Goal: Task Accomplishment & Management: Manage account settings

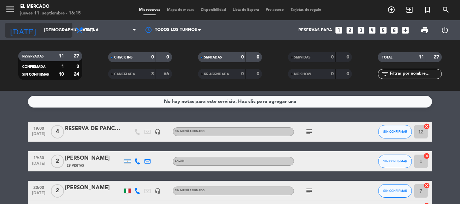
click at [43, 33] on input "[DEMOGRAPHIC_DATA] [DATE]" at bounding box center [69, 30] width 57 height 11
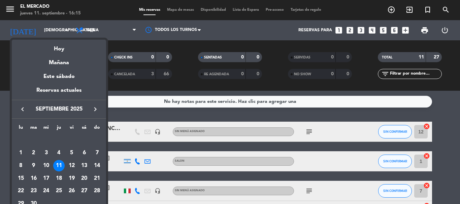
click at [168, 77] on div at bounding box center [230, 102] width 460 height 204
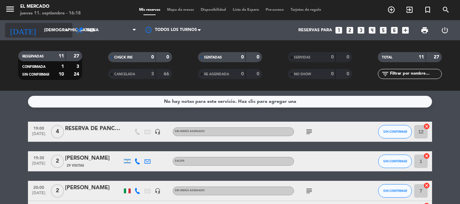
click at [41, 29] on input "[DEMOGRAPHIC_DATA] [DATE]" at bounding box center [69, 30] width 57 height 11
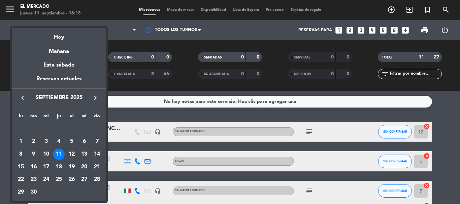
click at [25, 99] on icon "keyboard_arrow_left" at bounding box center [23, 98] width 8 height 8
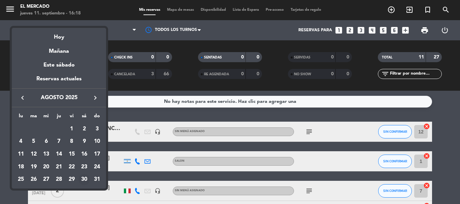
click at [85, 179] on div "30" at bounding box center [83, 180] width 11 height 11
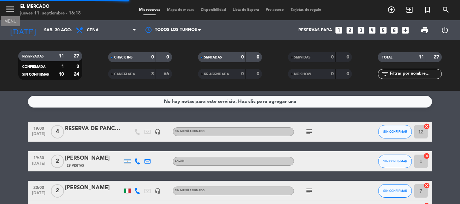
click at [10, 14] on icon "menu" at bounding box center [10, 9] width 10 height 10
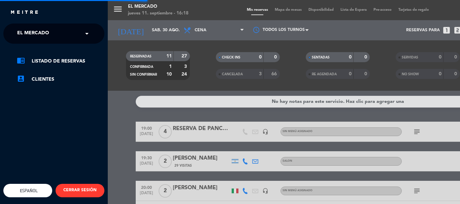
click at [39, 28] on span "El Mercado" at bounding box center [33, 34] width 32 height 14
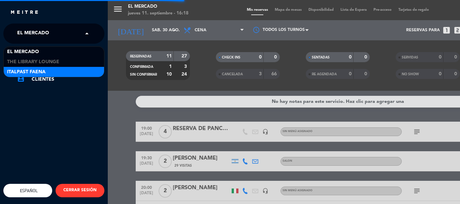
click at [26, 69] on span "Italpast Faena" at bounding box center [26, 72] width 38 height 8
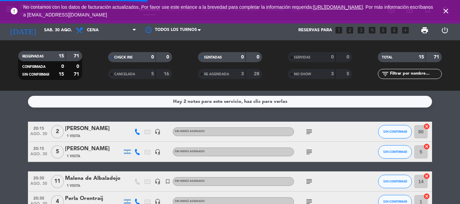
click at [308, 133] on icon "subject" at bounding box center [309, 132] width 8 height 8
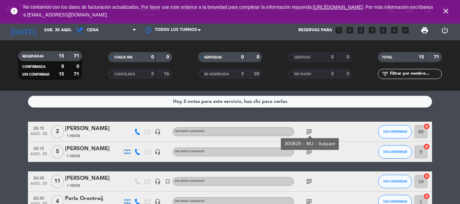
click at [309, 158] on div "subject" at bounding box center [324, 152] width 61 height 20
click at [310, 156] on div "subject" at bounding box center [324, 152] width 61 height 20
click at [311, 155] on icon "subject" at bounding box center [309, 152] width 8 height 8
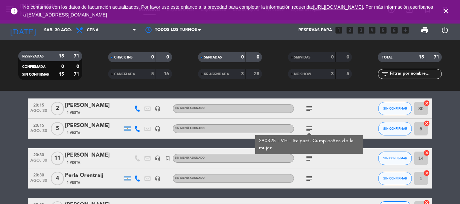
scroll to position [34, 0]
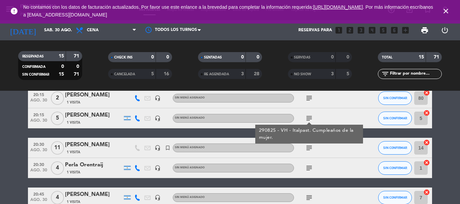
click at [310, 145] on icon "subject" at bounding box center [309, 148] width 8 height 8
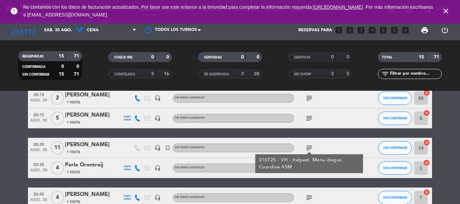
click at [310, 169] on div "310725 - VH - Italpast. Menu degus. Coordina ASM" at bounding box center [309, 164] width 101 height 14
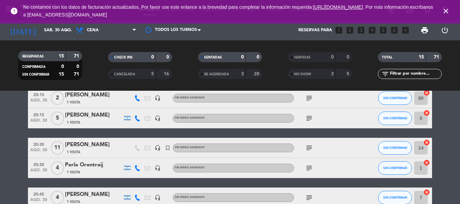
click at [309, 169] on icon "subject" at bounding box center [309, 168] width 8 height 8
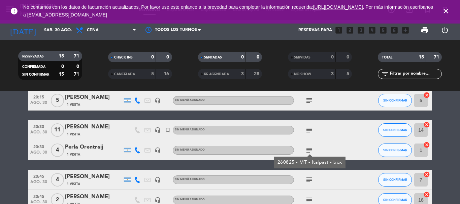
scroll to position [67, 0]
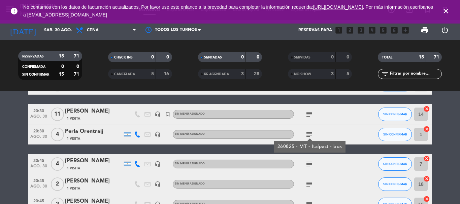
click at [311, 164] on icon "subject" at bounding box center [309, 164] width 8 height 8
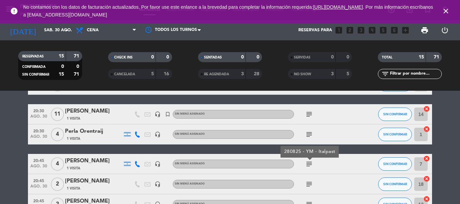
click at [310, 188] on icon "subject" at bounding box center [309, 185] width 8 height 8
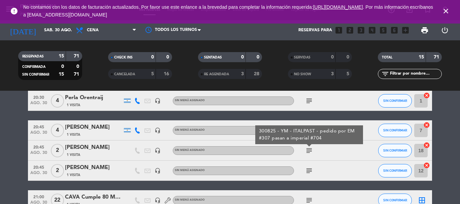
click at [310, 173] on icon "subject" at bounding box center [309, 171] width 8 height 8
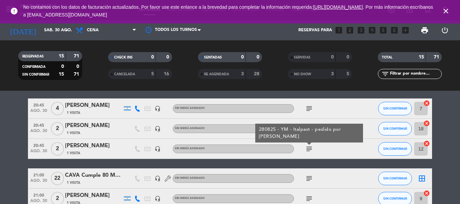
scroll to position [135, 0]
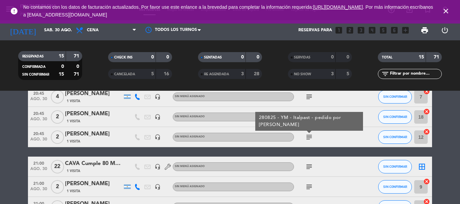
click at [310, 167] on icon "subject" at bounding box center [309, 167] width 8 height 8
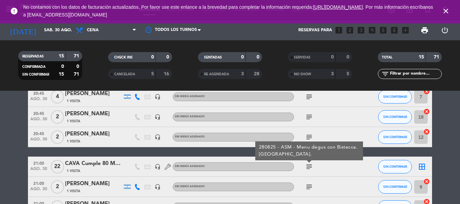
click at [308, 190] on icon "subject" at bounding box center [309, 187] width 8 height 8
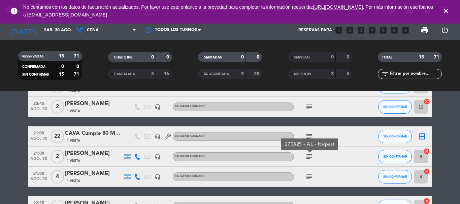
scroll to position [202, 0]
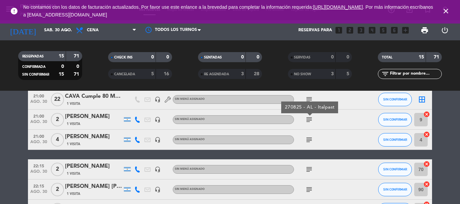
click at [311, 140] on icon "subject" at bounding box center [309, 140] width 8 height 8
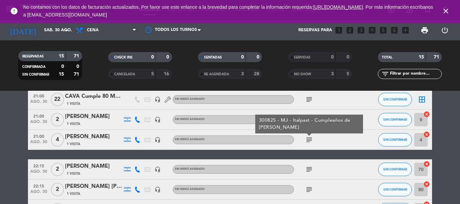
click at [309, 166] on icon "subject" at bounding box center [309, 170] width 8 height 8
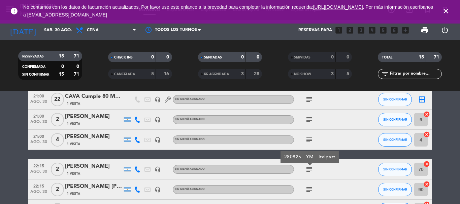
click at [310, 191] on icon "subject" at bounding box center [309, 190] width 8 height 8
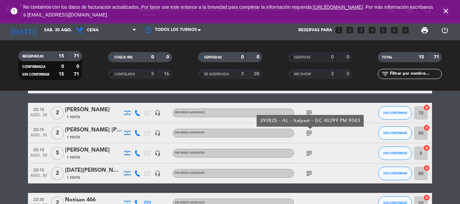
scroll to position [270, 0]
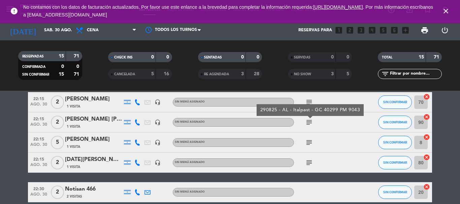
click at [312, 140] on icon "subject" at bounding box center [309, 143] width 8 height 8
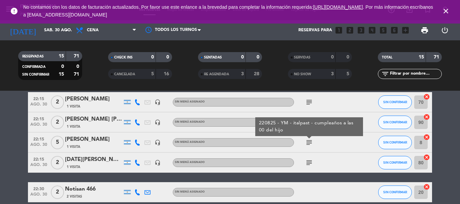
click at [310, 158] on div "subject" at bounding box center [324, 163] width 61 height 20
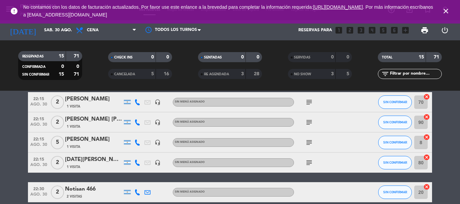
click at [309, 162] on icon "subject" at bounding box center [309, 163] width 8 height 8
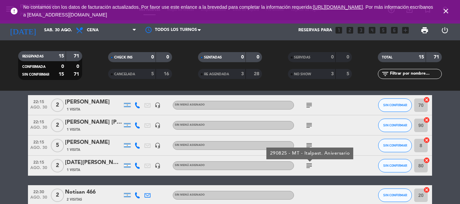
scroll to position [234, 0]
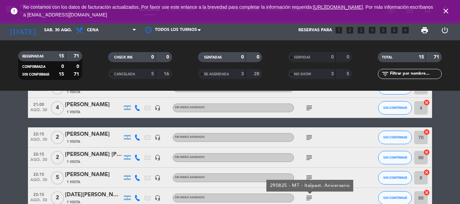
click at [306, 175] on icon "subject" at bounding box center [309, 178] width 8 height 8
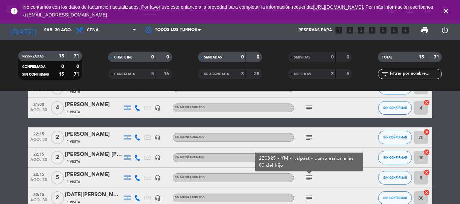
click at [313, 136] on span "subject" at bounding box center [309, 138] width 10 height 8
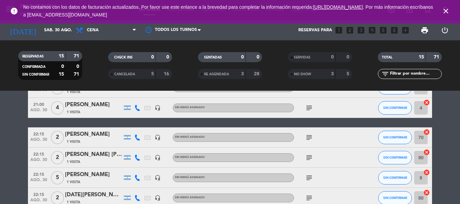
click at [313, 136] on icon "subject" at bounding box center [309, 138] width 8 height 8
click at [309, 160] on icon "subject" at bounding box center [309, 158] width 8 height 8
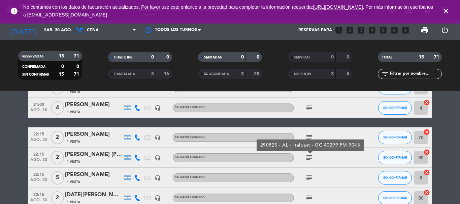
click at [446, 11] on icon "close" at bounding box center [446, 11] width 8 height 8
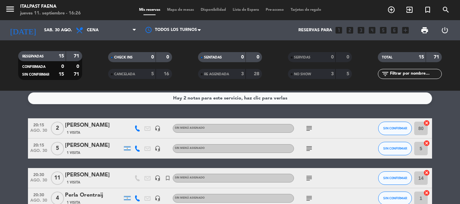
scroll to position [0, 0]
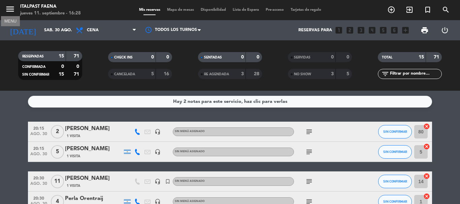
click at [10, 8] on icon "menu" at bounding box center [10, 9] width 10 height 10
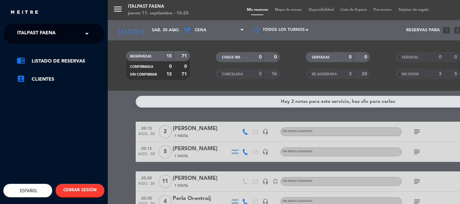
click at [84, 31] on span at bounding box center [88, 34] width 11 height 14
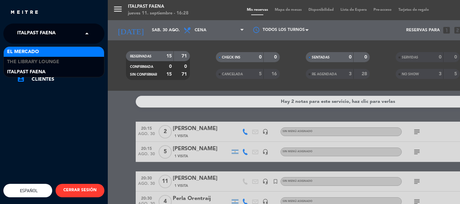
click at [77, 53] on div "El Mercado" at bounding box center [54, 52] width 100 height 10
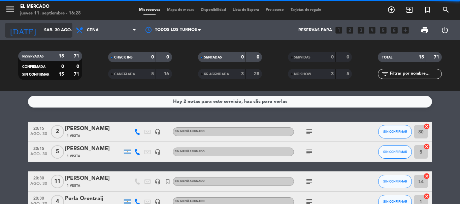
click at [47, 34] on input "sáb. 30 ago." at bounding box center [69, 30] width 57 height 11
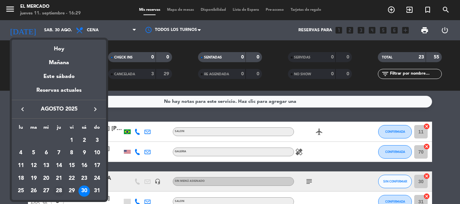
click at [62, 190] on div "28" at bounding box center [58, 191] width 11 height 11
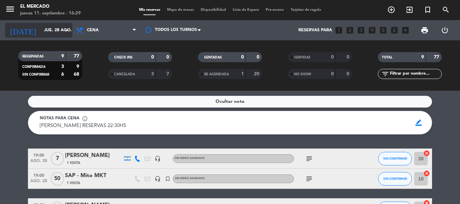
click at [47, 31] on input "jue. 28 ago." at bounding box center [69, 30] width 57 height 11
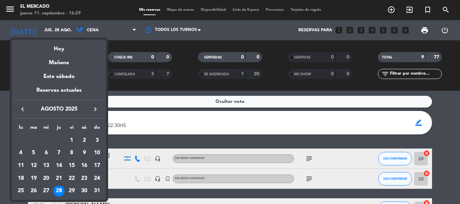
click at [92, 107] on icon "keyboard_arrow_right" at bounding box center [95, 109] width 8 height 8
click at [59, 166] on div "11" at bounding box center [58, 165] width 11 height 11
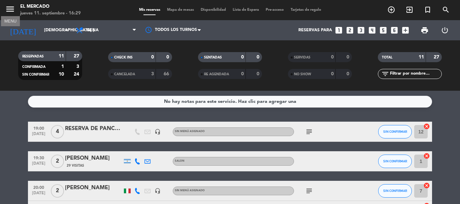
click at [11, 7] on icon "menu" at bounding box center [10, 9] width 10 height 10
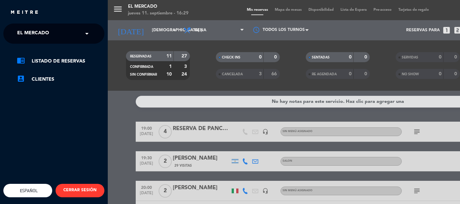
click at [87, 34] on span at bounding box center [88, 34] width 11 height 14
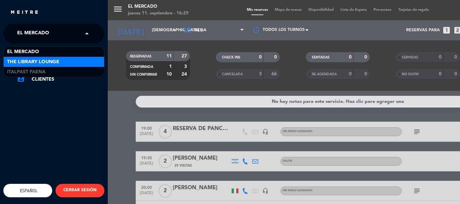
click at [77, 61] on div "The Library Lounge" at bounding box center [54, 62] width 100 height 10
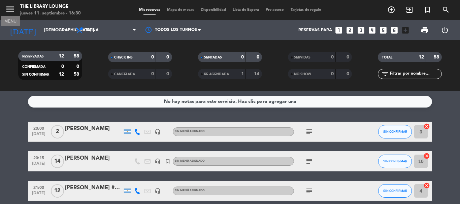
click at [9, 8] on icon "menu" at bounding box center [10, 9] width 10 height 10
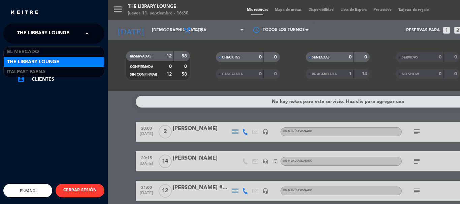
click at [89, 33] on span at bounding box center [88, 34] width 11 height 14
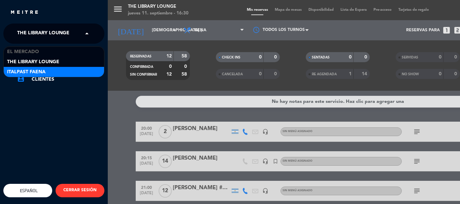
click at [88, 71] on div "Italpast Faena" at bounding box center [54, 72] width 100 height 10
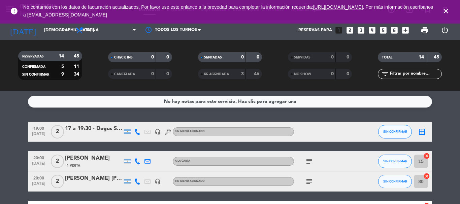
click at [446, 10] on icon "close" at bounding box center [446, 11] width 8 height 8
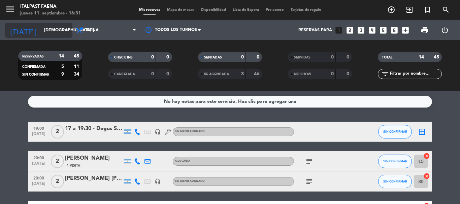
click at [51, 31] on input "[DEMOGRAPHIC_DATA] [DATE]" at bounding box center [69, 30] width 57 height 11
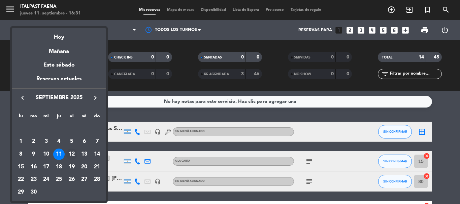
click at [71, 151] on div "12" at bounding box center [71, 154] width 11 height 11
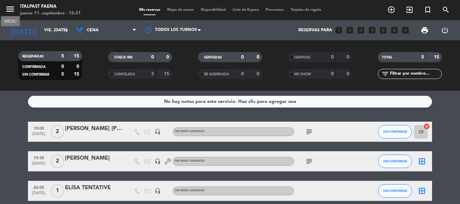
click at [6, 10] on icon "menu" at bounding box center [10, 9] width 10 height 10
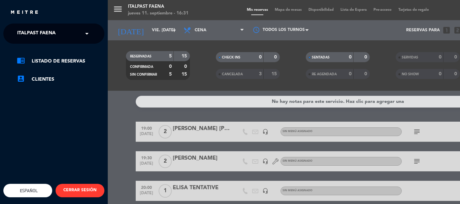
click at [84, 32] on span at bounding box center [88, 34] width 11 height 14
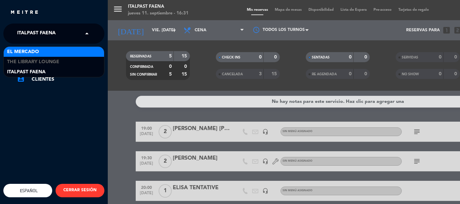
click at [84, 52] on div "El Mercado" at bounding box center [54, 52] width 100 height 10
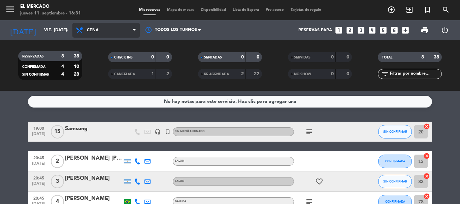
click at [113, 33] on span "Cena" at bounding box center [105, 30] width 67 height 15
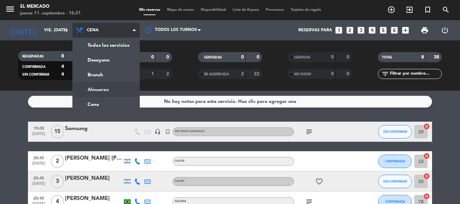
click at [114, 90] on div "menu El Mercado jueves 11. septiembre - 16:31 Mis reservas Mapa de mesas Dispon…" at bounding box center [230, 45] width 460 height 91
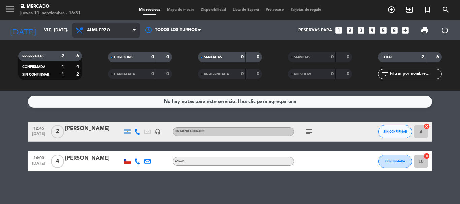
click at [98, 33] on span "Almuerzo" at bounding box center [105, 30] width 67 height 15
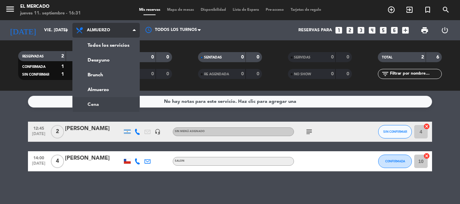
click at [126, 106] on ng-component "menu El Mercado jueves 11. septiembre - 16:31 Mis reservas Mapa de mesas Dispon…" at bounding box center [230, 102] width 460 height 204
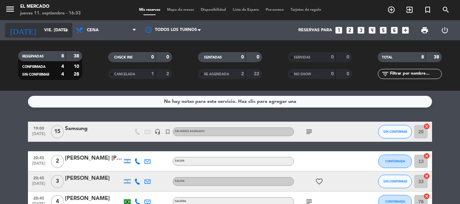
click at [41, 29] on input "vie. 12 sep." at bounding box center [69, 30] width 57 height 11
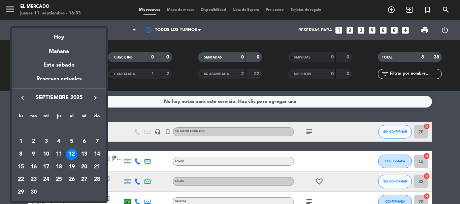
click at [59, 168] on div "18" at bounding box center [58, 167] width 11 height 11
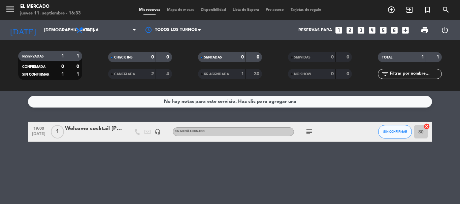
click at [102, 127] on div "Welcome cocktail Juliana" at bounding box center [93, 129] width 57 height 9
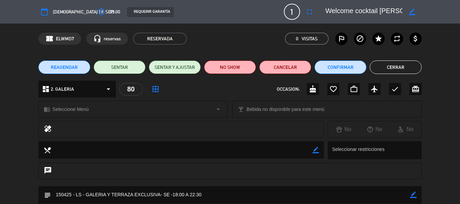
click at [404, 67] on button "Cerrar" at bounding box center [396, 67] width 52 height 13
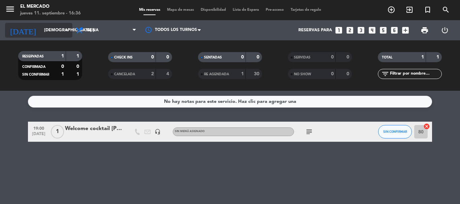
click at [44, 30] on input "jue. 18 sep." at bounding box center [69, 30] width 57 height 11
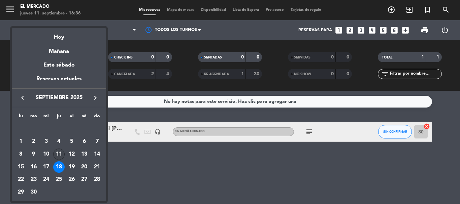
click at [62, 153] on div "11" at bounding box center [58, 154] width 11 height 11
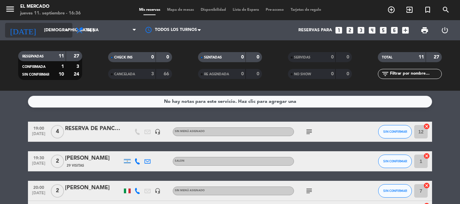
click at [56, 31] on input "[DEMOGRAPHIC_DATA] [DATE]" at bounding box center [69, 30] width 57 height 11
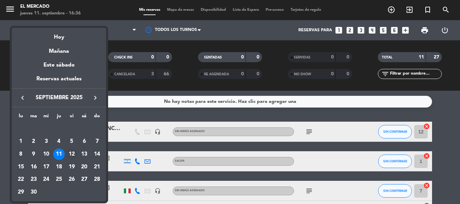
click at [70, 155] on div "12" at bounding box center [71, 154] width 11 height 11
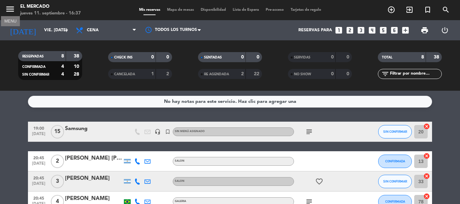
click at [10, 10] on icon "menu" at bounding box center [10, 9] width 10 height 10
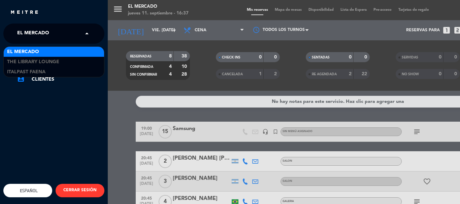
drag, startPoint x: 84, startPoint y: 31, endPoint x: 81, endPoint y: 49, distance: 18.2
click at [85, 31] on span at bounding box center [88, 34] width 11 height 14
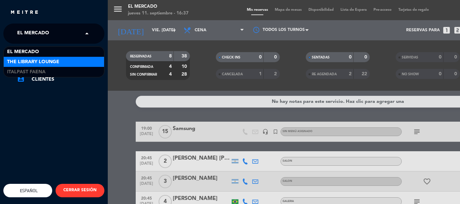
click at [76, 57] on div "The Library Lounge" at bounding box center [54, 62] width 100 height 10
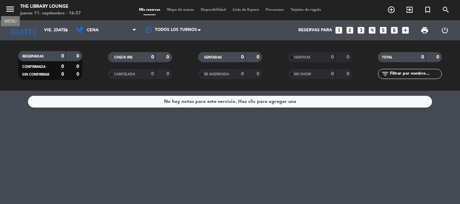
click at [14, 10] on icon "menu" at bounding box center [10, 9] width 10 height 10
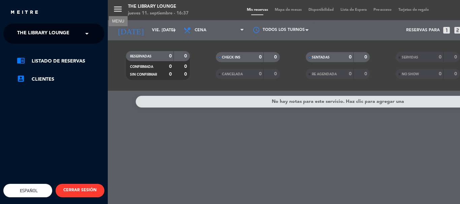
click at [89, 32] on span at bounding box center [88, 34] width 11 height 14
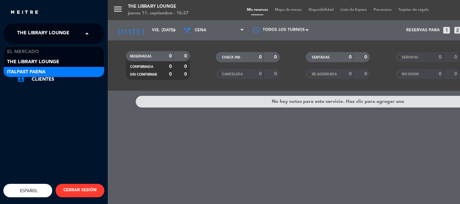
click at [70, 72] on div "Italpast Faena" at bounding box center [54, 72] width 100 height 10
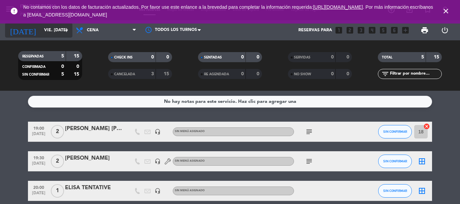
click at [58, 31] on input "vie. 12 sep." at bounding box center [69, 30] width 57 height 11
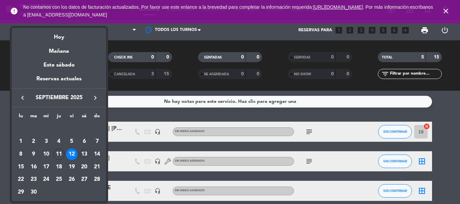
click at [82, 152] on div "13" at bounding box center [83, 154] width 11 height 11
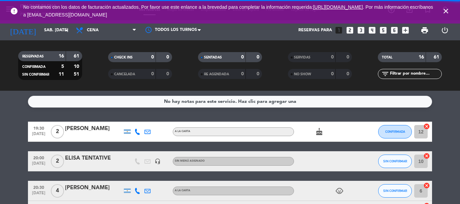
click at [445, 9] on icon "close" at bounding box center [446, 11] width 8 height 8
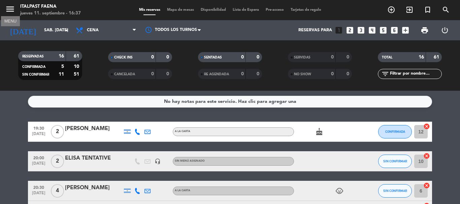
click at [9, 7] on icon "menu" at bounding box center [10, 9] width 10 height 10
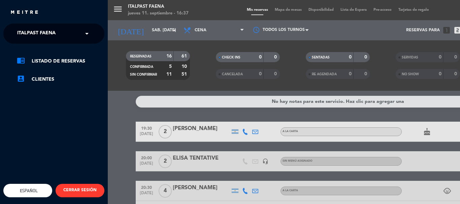
click at [83, 32] on span at bounding box center [88, 34] width 11 height 14
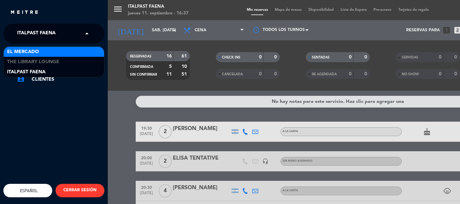
click at [75, 53] on div "El Mercado" at bounding box center [54, 52] width 100 height 10
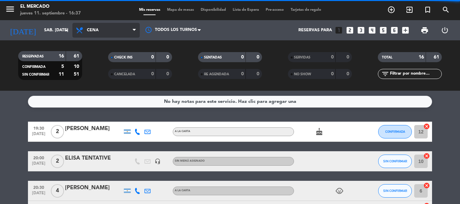
click at [105, 30] on span "Cena" at bounding box center [105, 30] width 67 height 15
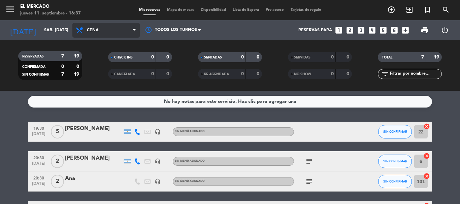
click at [97, 28] on span "Cena" at bounding box center [105, 30] width 67 height 15
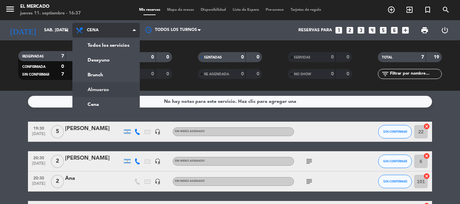
click at [115, 90] on div "menu El Mercado jueves 11. septiembre - 16:37 Mis reservas Mapa de mesas Dispon…" at bounding box center [230, 45] width 460 height 91
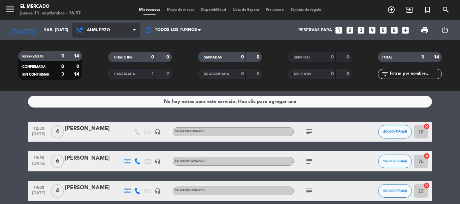
click at [103, 27] on span "Almuerzo" at bounding box center [105, 30] width 67 height 15
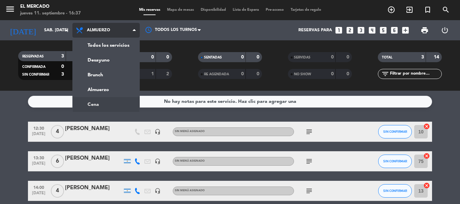
click at [114, 102] on ng-component "menu El Mercado jueves 11. septiembre - 16:37 Mis reservas Mapa de mesas Dispon…" at bounding box center [230, 102] width 460 height 204
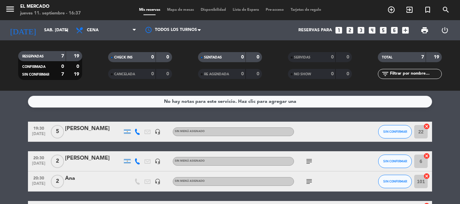
drag, startPoint x: 5, startPoint y: 8, endPoint x: 25, endPoint y: 11, distance: 20.7
click at [10, 10] on div "menu El Mercado jueves 11. septiembre - 16:37" at bounding box center [57, 10] width 115 height 16
click at [8, 10] on icon "menu" at bounding box center [10, 9] width 10 height 10
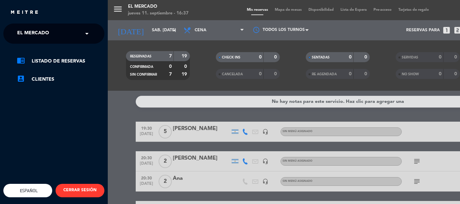
click at [92, 34] on span at bounding box center [88, 34] width 11 height 14
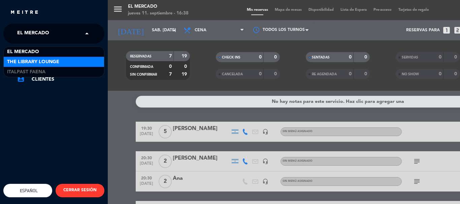
click at [82, 63] on div "The Library Lounge" at bounding box center [54, 62] width 100 height 10
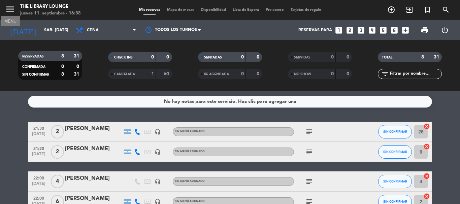
click at [13, 9] on icon "menu" at bounding box center [10, 9] width 10 height 10
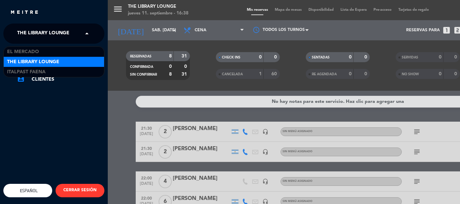
click at [83, 35] on span at bounding box center [88, 34] width 11 height 14
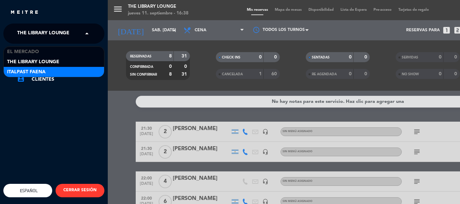
click at [74, 70] on div "Italpast Faena" at bounding box center [54, 72] width 100 height 10
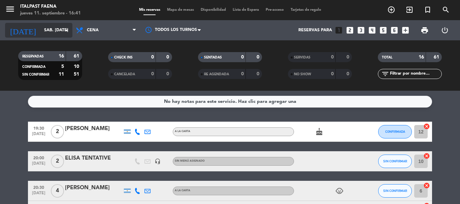
click at [51, 29] on input "sáb. [DATE]" at bounding box center [69, 30] width 57 height 11
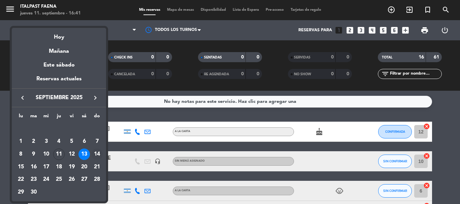
click at [99, 150] on div "14" at bounding box center [96, 154] width 11 height 11
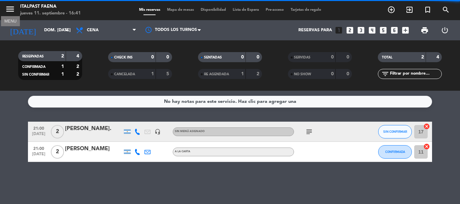
click at [11, 8] on icon "menu" at bounding box center [10, 9] width 10 height 10
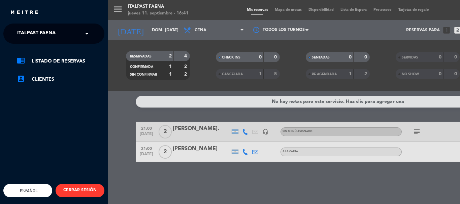
click at [90, 36] on span at bounding box center [88, 34] width 11 height 14
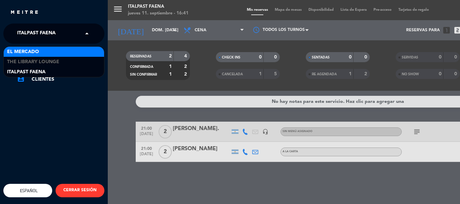
click at [85, 51] on div "El Mercado" at bounding box center [54, 52] width 100 height 10
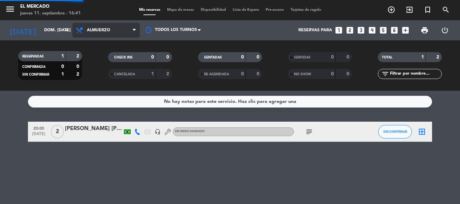
click at [114, 88] on div "menu El Mercado jueves 11. septiembre - 16:41 Mis reservas Mapa de mesas Dispon…" at bounding box center [230, 45] width 460 height 91
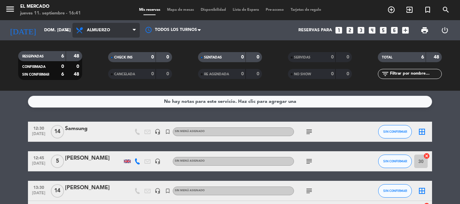
click at [105, 31] on span "Almuerzo" at bounding box center [98, 30] width 23 height 5
click at [120, 110] on ng-component "menu El Mercado jueves 11. septiembre - 16:41 Mis reservas Mapa de mesas Dispon…" at bounding box center [230, 102] width 460 height 204
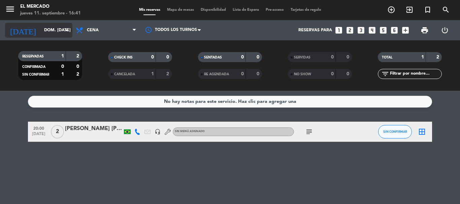
click at [53, 26] on input "dom. [DATE]" at bounding box center [69, 30] width 57 height 11
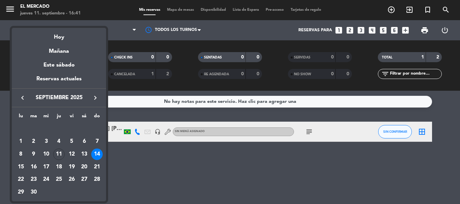
click at [8, 6] on div at bounding box center [230, 102] width 460 height 204
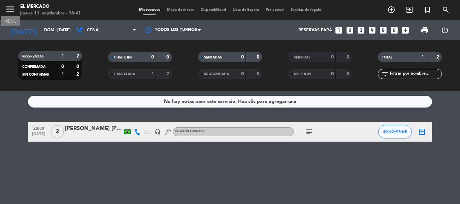
click at [8, 8] on icon "menu" at bounding box center [10, 9] width 10 height 10
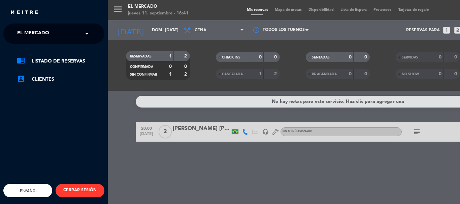
click at [90, 32] on span at bounding box center [88, 34] width 11 height 14
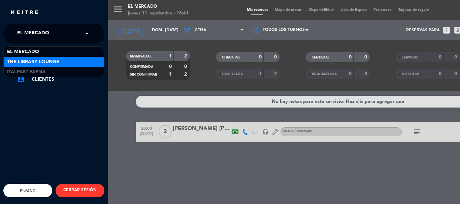
click at [85, 61] on div "The Library Lounge" at bounding box center [54, 62] width 100 height 10
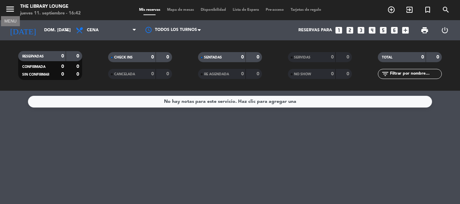
click at [10, 7] on icon "menu" at bounding box center [10, 9] width 10 height 10
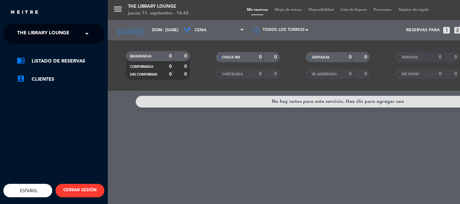
click at [87, 31] on span at bounding box center [88, 34] width 11 height 14
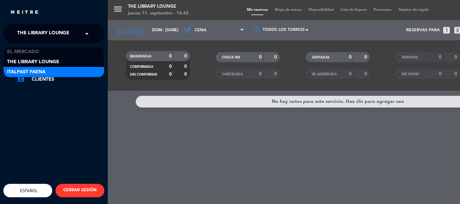
click at [82, 70] on div "Italpast Faena" at bounding box center [54, 72] width 100 height 10
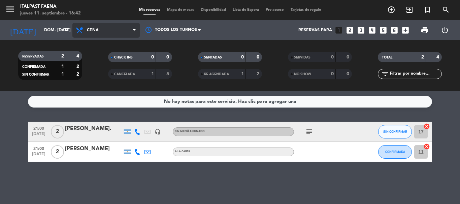
click at [112, 30] on span "Cena" at bounding box center [105, 30] width 67 height 15
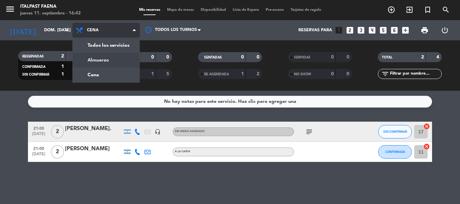
click at [123, 61] on div "menu Italpast Faena jueves 11. septiembre - 16:42 Mis reservas Mapa de mesas Di…" at bounding box center [230, 45] width 460 height 91
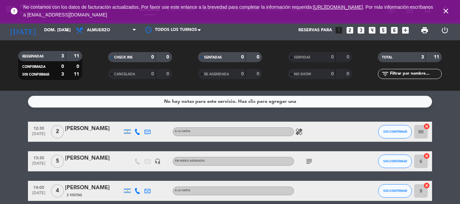
click at [445, 9] on icon "close" at bounding box center [446, 11] width 8 height 8
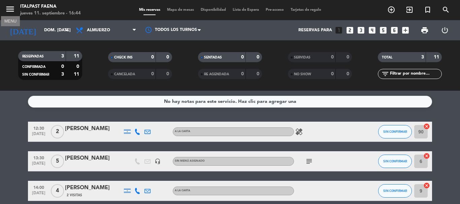
click at [11, 8] on icon "menu" at bounding box center [10, 9] width 10 height 10
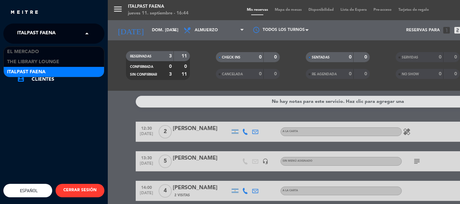
click at [90, 33] on span at bounding box center [88, 34] width 11 height 14
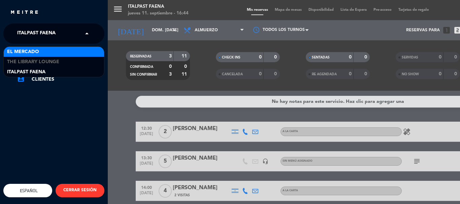
click at [76, 49] on div "El Mercado" at bounding box center [54, 52] width 100 height 10
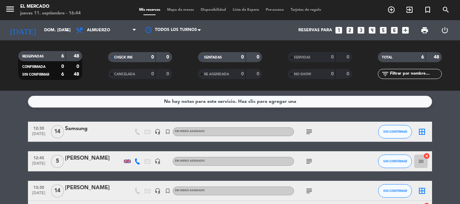
click at [312, 130] on icon "subject" at bounding box center [309, 132] width 8 height 8
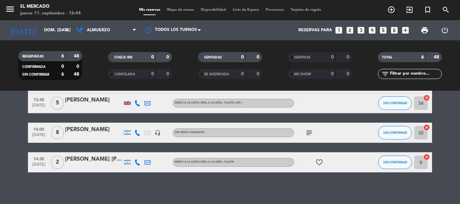
scroll to position [110, 0]
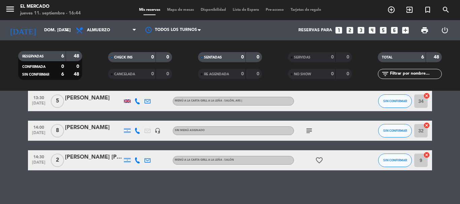
click at [309, 131] on icon "subject" at bounding box center [309, 131] width 8 height 8
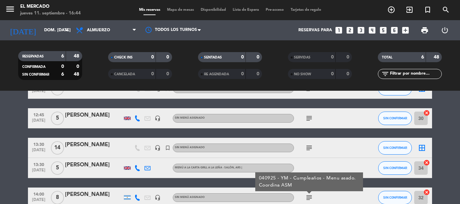
scroll to position [43, 0]
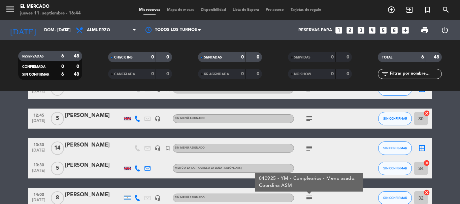
click at [311, 146] on icon "subject" at bounding box center [309, 149] width 8 height 8
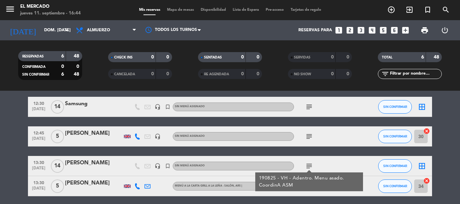
scroll to position [9, 0]
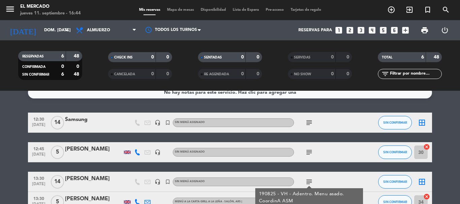
click at [310, 147] on div "subject" at bounding box center [324, 153] width 61 height 20
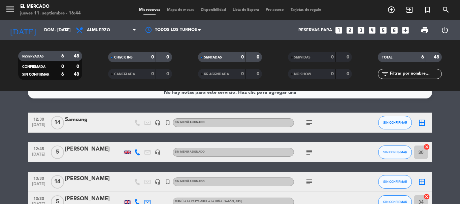
click at [309, 149] on icon "subject" at bounding box center [309, 153] width 8 height 8
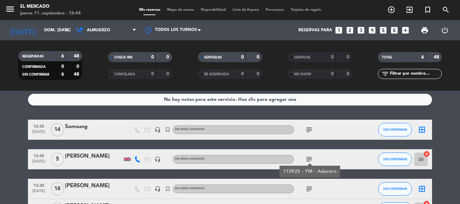
scroll to position [0, 0]
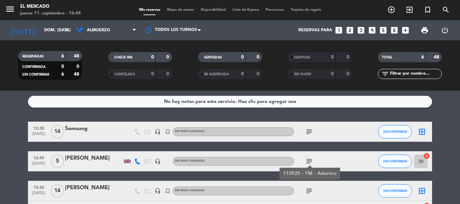
click at [311, 133] on icon "subject" at bounding box center [309, 132] width 8 height 8
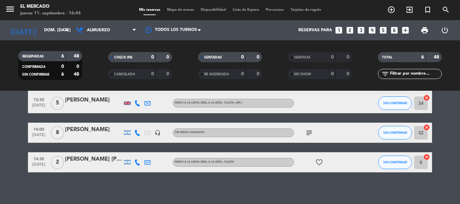
scroll to position [110, 0]
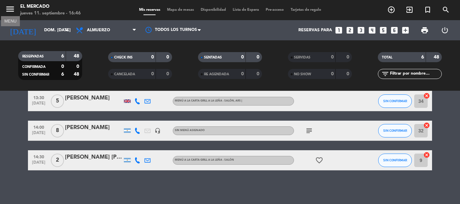
click at [10, 9] on icon "menu" at bounding box center [10, 9] width 10 height 10
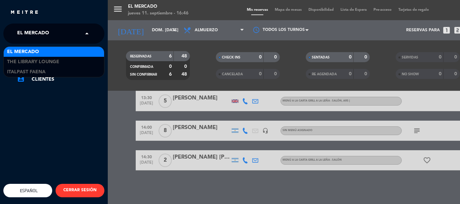
click at [87, 36] on span at bounding box center [88, 34] width 11 height 14
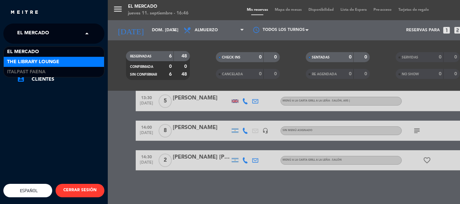
click at [86, 61] on div "The Library Lounge" at bounding box center [54, 62] width 100 height 10
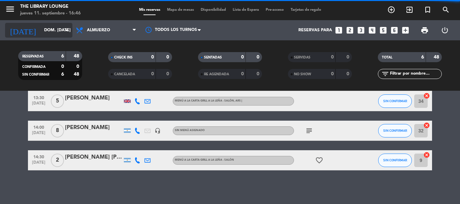
click at [45, 30] on input "dom. [DATE]" at bounding box center [69, 30] width 57 height 11
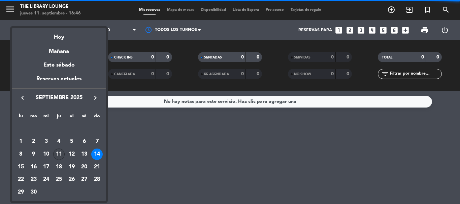
scroll to position [0, 0]
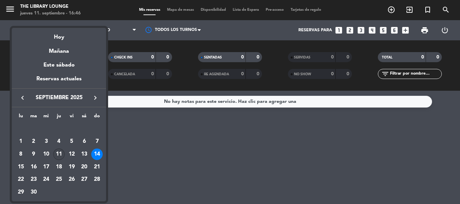
click at [61, 153] on div "11" at bounding box center [58, 154] width 11 height 11
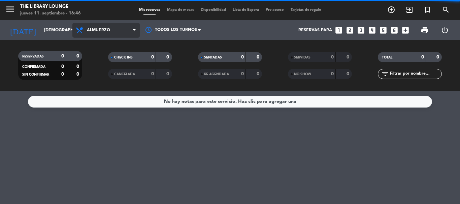
click at [106, 30] on span "Almuerzo" at bounding box center [98, 30] width 23 height 5
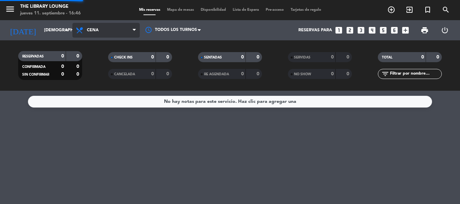
click at [113, 100] on ng-component "menu The Library Lounge jueves 11. septiembre - 16:46 Mis reservas Mapa de mesa…" at bounding box center [230, 102] width 460 height 204
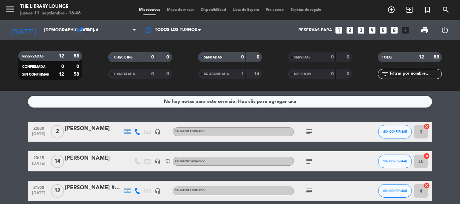
click at [307, 134] on icon "subject" at bounding box center [309, 132] width 8 height 8
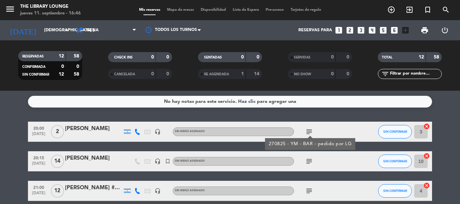
click at [311, 161] on icon "subject" at bounding box center [309, 162] width 8 height 8
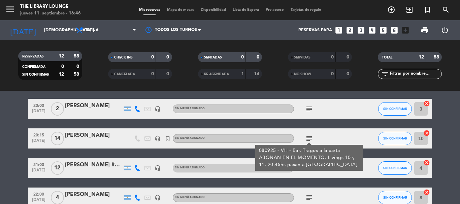
scroll to position [34, 0]
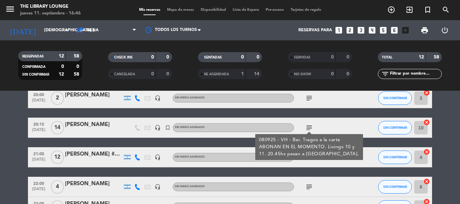
click at [308, 159] on div "080925 - VH - Bar. Tragos a la carta ABONAN EN EL MOMENTO. Livings 10 y 11. 20.…" at bounding box center [309, 147] width 108 height 26
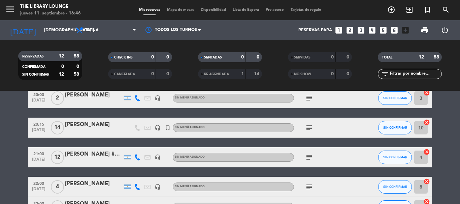
click at [308, 157] on icon "subject" at bounding box center [309, 158] width 8 height 8
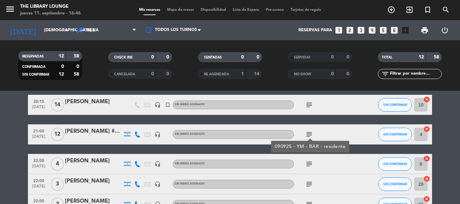
scroll to position [67, 0]
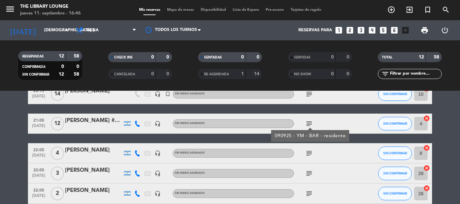
click at [311, 154] on icon "subject" at bounding box center [309, 154] width 8 height 8
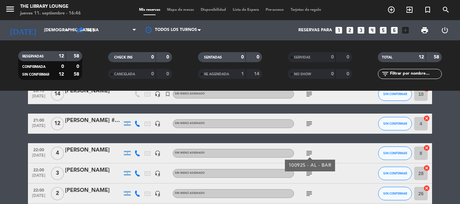
click at [309, 173] on icon "subject" at bounding box center [309, 174] width 8 height 8
click at [312, 197] on icon "subject" at bounding box center [309, 194] width 8 height 8
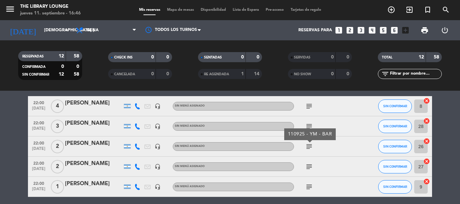
scroll to position [135, 0]
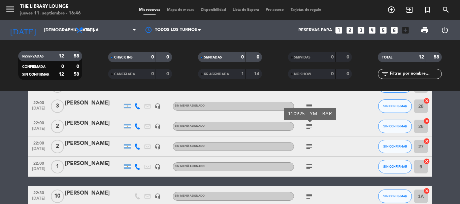
click at [309, 146] on icon "subject" at bounding box center [309, 147] width 8 height 8
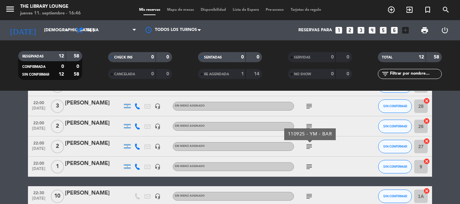
click at [311, 166] on icon "subject" at bounding box center [309, 167] width 8 height 8
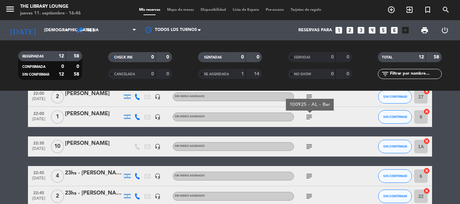
scroll to position [202, 0]
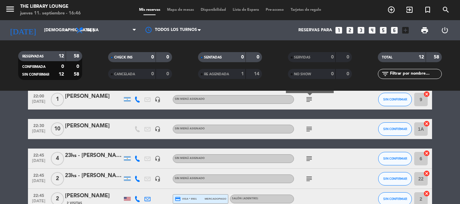
click at [310, 128] on icon "subject" at bounding box center [309, 129] width 8 height 8
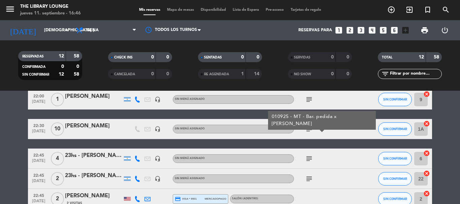
click at [309, 158] on icon "subject" at bounding box center [309, 159] width 8 height 8
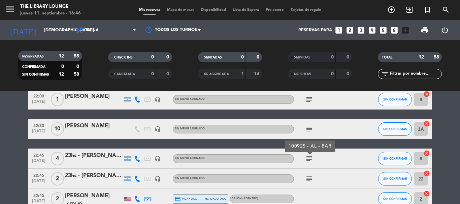
click at [312, 176] on icon "subject" at bounding box center [309, 179] width 8 height 8
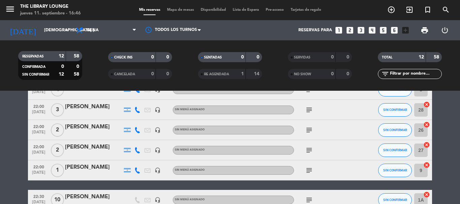
scroll to position [106, 0]
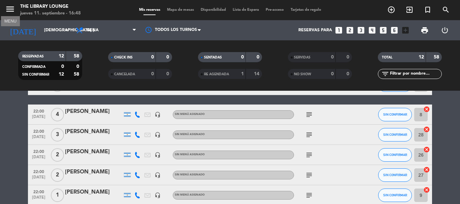
click at [12, 11] on icon "menu" at bounding box center [10, 9] width 10 height 10
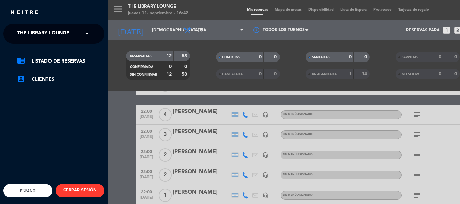
click at [86, 33] on span at bounding box center [88, 34] width 11 height 14
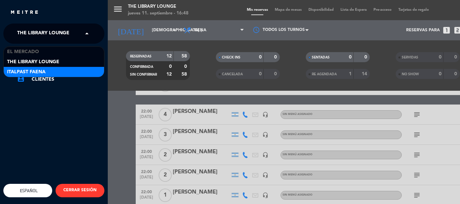
click at [71, 68] on div "Italpast Faena" at bounding box center [54, 72] width 100 height 10
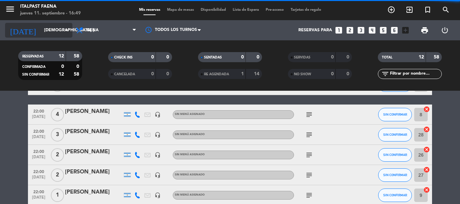
click at [41, 31] on input "[DEMOGRAPHIC_DATA] [DATE]" at bounding box center [69, 30] width 57 height 11
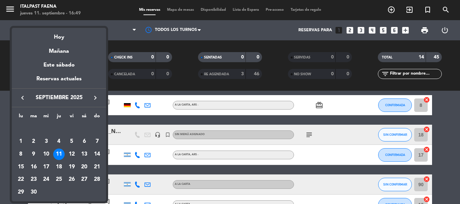
click at [73, 153] on div "12" at bounding box center [71, 154] width 11 height 11
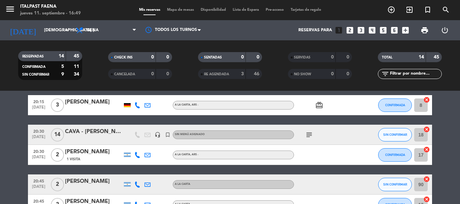
type input "vie. 12 sep."
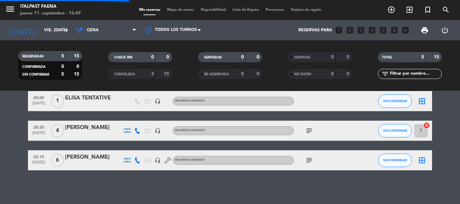
scroll to position [90, 0]
click at [389, 7] on icon "add_circle_outline" at bounding box center [391, 10] width 8 height 8
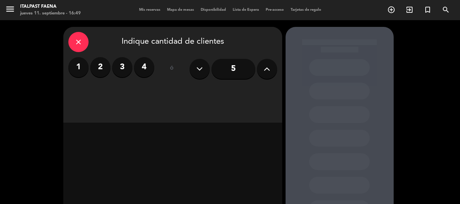
click at [272, 68] on button at bounding box center [267, 69] width 20 height 20
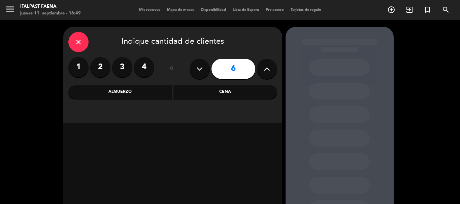
click at [215, 91] on div "Cena" at bounding box center [225, 92] width 104 height 13
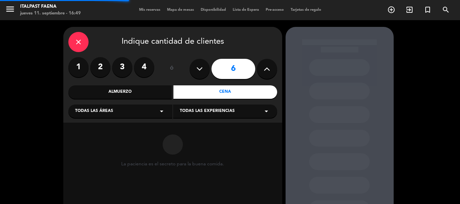
click at [160, 112] on icon "arrow_drop_down" at bounding box center [162, 111] width 8 height 8
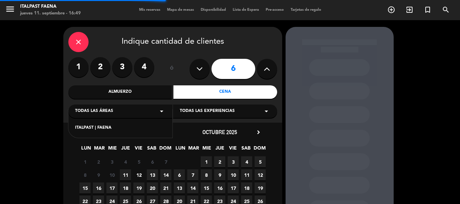
click at [157, 125] on div "ITALPAST | FAENA" at bounding box center [120, 128] width 91 height 7
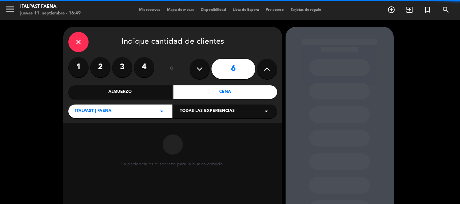
click at [218, 113] on span "Todas las experiencias" at bounding box center [207, 111] width 55 height 7
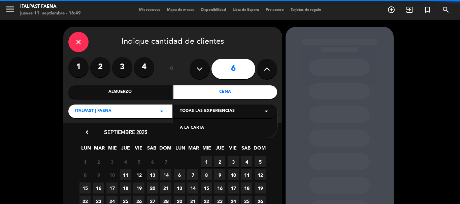
click at [217, 129] on div "A LA CARTA" at bounding box center [225, 128] width 91 height 7
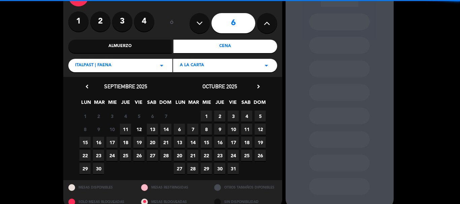
scroll to position [57, 0]
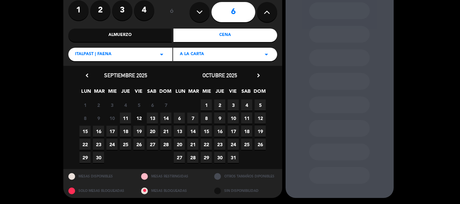
click at [125, 118] on span "11" at bounding box center [125, 118] width 11 height 11
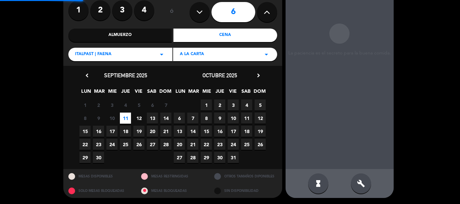
scroll to position [27, 0]
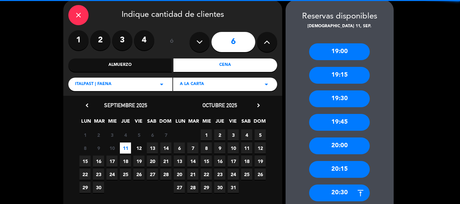
click at [140, 148] on span "12" at bounding box center [138, 148] width 11 height 11
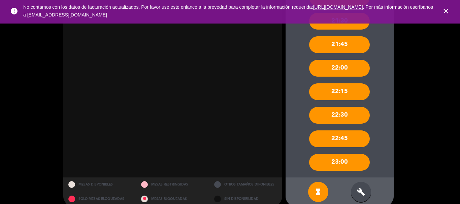
scroll to position [303, 0]
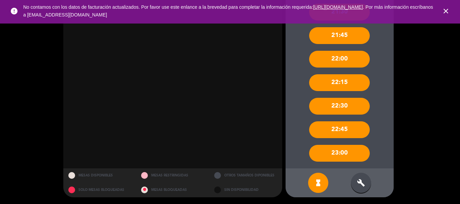
click at [367, 178] on div "build" at bounding box center [361, 183] width 20 height 20
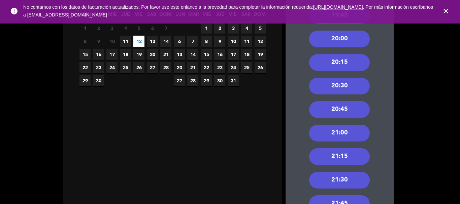
click at [352, 85] on div "20:30" at bounding box center [339, 86] width 61 height 17
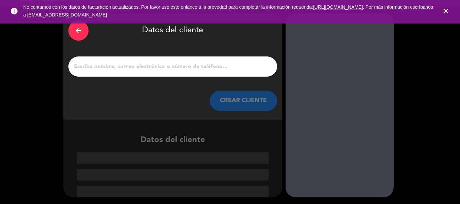
scroll to position [13, 0]
click at [173, 71] on input "1" at bounding box center [172, 66] width 199 height 9
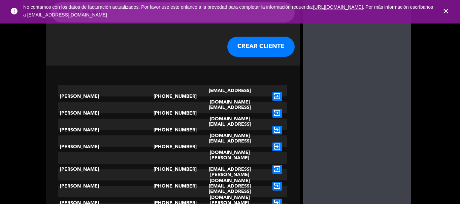
scroll to position [0, 0]
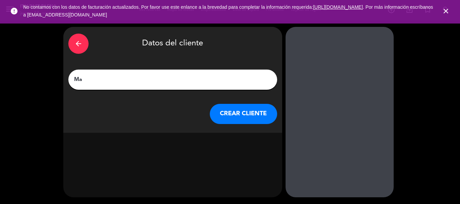
type input "M"
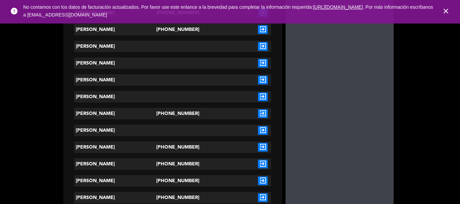
scroll to position [202, 0]
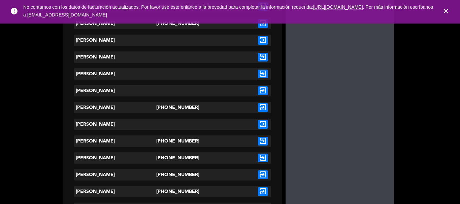
type input "Druetto"
click at [122, 139] on div "Mateo Druetto" at bounding box center [115, 141] width 82 height 11
click at [262, 141] on icon "exit_to_app" at bounding box center [263, 141] width 10 height 9
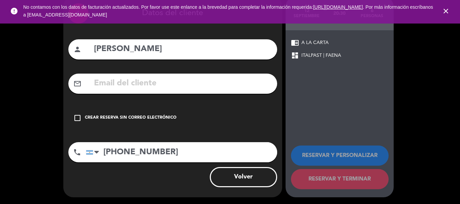
click at [91, 117] on div "Crear reserva sin correo electrónico" at bounding box center [131, 118] width 92 height 7
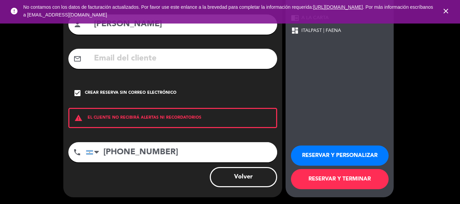
click at [120, 93] on div "Crear reserva sin correo electrónico" at bounding box center [131, 93] width 92 height 7
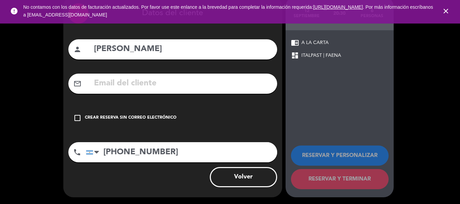
scroll to position [30, 0]
click at [135, 117] on div "Crear reserva sin correo electrónico" at bounding box center [131, 118] width 92 height 7
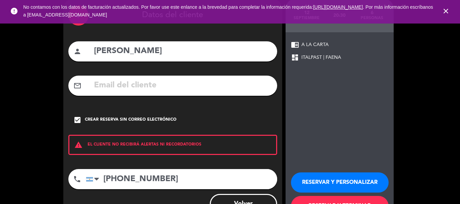
scroll to position [55, 0]
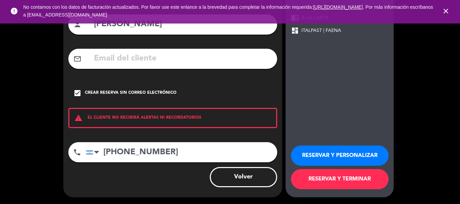
click at [350, 156] on button "RESERVAR Y PERSONALIZAR" at bounding box center [340, 156] width 98 height 20
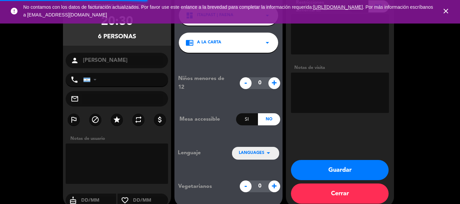
type input "+5491150143963"
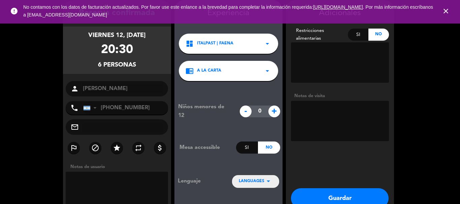
scroll to position [0, 0]
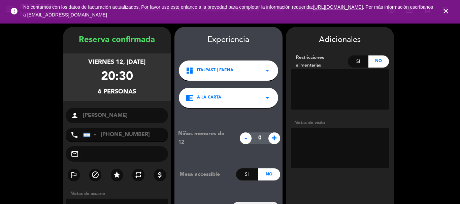
click at [334, 137] on textarea at bounding box center [340, 148] width 98 height 40
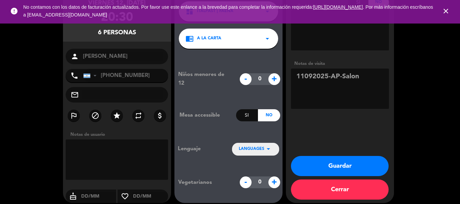
scroll to position [65, 0]
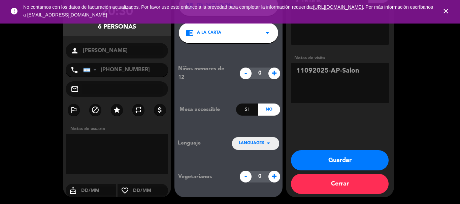
type textarea "11092025-AP-Salon"
click at [363, 160] on button "Guardar" at bounding box center [340, 161] width 98 height 20
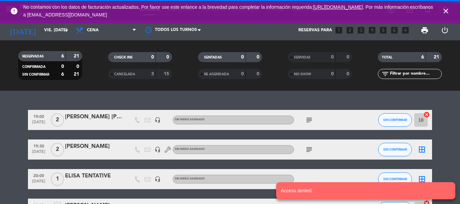
click at [444, 16] on span "close" at bounding box center [446, 11] width 18 height 18
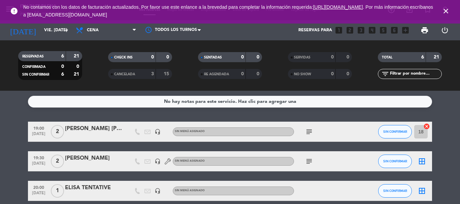
click at [444, 13] on icon "close" at bounding box center [446, 11] width 8 height 8
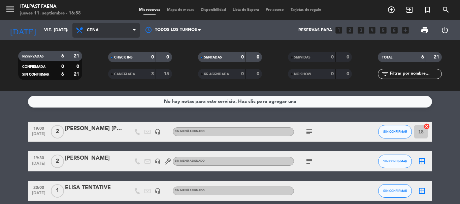
click at [101, 25] on span "Cena" at bounding box center [105, 30] width 67 height 15
click at [11, 5] on icon "menu" at bounding box center [10, 9] width 10 height 10
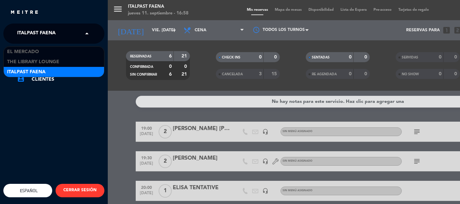
click at [31, 29] on span "Italpast Faena" at bounding box center [36, 34] width 38 height 14
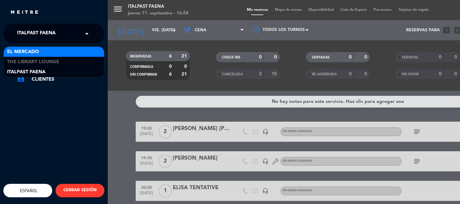
click at [32, 50] on span "El Mercado" at bounding box center [23, 52] width 32 height 8
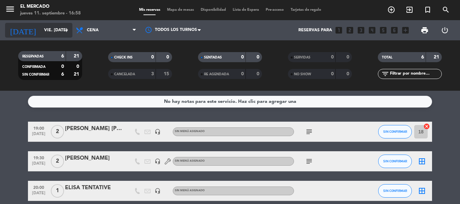
click at [56, 33] on input "vie. 12 sep." at bounding box center [69, 30] width 57 height 11
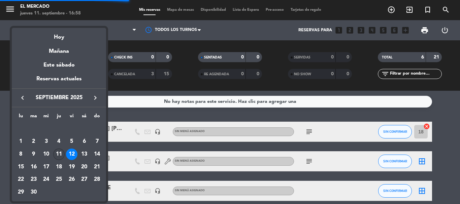
click at [57, 156] on div "11" at bounding box center [58, 154] width 11 height 11
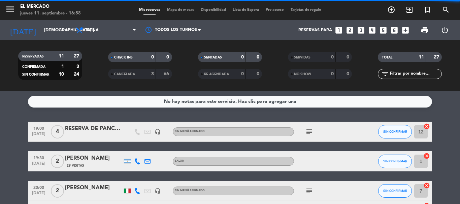
click at [106, 30] on span "Cena" at bounding box center [105, 30] width 67 height 15
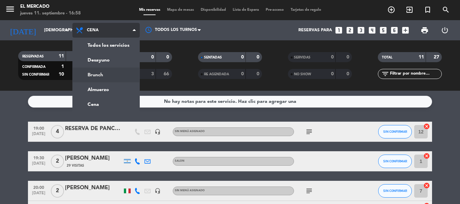
click at [100, 78] on div "menu El Mercado jueves 11. septiembre - 16:58 Mis reservas Mapa de mesas Dispon…" at bounding box center [230, 45] width 460 height 91
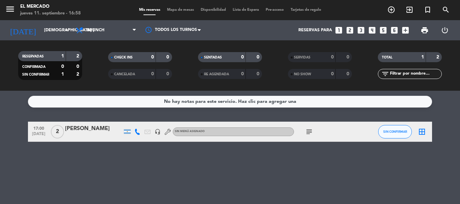
click at [311, 136] on div "subject" at bounding box center [324, 132] width 61 height 20
click at [310, 134] on icon "subject" at bounding box center [309, 132] width 8 height 8
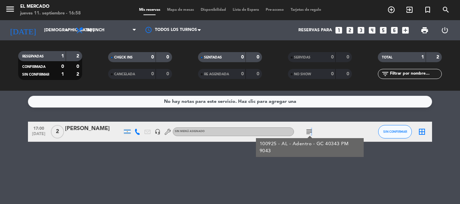
click at [227, 184] on div "No hay notas para este servicio. Haz clic para agregar una 17:00 sep. 11 2 Glad…" at bounding box center [230, 148] width 460 height 114
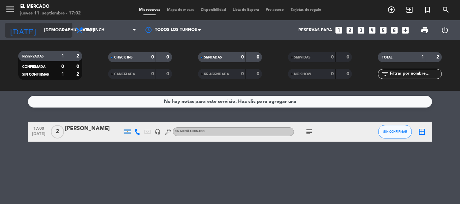
click at [48, 34] on input "[DEMOGRAPHIC_DATA] [DATE]" at bounding box center [69, 30] width 57 height 11
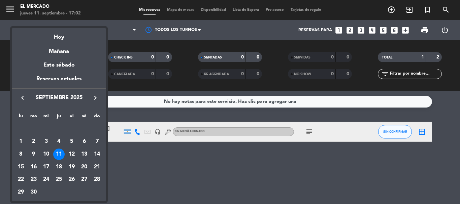
click at [94, 92] on div "keyboard_arrow_left septiembre 2025 keyboard_arrow_right" at bounding box center [59, 98] width 94 height 19
click at [96, 100] on icon "keyboard_arrow_right" at bounding box center [95, 98] width 8 height 8
click at [61, 141] on div "2" at bounding box center [58, 141] width 11 height 11
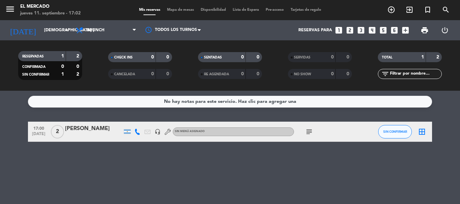
type input "[DEMOGRAPHIC_DATA] [DATE]"
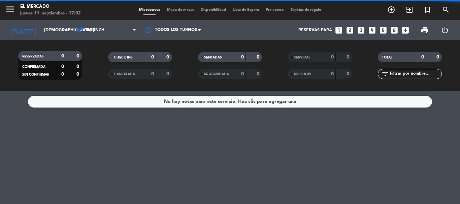
click at [98, 33] on span "Brunch" at bounding box center [105, 30] width 67 height 15
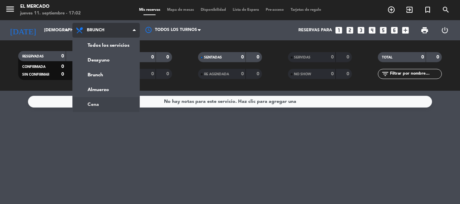
click at [96, 102] on ng-component "menu El Mercado jueves 11. septiembre - 17:02 Mis reservas Mapa de mesas Dispon…" at bounding box center [230, 102] width 460 height 204
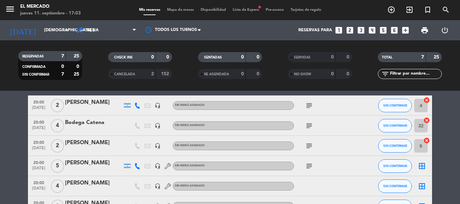
scroll to position [34, 0]
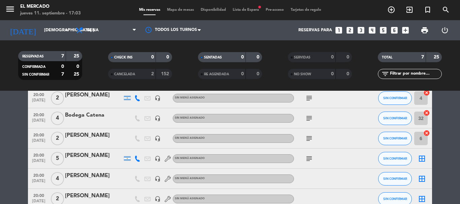
click at [310, 156] on icon "subject" at bounding box center [309, 159] width 8 height 8
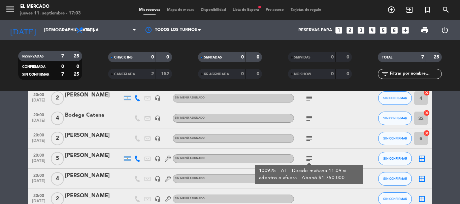
scroll to position [67, 0]
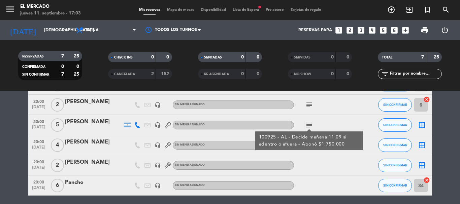
click at [104, 124] on div "[PERSON_NAME]" at bounding box center [93, 122] width 57 height 9
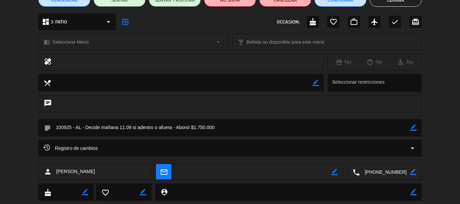
click at [414, 126] on icon "border_color" at bounding box center [413, 128] width 6 height 6
drag, startPoint x: 172, startPoint y: 128, endPoint x: 114, endPoint y: 127, distance: 58.0
click at [114, 127] on textarea at bounding box center [230, 127] width 359 height 17
type textarea "100925 - AL - Galería - Abonó $1.750.000"
click at [415, 126] on icon at bounding box center [413, 128] width 6 height 6
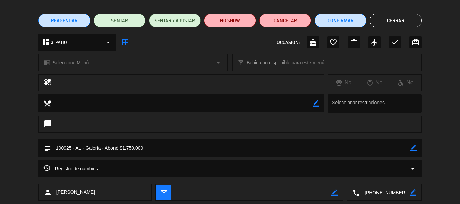
scroll to position [0, 0]
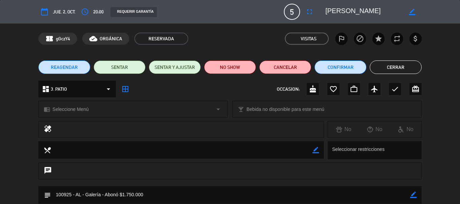
click at [379, 73] on button "Cerrar" at bounding box center [396, 67] width 52 height 13
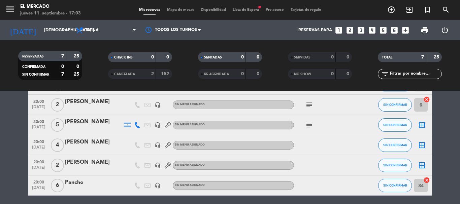
click at [309, 124] on icon "subject" at bounding box center [309, 125] width 8 height 8
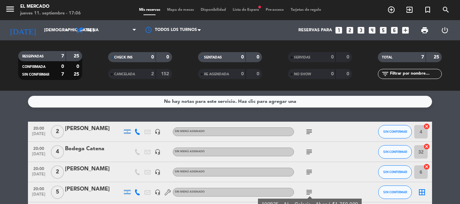
click at [314, 128] on span "subject" at bounding box center [309, 132] width 10 height 8
click at [312, 130] on icon "subject" at bounding box center [309, 132] width 8 height 8
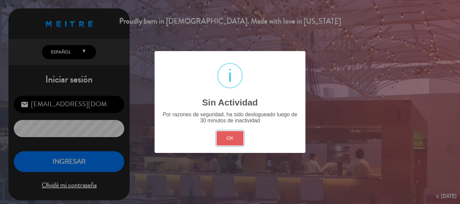
click at [241, 140] on button "OK" at bounding box center [230, 138] width 27 height 14
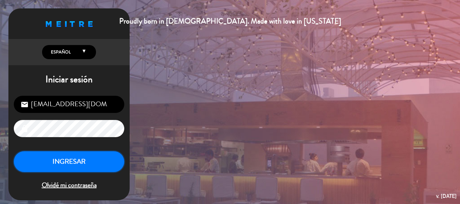
click at [96, 170] on button "INGRESAR" at bounding box center [69, 162] width 110 height 21
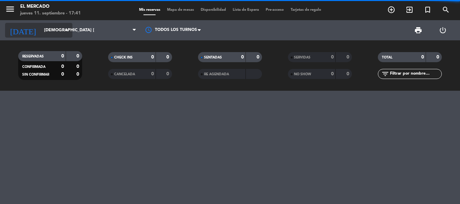
click at [54, 28] on input "[DEMOGRAPHIC_DATA] [DATE]" at bounding box center [69, 30] width 57 height 11
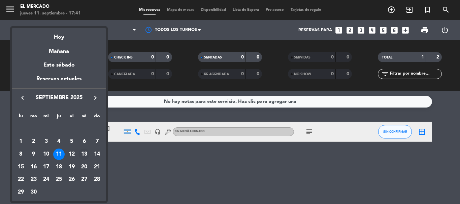
click at [84, 154] on div "13" at bounding box center [83, 154] width 11 height 11
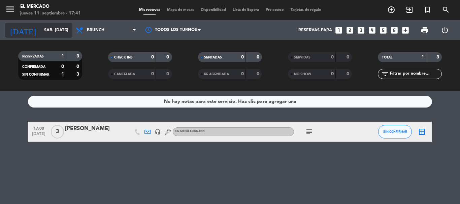
click at [41, 25] on input "sáb. [DATE]" at bounding box center [69, 30] width 57 height 11
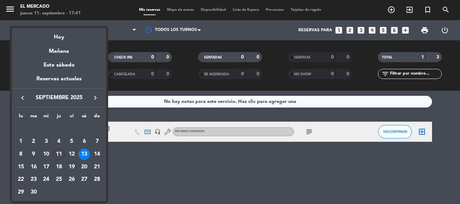
click at [112, 16] on div at bounding box center [230, 102] width 460 height 204
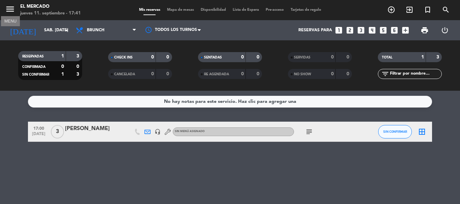
click at [7, 12] on icon "menu" at bounding box center [10, 9] width 10 height 10
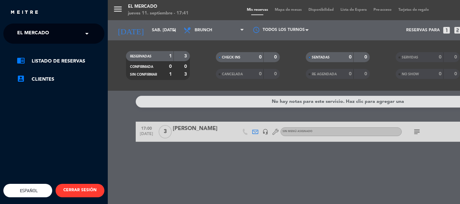
click at [31, 31] on span "El Mercado" at bounding box center [33, 34] width 32 height 14
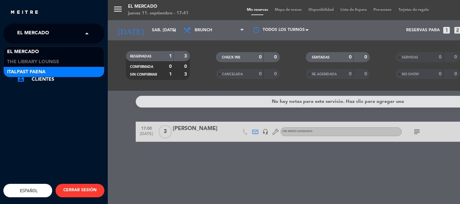
click at [45, 72] on span "Italpast Faena" at bounding box center [26, 72] width 38 height 8
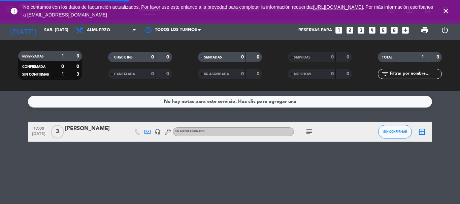
click at [449, 10] on icon "close" at bounding box center [446, 11] width 8 height 8
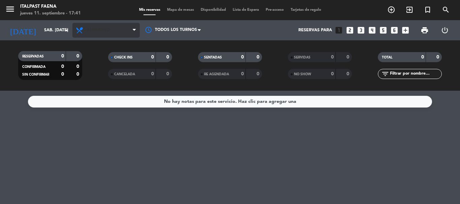
click at [121, 36] on span "Almuerzo" at bounding box center [105, 30] width 67 height 15
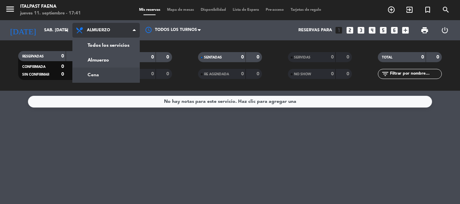
click at [99, 74] on div "menu Italpast Faena jueves 11. septiembre - 17:41 Mis reservas Mapa de mesas Di…" at bounding box center [230, 45] width 460 height 91
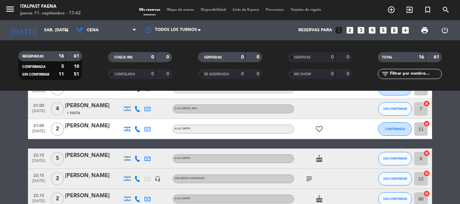
scroll to position [101, 0]
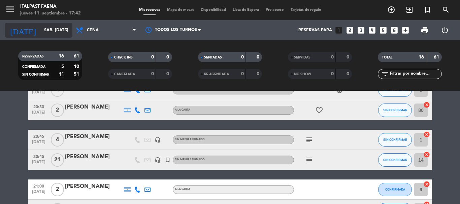
click at [41, 30] on input "sáb. [DATE]" at bounding box center [69, 30] width 57 height 11
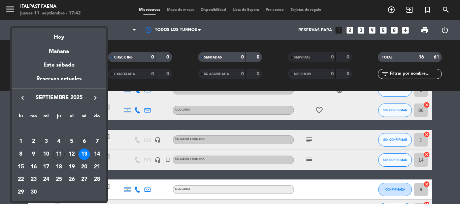
click at [82, 140] on div "6" at bounding box center [83, 141] width 11 height 11
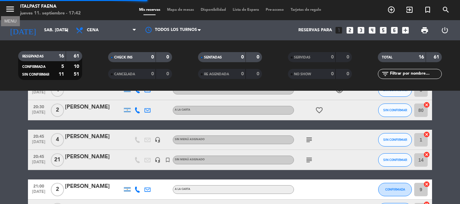
click at [13, 13] on icon "menu" at bounding box center [10, 9] width 10 height 10
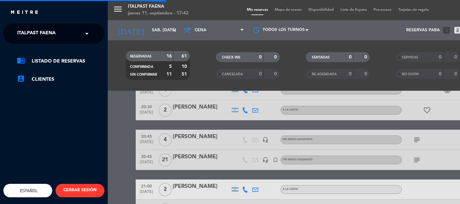
click at [46, 36] on span "Italpast Faena" at bounding box center [36, 34] width 38 height 14
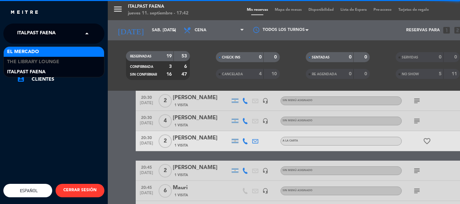
click at [25, 55] on span "El Mercado" at bounding box center [23, 52] width 32 height 8
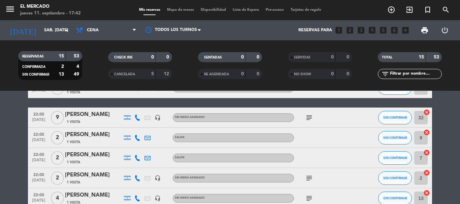
scroll to position [236, 0]
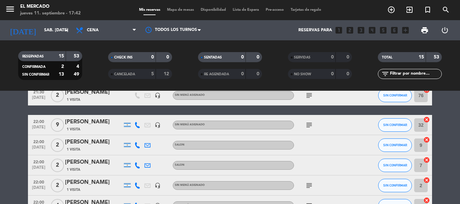
click at [310, 126] on icon "subject" at bounding box center [309, 125] width 8 height 8
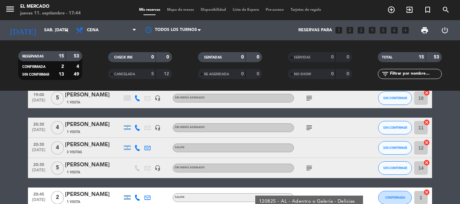
scroll to position [0, 0]
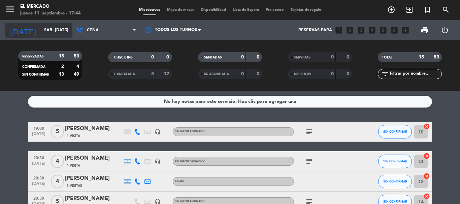
click at [41, 28] on input "sáb. [DATE]" at bounding box center [69, 30] width 57 height 11
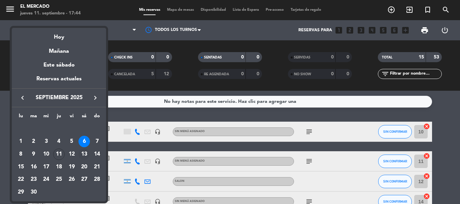
click at [83, 153] on div "13" at bounding box center [83, 154] width 11 height 11
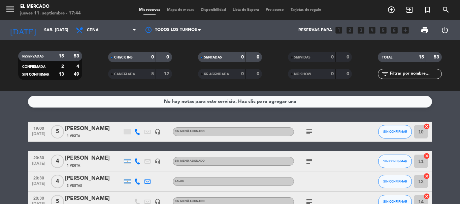
type input "sáb. [DATE]"
click at [11, 6] on icon "menu" at bounding box center [10, 9] width 10 height 10
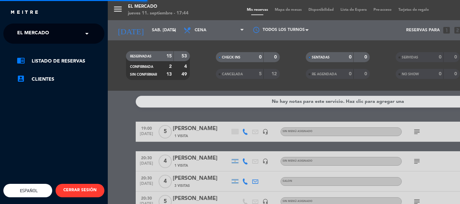
click at [42, 30] on span "El Mercado" at bounding box center [33, 34] width 32 height 14
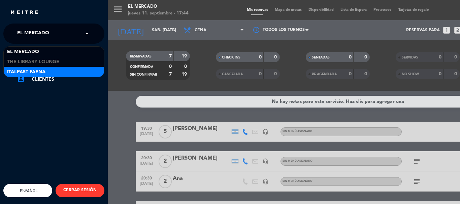
click at [37, 68] on span "Italpast Faena" at bounding box center [26, 72] width 38 height 8
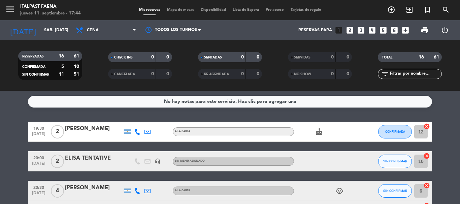
click at [428, 127] on icon "cancel" at bounding box center [426, 126] width 7 height 7
click at [428, 156] on icon "cancel" at bounding box center [426, 156] width 7 height 7
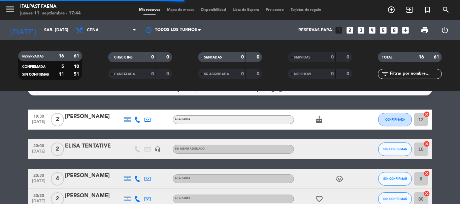
scroll to position [34, 0]
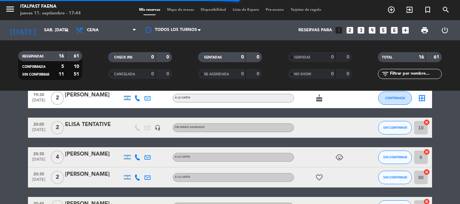
click at [428, 153] on icon "cancel" at bounding box center [426, 152] width 7 height 7
click at [427, 173] on icon "cancel" at bounding box center [426, 172] width 7 height 7
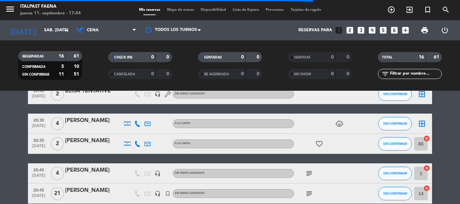
click at [427, 170] on icon "cancel" at bounding box center [426, 168] width 7 height 7
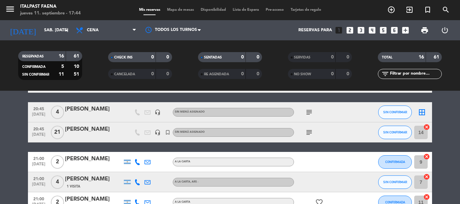
scroll to position [135, 0]
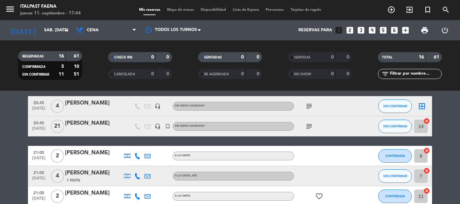
click at [426, 150] on icon "cancel" at bounding box center [426, 151] width 7 height 7
click at [425, 172] on icon "cancel" at bounding box center [426, 171] width 7 height 7
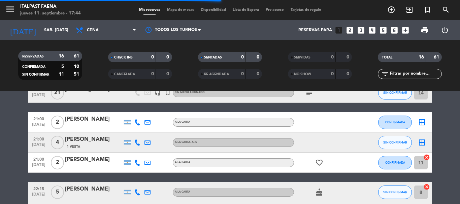
click at [427, 158] on icon "cancel" at bounding box center [426, 157] width 7 height 7
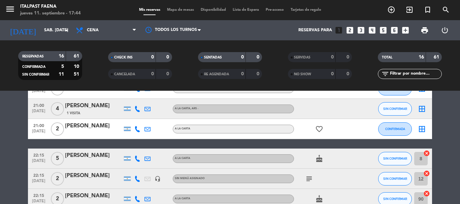
click at [426, 177] on icon "cancel" at bounding box center [426, 173] width 7 height 7
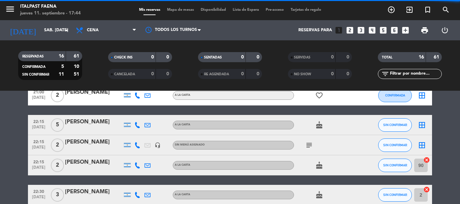
scroll to position [270, 0]
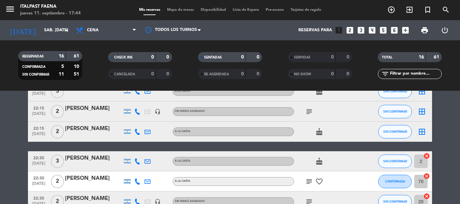
click at [428, 178] on icon "cancel" at bounding box center [426, 176] width 7 height 7
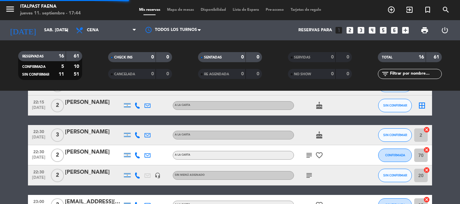
scroll to position [303, 0]
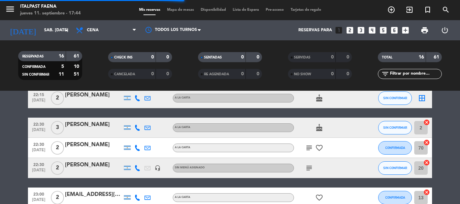
click at [428, 162] on icon "cancel" at bounding box center [426, 163] width 7 height 7
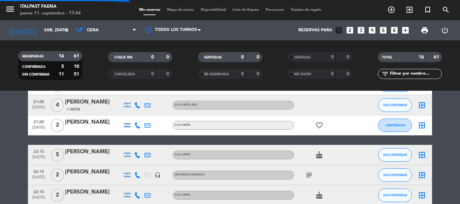
scroll to position [307, 0]
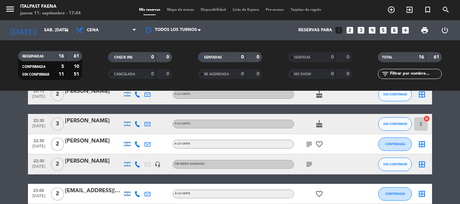
click at [426, 119] on icon "cancel" at bounding box center [426, 119] width 7 height 7
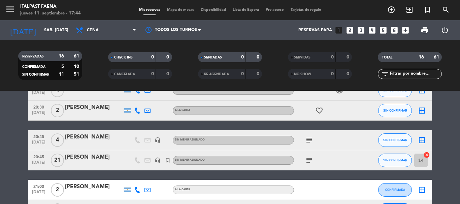
scroll to position [105, 0]
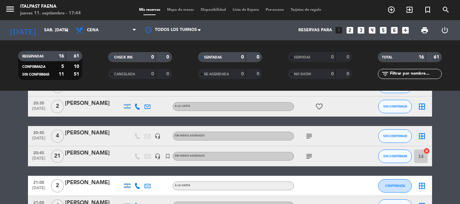
click at [427, 150] on icon "cancel" at bounding box center [426, 151] width 7 height 7
click at [423, 157] on icon "border_all" at bounding box center [422, 157] width 8 height 8
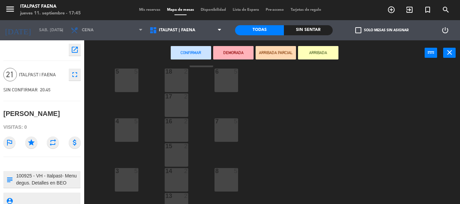
scroll to position [67, 0]
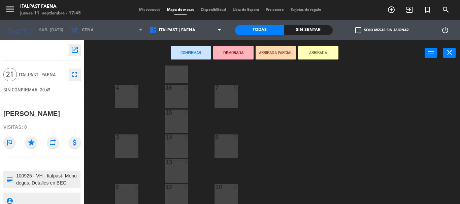
click at [176, 147] on div "14 2" at bounding box center [177, 147] width 24 height 24
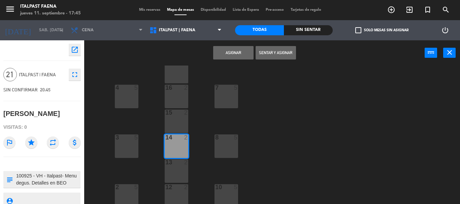
click at [175, 113] on div at bounding box center [176, 113] width 11 height 6
click at [172, 96] on div "16 2" at bounding box center [177, 97] width 24 height 24
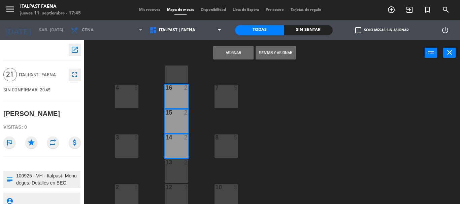
scroll to position [0, 0]
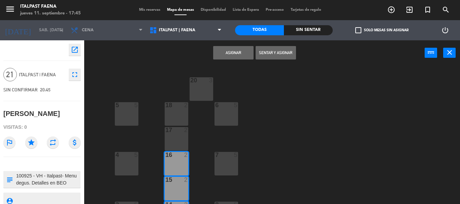
click at [178, 132] on div at bounding box center [176, 130] width 11 height 6
click at [176, 113] on div "18 2" at bounding box center [177, 114] width 24 height 24
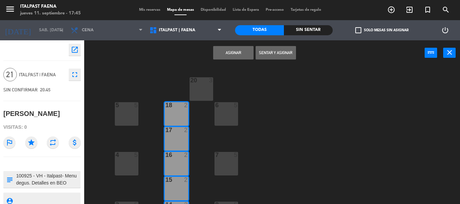
click at [236, 55] on button "Asignar" at bounding box center [233, 52] width 40 height 13
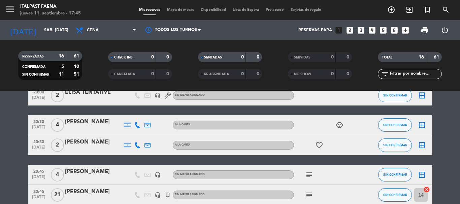
scroll to position [34, 0]
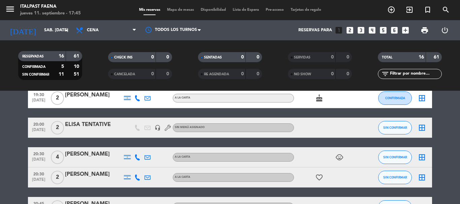
click at [186, 9] on span "Mapa de mesas" at bounding box center [181, 10] width 34 height 4
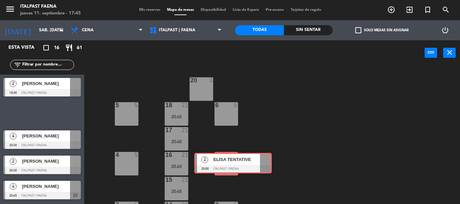
drag, startPoint x: 40, startPoint y: 115, endPoint x: 225, endPoint y: 164, distance: 191.4
click at [225, 164] on div "Esta vista crop_square 16 restaurant 61 filter_list 2 Jose Hidalgo 19:30 ITALPA…" at bounding box center [230, 122] width 460 height 164
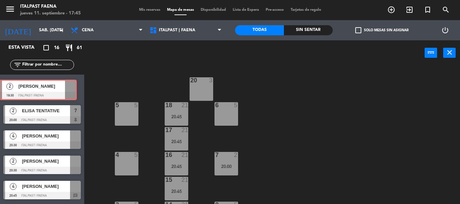
drag, startPoint x: 34, startPoint y: 88, endPoint x: 29, endPoint y: 91, distance: 6.3
click at [29, 91] on div "2 Jose Hidalgo 19:30 ITALPAST | FAENA 2 Jose Hidalgo 19:30 ITALPAST | FAENA" at bounding box center [42, 88] width 84 height 27
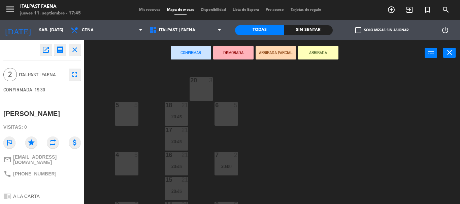
click at [79, 49] on button "close" at bounding box center [75, 50] width 12 height 12
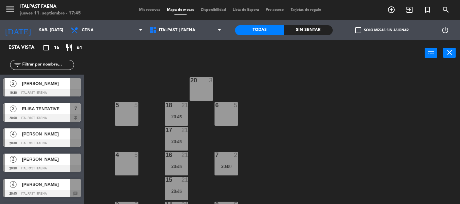
scroll to position [171, 0]
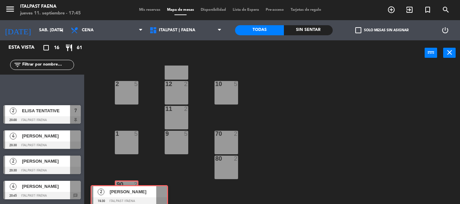
drag, startPoint x: 35, startPoint y: 87, endPoint x: 126, endPoint y: 195, distance: 141.1
click at [126, 195] on div "Esta vista crop_square 16 restaurant 61 filter_list 2 Jose Hidalgo 19:30 ITALPA…" at bounding box center [230, 122] width 460 height 164
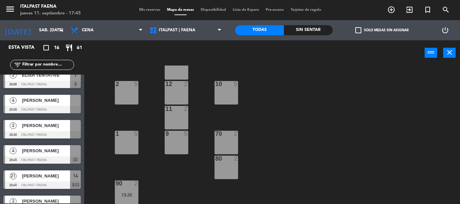
scroll to position [67, 0]
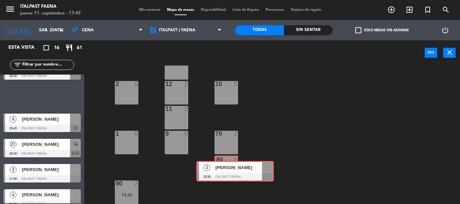
drag, startPoint x: 155, startPoint y: 148, endPoint x: 230, endPoint y: 170, distance: 78.0
click at [230, 170] on div "Esta vista crop_square 16 restaurant 61 filter_list 2 Jose Hidalgo 19:30 ITALPA…" at bounding box center [230, 122] width 460 height 164
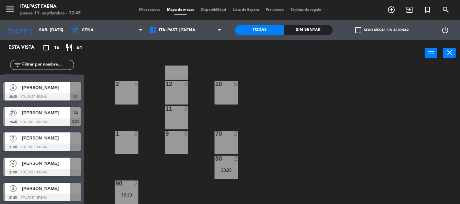
scroll to position [101, 0]
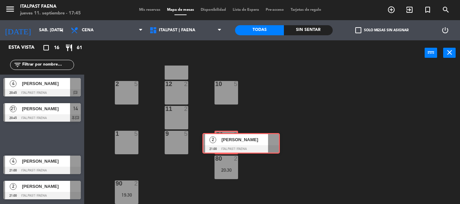
click at [224, 143] on div "Esta vista crop_square 16 restaurant 61 filter_list 2 Jose Hidalgo 19:30 ITALPA…" at bounding box center [230, 122] width 460 height 164
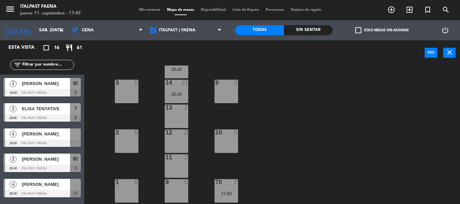
scroll to position [36, 0]
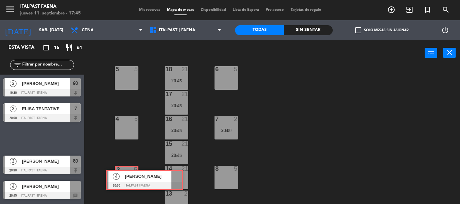
drag, startPoint x: 129, startPoint y: 164, endPoint x: 129, endPoint y: 177, distance: 12.8
click at [129, 177] on div "Esta vista crop_square 16 restaurant 61 filter_list 2 Jose Hidalgo 19:30 ITALPA…" at bounding box center [230, 122] width 460 height 164
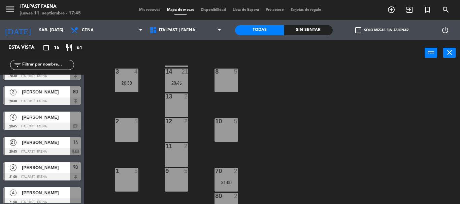
scroll to position [137, 0]
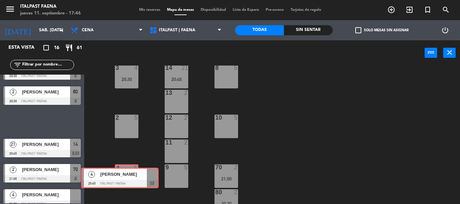
drag, startPoint x: 47, startPoint y: 121, endPoint x: 125, endPoint y: 177, distance: 96.0
click at [125, 177] on div "Esta vista crop_square 16 restaurant 61 filter_list 2 Jose Hidalgo 19:30 ITALPA…" at bounding box center [230, 122] width 460 height 164
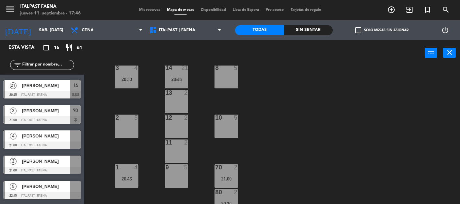
scroll to position [135, 0]
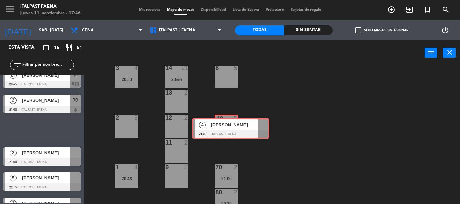
drag, startPoint x: 40, startPoint y: 134, endPoint x: 229, endPoint y: 132, distance: 188.7
click at [229, 132] on div "Esta vista crop_square 16 restaurant 61 filter_list 2 Jose Hidalgo 19:30 ITALPA…" at bounding box center [230, 122] width 460 height 164
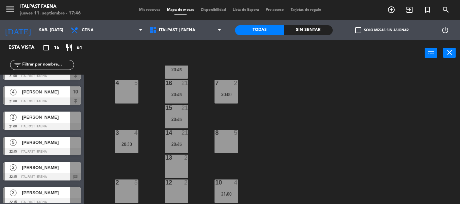
scroll to position [70, 0]
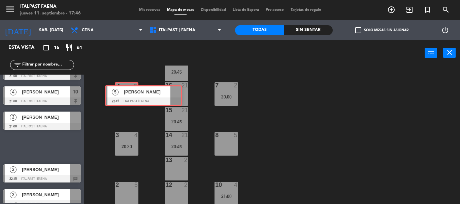
drag, startPoint x: 22, startPoint y: 149, endPoint x: 123, endPoint y: 97, distance: 113.8
click at [123, 97] on div "Esta vista crop_square 16 restaurant 61 filter_list 2 Jose Hidalgo 19:30 ITALPA…" at bounding box center [230, 122] width 460 height 164
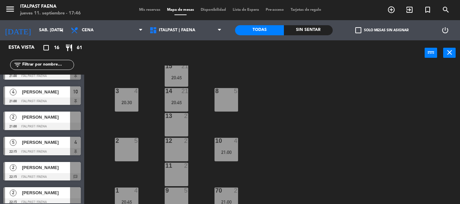
scroll to position [171, 0]
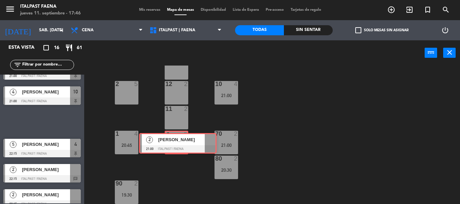
drag, startPoint x: 77, startPoint y: 130, endPoint x: 178, endPoint y: 142, distance: 100.8
click at [178, 142] on div "Esta vista crop_square 16 restaurant 61 filter_list 2 Jose Hidalgo 19:30 ITALPA…" at bounding box center [230, 122] width 460 height 164
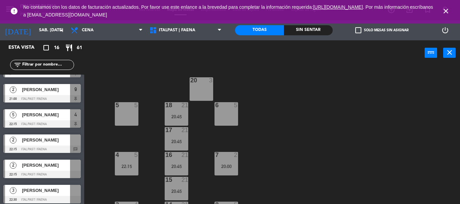
scroll to position [202, 0]
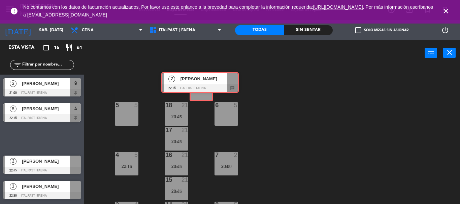
drag, startPoint x: 41, startPoint y: 137, endPoint x: 201, endPoint y: 83, distance: 169.4
click at [201, 83] on div "Esta vista crop_square 16 restaurant 61 filter_list 2 Jose Hidalgo 19:30 ITALPA…" at bounding box center [230, 122] width 460 height 164
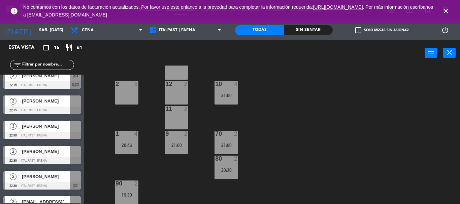
scroll to position [275, 0]
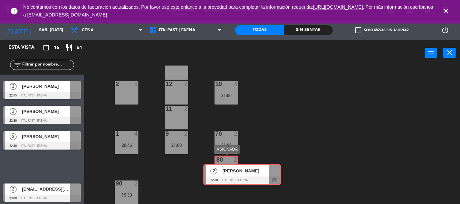
drag, startPoint x: 29, startPoint y: 164, endPoint x: 199, endPoint y: 178, distance: 170.4
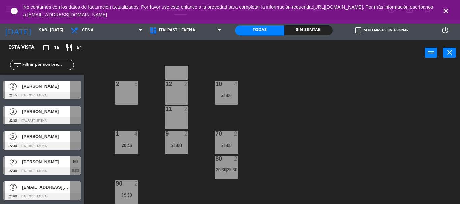
drag, startPoint x: 52, startPoint y: 184, endPoint x: 86, endPoint y: 181, distance: 34.6
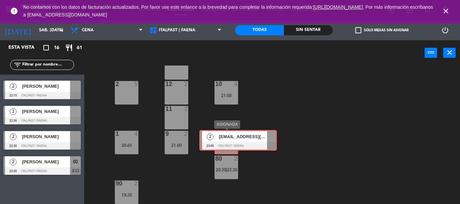
drag, startPoint x: 173, startPoint y: 155, endPoint x: 139, endPoint y: 170, distance: 37.7
click at [228, 142] on div "Esta vista crop_square 16 restaurant 61 filter_list 2 Jose Hidalgo 19:30 ITALPA…" at bounding box center [230, 122] width 460 height 164
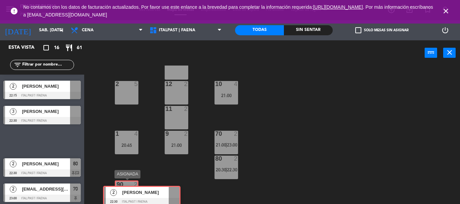
drag, startPoint x: 24, startPoint y: 138, endPoint x: 124, endPoint y: 193, distance: 113.8
click at [124, 193] on div "Esta vista crop_square 16 restaurant 61 filter_list 2 Jose Hidalgo 19:30 ITALPA…" at bounding box center [230, 122] width 460 height 164
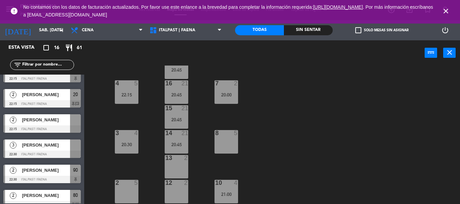
scroll to position [70, 0]
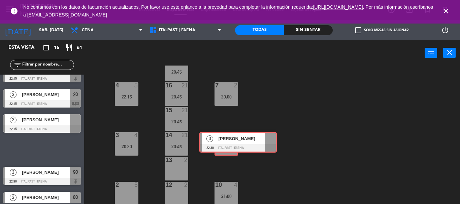
drag, startPoint x: 25, startPoint y: 149, endPoint x: 203, endPoint y: 146, distance: 178.6
click at [221, 141] on div "Esta vista crop_square 16 restaurant 61 filter_list 2 Jose Hidalgo 19:30 ITALPA…" at bounding box center [230, 122] width 460 height 164
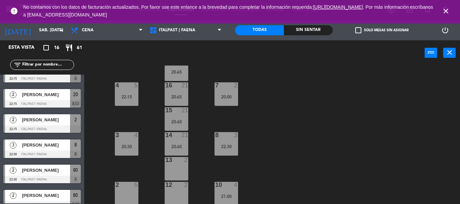
drag, startPoint x: 132, startPoint y: 171, endPoint x: 118, endPoint y: 193, distance: 26.6
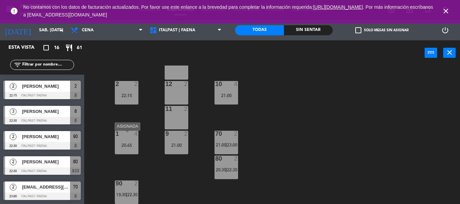
scroll to position [137, 0]
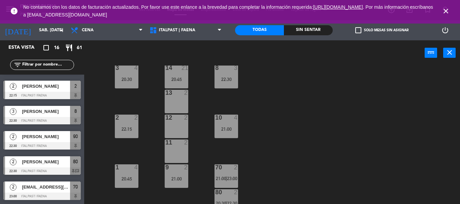
click at [447, 10] on icon "close" at bounding box center [446, 11] width 8 height 8
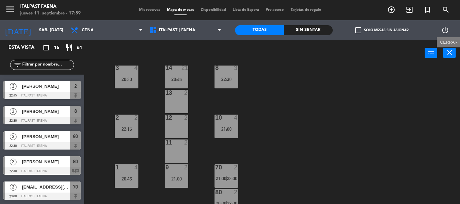
click at [454, 56] on button "close" at bounding box center [449, 53] width 12 height 10
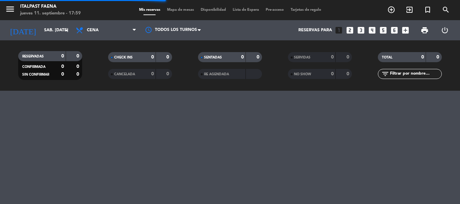
drag, startPoint x: 1, startPoint y: 7, endPoint x: 8, endPoint y: 9, distance: 6.5
click at [5, 8] on div "menu Italpast Faena jueves 11. septiembre - 17:59" at bounding box center [57, 10] width 115 height 16
click at [8, 9] on icon "menu" at bounding box center [10, 9] width 10 height 10
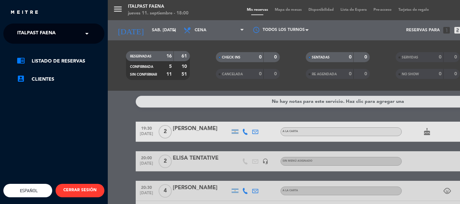
click at [202, 71] on div "menu Italpast Faena jueves 11. septiembre - 18:00 Mis reservas Mapa de mesas Di…" at bounding box center [338, 102] width 460 height 204
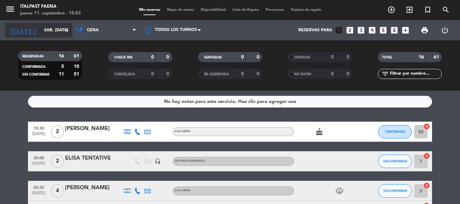
click at [54, 33] on input "sáb. [DATE]" at bounding box center [69, 30] width 57 height 11
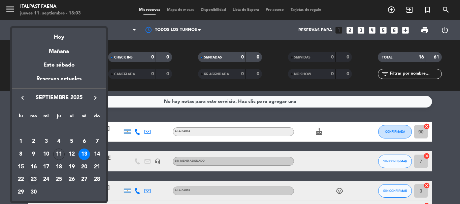
click at [31, 177] on div "23" at bounding box center [33, 180] width 11 height 11
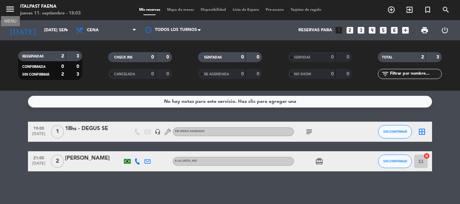
click at [10, 9] on icon "menu" at bounding box center [10, 9] width 10 height 10
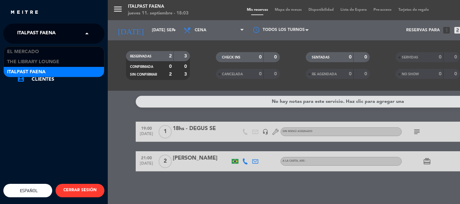
click at [81, 34] on input "text" at bounding box center [54, 34] width 82 height 15
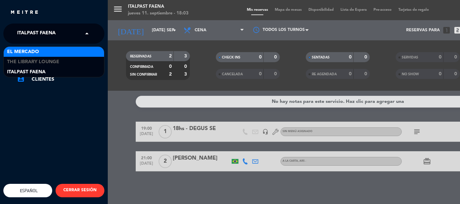
click at [78, 52] on div "El Mercado" at bounding box center [54, 52] width 100 height 10
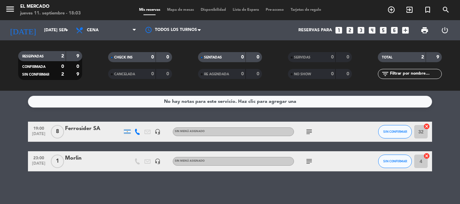
click at [95, 137] on div at bounding box center [93, 136] width 57 height 5
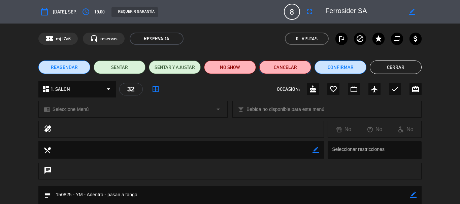
click at [289, 63] on button "Cancelar" at bounding box center [285, 67] width 52 height 13
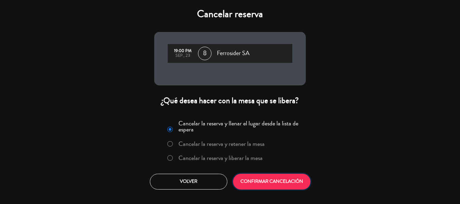
click at [286, 177] on button "CONFIRMAR CANCELACIÓN" at bounding box center [271, 182] width 77 height 16
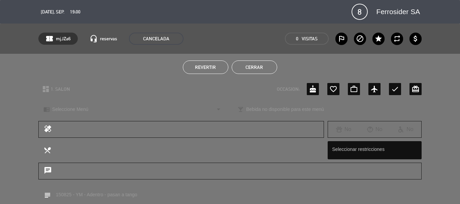
click at [249, 66] on button "Cerrar" at bounding box center [254, 67] width 45 height 13
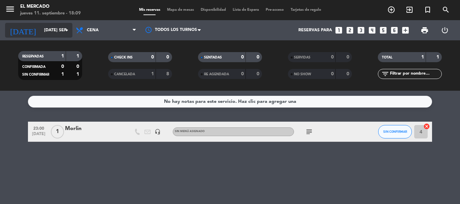
click at [56, 31] on input "mar. 23 sep." at bounding box center [69, 30] width 57 height 11
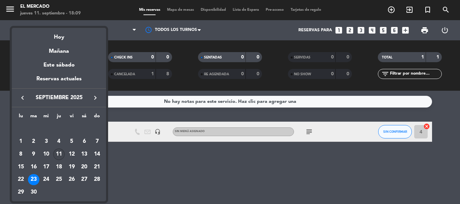
click at [59, 151] on div "11" at bounding box center [58, 154] width 11 height 11
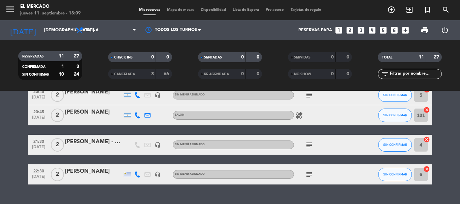
scroll to position [230, 0]
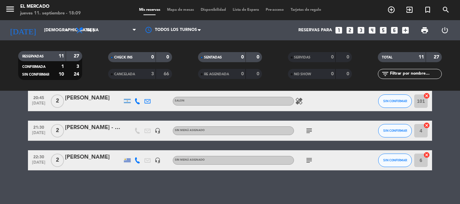
click at [84, 128] on div "[PERSON_NAME] - VIP" at bounding box center [93, 128] width 57 height 9
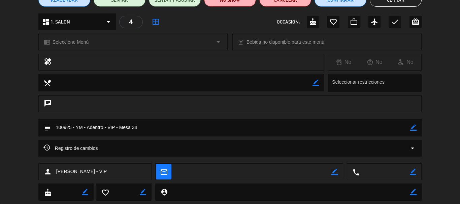
scroll to position [0, 0]
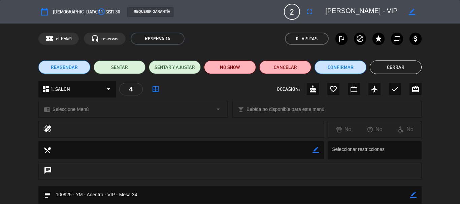
click at [382, 68] on button "Cerrar" at bounding box center [396, 67] width 52 height 13
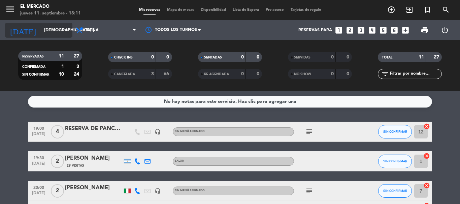
click at [55, 27] on input "[DEMOGRAPHIC_DATA] [DATE]" at bounding box center [69, 30] width 57 height 11
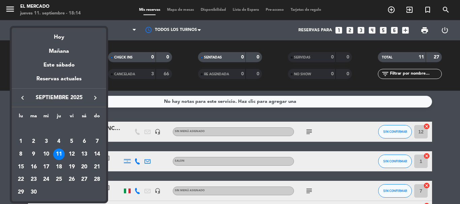
click at [14, 12] on div at bounding box center [230, 102] width 460 height 204
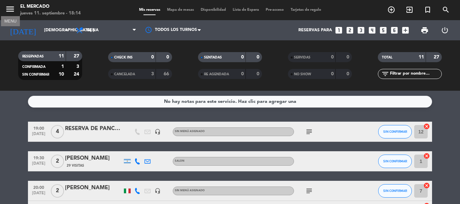
click at [10, 9] on icon "menu" at bounding box center [10, 9] width 10 height 10
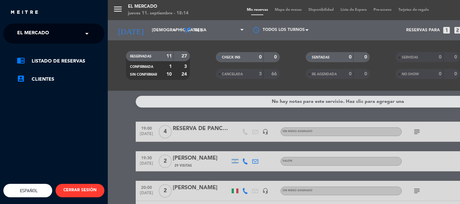
click at [160, 15] on div "menu El Mercado jueves 11. septiembre - 18:14 Mis reservas Mapa de mesas Dispon…" at bounding box center [338, 102] width 460 height 204
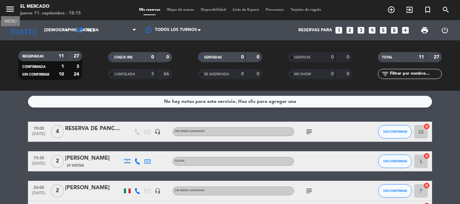
click at [12, 7] on icon "menu" at bounding box center [10, 9] width 10 height 10
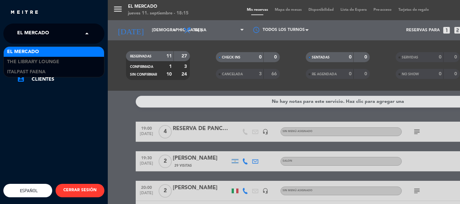
click at [94, 33] on span at bounding box center [88, 34] width 11 height 14
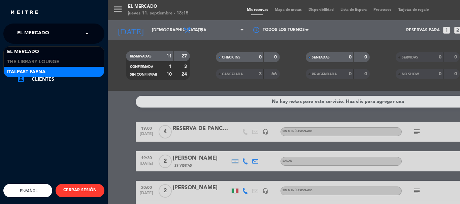
click at [78, 68] on div "Italpast Faena" at bounding box center [54, 72] width 100 height 10
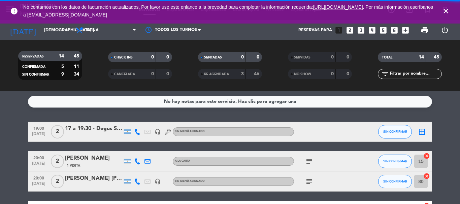
click at [446, 15] on icon "close" at bounding box center [446, 11] width 8 height 8
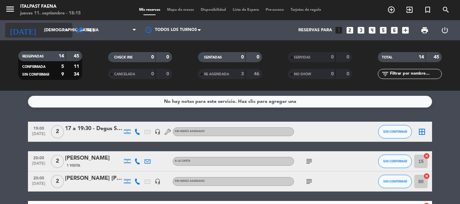
click at [47, 30] on input "[DEMOGRAPHIC_DATA] [DATE]" at bounding box center [69, 30] width 57 height 11
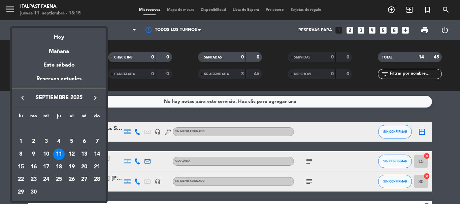
click at [84, 150] on div "13" at bounding box center [83, 154] width 11 height 11
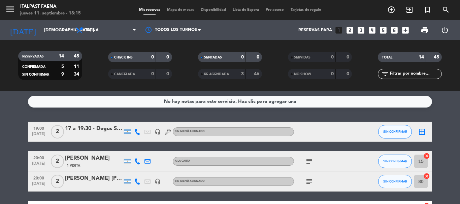
type input "sáb. [DATE]"
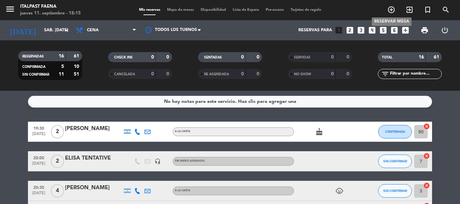
click at [390, 11] on icon "add_circle_outline" at bounding box center [391, 10] width 8 height 8
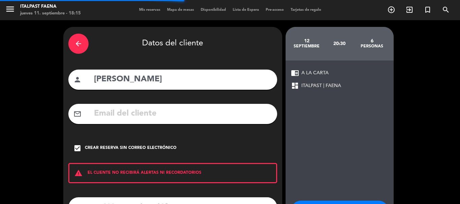
click at [76, 45] on icon "arrow_back" at bounding box center [78, 44] width 8 height 8
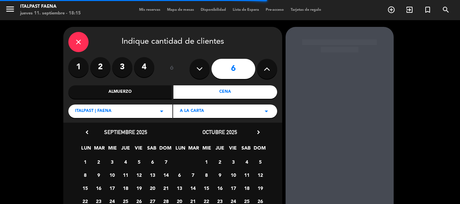
click at [83, 40] on div "close" at bounding box center [78, 42] width 20 height 20
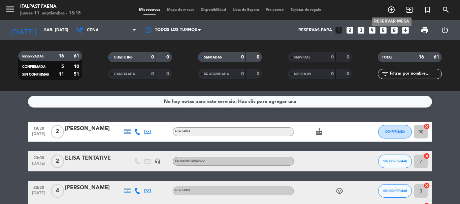
click at [391, 12] on icon "add_circle_outline" at bounding box center [391, 10] width 8 height 8
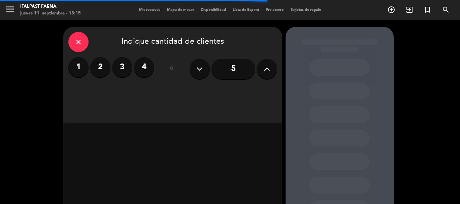
click at [274, 71] on button at bounding box center [267, 69] width 20 height 20
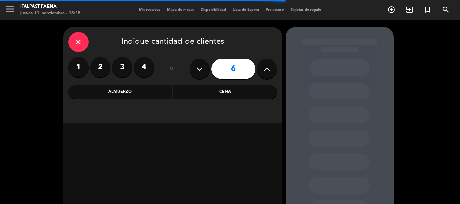
click at [211, 95] on div "Cena" at bounding box center [225, 92] width 104 height 13
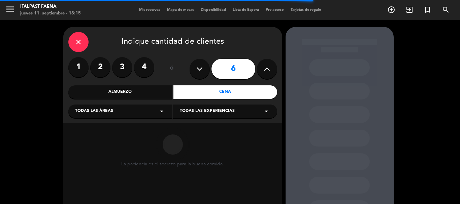
click at [162, 114] on icon "arrow_drop_down" at bounding box center [162, 111] width 8 height 8
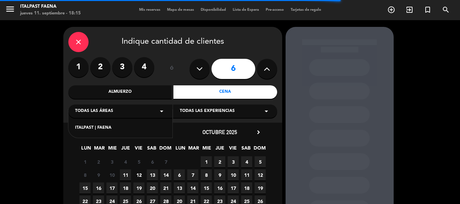
click at [154, 129] on div "ITALPAST | FAENA" at bounding box center [120, 128] width 91 height 7
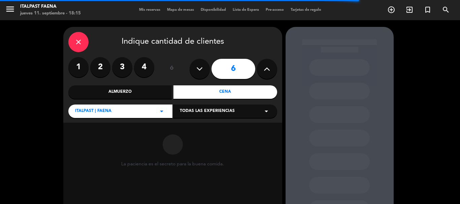
click at [216, 112] on span "Todas las experiencias" at bounding box center [207, 111] width 55 height 7
click at [215, 127] on div "A LA CARTA" at bounding box center [225, 128] width 91 height 7
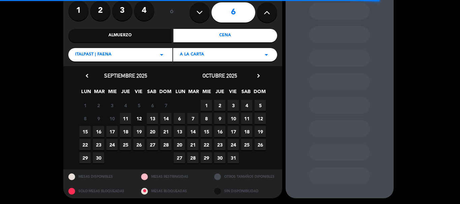
scroll to position [57, 0]
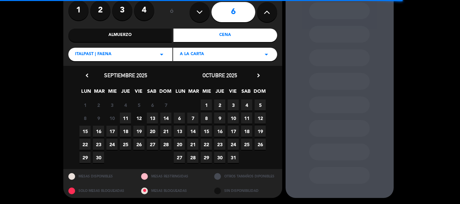
click at [151, 117] on span "13" at bounding box center [152, 118] width 11 height 11
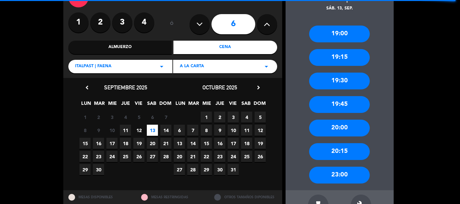
scroll to position [33, 0]
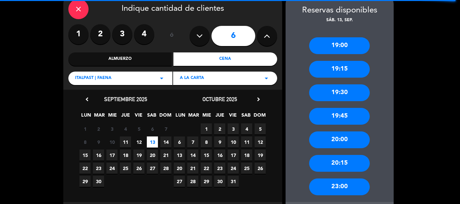
click at [346, 161] on div "20:15" at bounding box center [339, 163] width 61 height 17
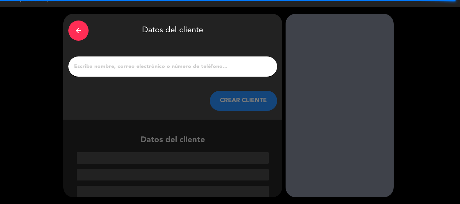
click at [194, 63] on input "1" at bounding box center [172, 66] width 199 height 9
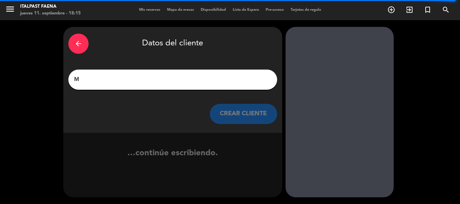
scroll to position [0, 0]
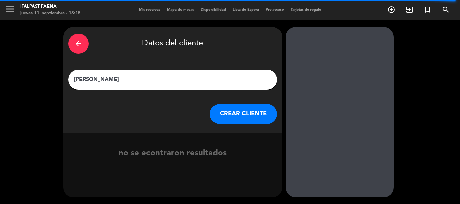
click at [99, 81] on input "Martin Sacaro" at bounding box center [172, 79] width 199 height 9
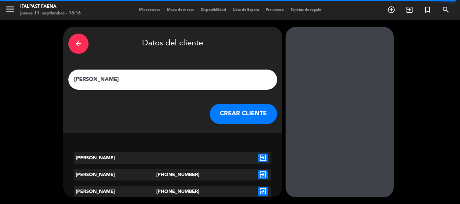
type input "Martin Sancaro"
click at [265, 175] on icon "exit_to_app" at bounding box center [263, 175] width 10 height 9
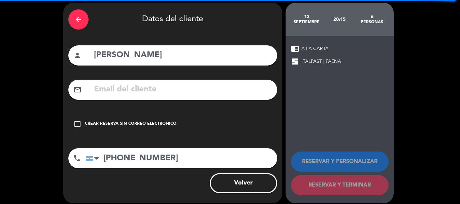
scroll to position [30, 0]
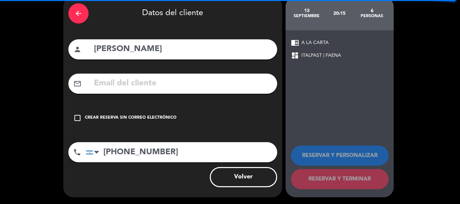
click at [87, 122] on div "check_box_outline_blank Crear reserva sin correo electrónico" at bounding box center [172, 118] width 209 height 20
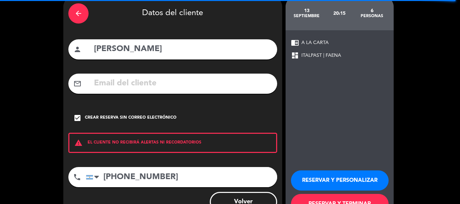
click at [339, 173] on button "RESERVAR Y PERSONALIZAR" at bounding box center [340, 181] width 98 height 20
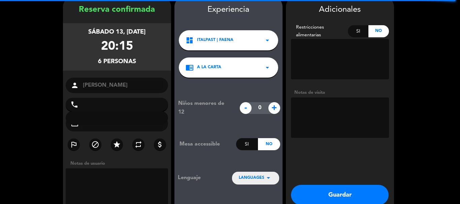
type input "+541156990289"
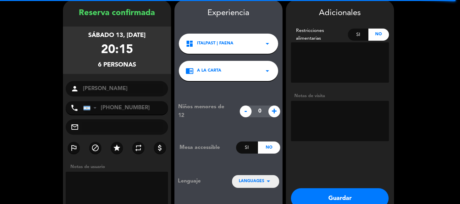
click at [326, 114] on textarea at bounding box center [340, 121] width 98 height 40
type textarea "11092025-AP-Salon"
click at [343, 195] on button "Guardar" at bounding box center [340, 199] width 98 height 20
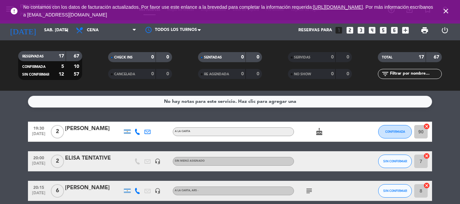
click at [448, 8] on icon "close" at bounding box center [446, 11] width 8 height 8
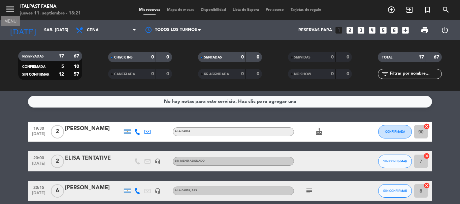
click at [9, 10] on icon "menu" at bounding box center [10, 9] width 10 height 10
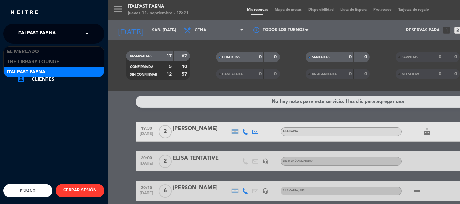
click at [88, 32] on span at bounding box center [88, 34] width 11 height 14
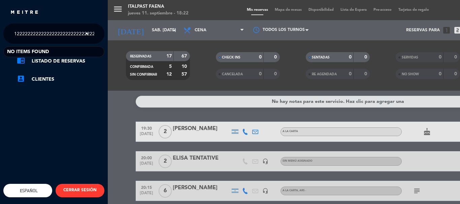
scroll to position [0, 1]
type input "1222222222222222222222222222222222222222"
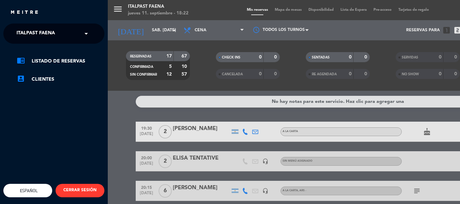
click at [62, 147] on div "× Italpast Faena × chrome_reader_mode Listado de Reservas account_box Clientes …" at bounding box center [53, 126] width 101 height 204
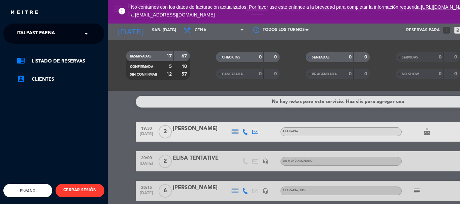
click at [87, 32] on span at bounding box center [87, 34] width 11 height 14
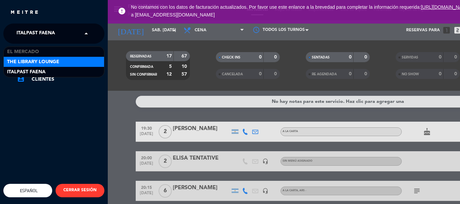
click at [69, 61] on div "The Library Lounge" at bounding box center [54, 62] width 100 height 10
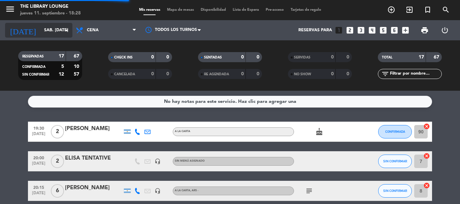
click at [41, 27] on input "sáb. [DATE]" at bounding box center [69, 30] width 57 height 11
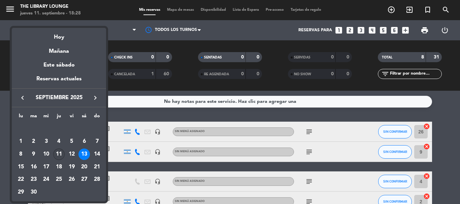
click at [63, 152] on div "11" at bounding box center [58, 154] width 11 height 11
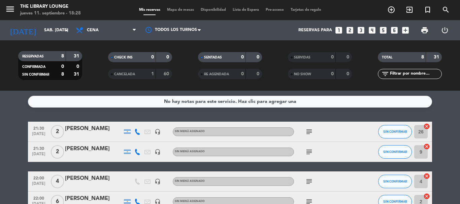
type input "[DEMOGRAPHIC_DATA] [DATE]"
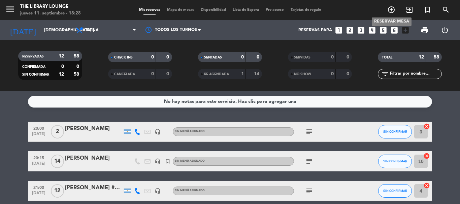
click at [394, 14] on icon "add_circle_outline" at bounding box center [391, 10] width 8 height 8
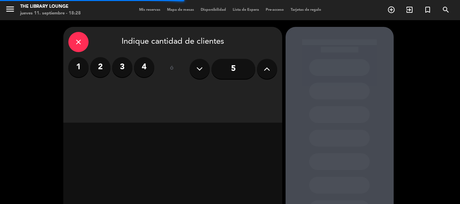
click at [76, 70] on label "1" at bounding box center [78, 67] width 20 height 20
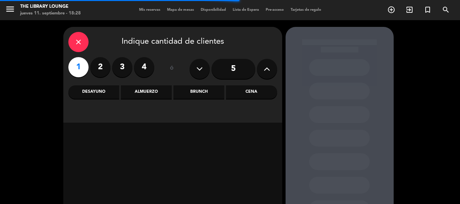
click at [232, 92] on div "Cena" at bounding box center [251, 92] width 51 height 13
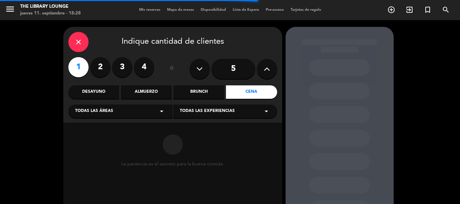
click at [200, 113] on span "Todas las experiencias" at bounding box center [207, 111] width 55 height 7
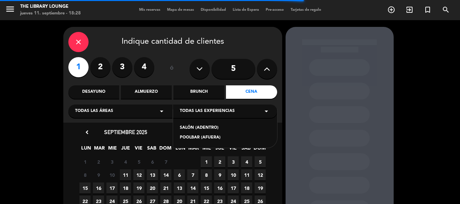
click at [203, 127] on div "SALÓN (ADENTRO)" at bounding box center [225, 128] width 91 height 7
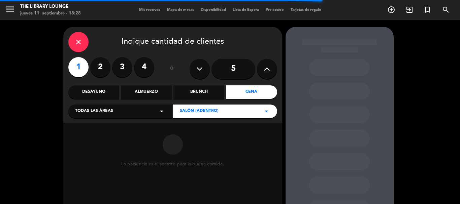
click at [142, 109] on div "Todas las áreas arrow_drop_down" at bounding box center [120, 111] width 104 height 13
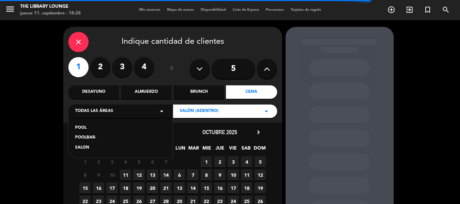
click at [78, 147] on div "SALON" at bounding box center [120, 148] width 91 height 7
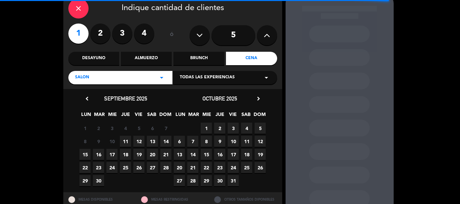
scroll to position [57, 0]
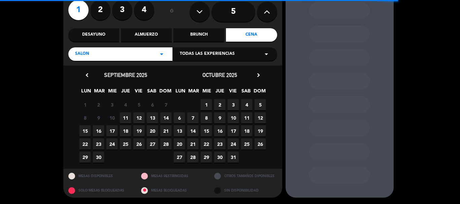
click at [125, 115] on span "11" at bounding box center [125, 118] width 11 height 11
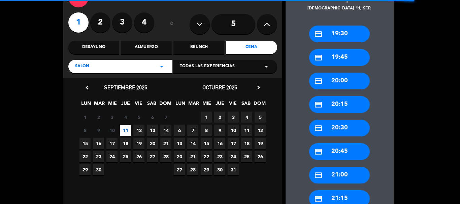
scroll to position [61, 0]
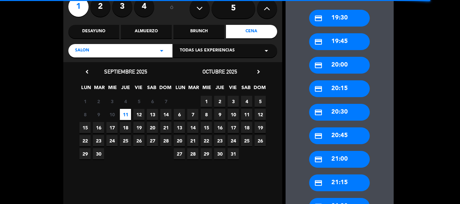
click at [351, 158] on div "credit_card 21:00" at bounding box center [339, 159] width 61 height 17
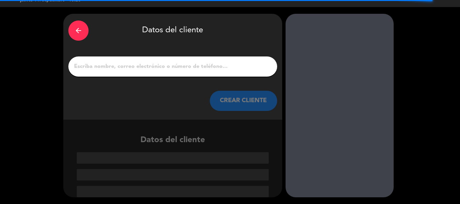
scroll to position [13, 0]
click at [131, 66] on input "1" at bounding box center [172, 66] width 199 height 9
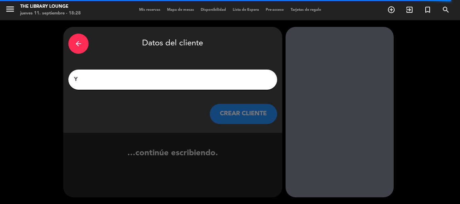
scroll to position [0, 0]
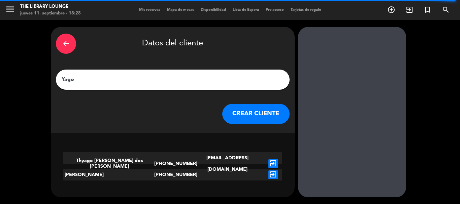
paste input "Gegenschatz"
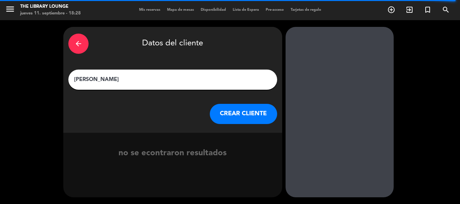
type input "[PERSON_NAME]"
click at [241, 116] on button "CREAR CLIENTE" at bounding box center [243, 114] width 67 height 20
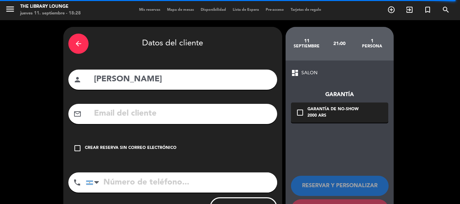
click at [159, 146] on div "Crear reserva sin correo electrónico" at bounding box center [131, 148] width 92 height 7
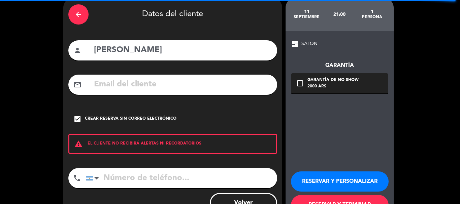
scroll to position [55, 0]
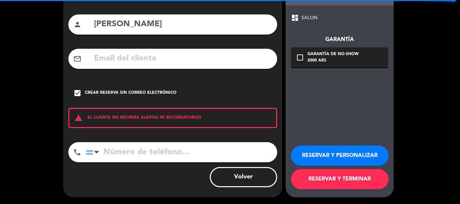
click at [339, 174] on button "RESERVAR Y TERMINAR" at bounding box center [340, 179] width 98 height 20
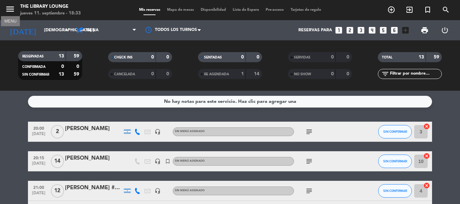
drag, startPoint x: 9, startPoint y: 10, endPoint x: 20, endPoint y: 10, distance: 10.1
click at [10, 10] on icon "menu" at bounding box center [10, 9] width 10 height 10
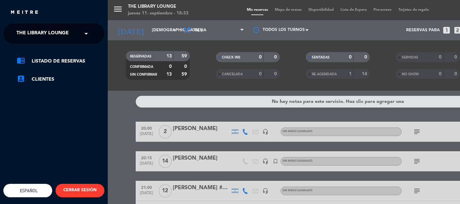
click at [95, 30] on ng-select "× The Library Lounge ×" at bounding box center [53, 34] width 101 height 20
click at [87, 33] on span at bounding box center [87, 34] width 11 height 14
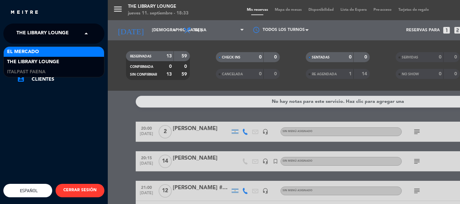
click at [74, 47] on div "El Mercado" at bounding box center [54, 52] width 100 height 10
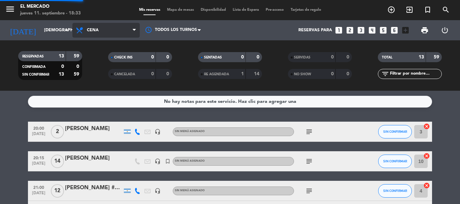
click at [108, 28] on span "Cena" at bounding box center [105, 30] width 67 height 15
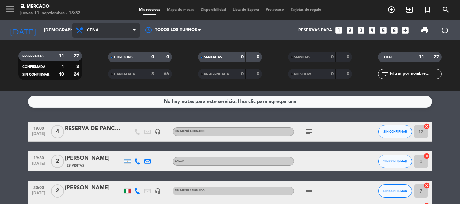
click at [106, 27] on span "Cena" at bounding box center [105, 30] width 67 height 15
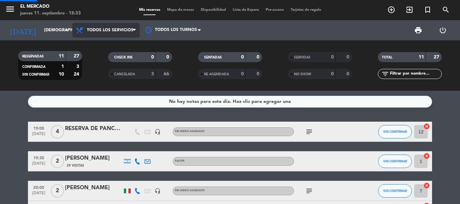
click at [111, 46] on div "menu El Mercado jueves 11. septiembre - 18:33 Mis reservas Mapa de mesas Dispon…" at bounding box center [230, 45] width 460 height 91
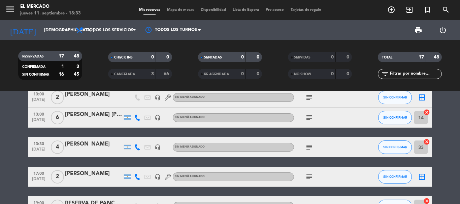
scroll to position [101, 0]
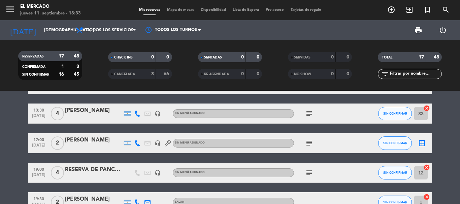
click at [310, 143] on icon "subject" at bounding box center [309, 143] width 8 height 8
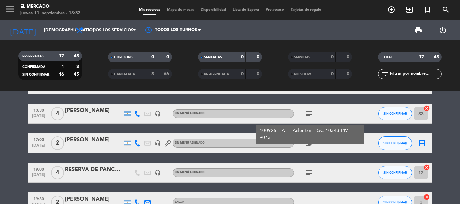
click at [321, 147] on div "subject 100925 - AL - Adentro - GC 40343 PM 9043" at bounding box center [324, 143] width 61 height 20
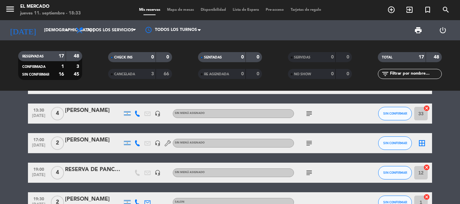
click at [102, 137] on div "Gladys" at bounding box center [93, 140] width 57 height 9
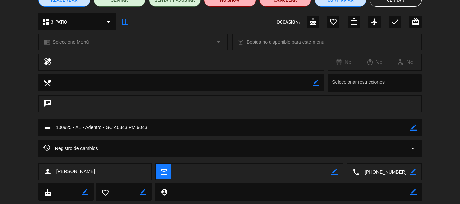
scroll to position [84, 0]
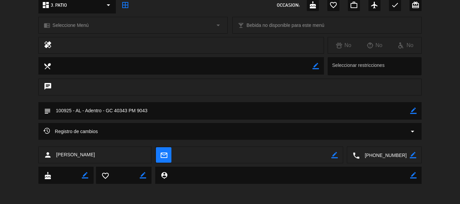
click at [105, 110] on textarea at bounding box center [230, 110] width 359 height 17
click at [107, 110] on textarea at bounding box center [230, 110] width 359 height 17
drag, startPoint x: 107, startPoint y: 110, endPoint x: 119, endPoint y: 113, distance: 12.6
click at [119, 113] on textarea at bounding box center [230, 110] width 359 height 17
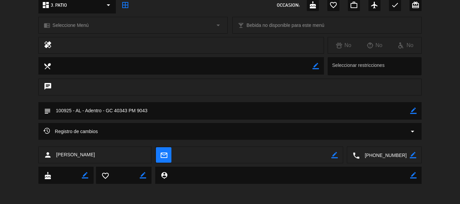
click at [158, 115] on textarea at bounding box center [230, 110] width 359 height 17
drag, startPoint x: 151, startPoint y: 109, endPoint x: 107, endPoint y: 110, distance: 43.5
click at [107, 110] on textarea at bounding box center [230, 110] width 359 height 17
drag, startPoint x: 116, startPoint y: 108, endPoint x: 219, endPoint y: 122, distance: 103.7
click at [219, 122] on div "subject border_color" at bounding box center [230, 112] width 460 height 21
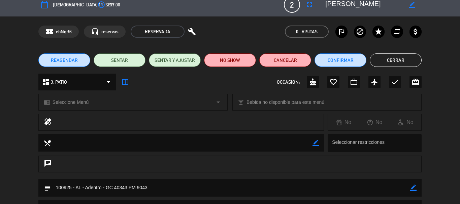
scroll to position [0, 0]
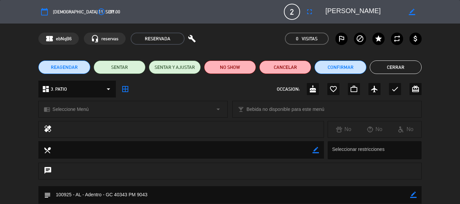
click at [398, 66] on button "Cerrar" at bounding box center [396, 67] width 52 height 13
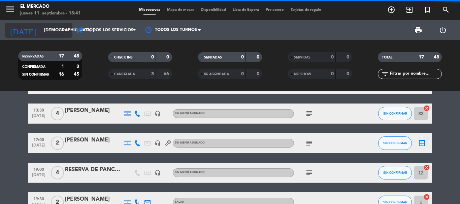
click at [45, 31] on input "[DEMOGRAPHIC_DATA] [DATE]" at bounding box center [69, 30] width 57 height 11
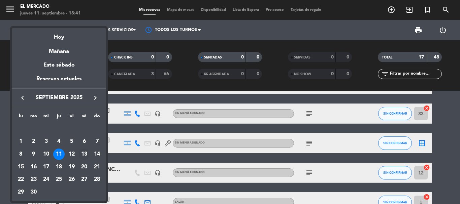
click at [85, 153] on div "13" at bounding box center [83, 154] width 11 height 11
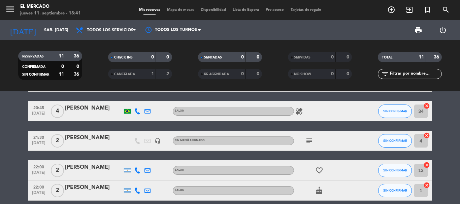
scroll to position [202, 0]
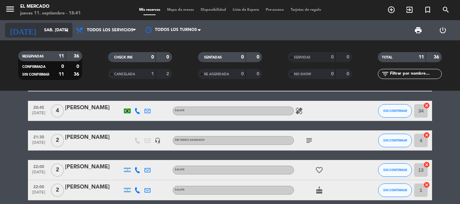
click at [48, 32] on input "sáb. [DATE]" at bounding box center [69, 30] width 57 height 11
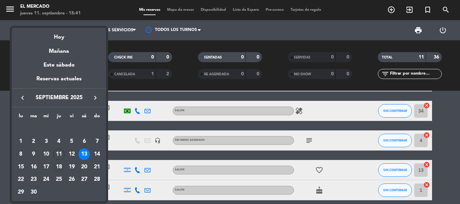
click at [62, 167] on div "18" at bounding box center [58, 167] width 11 height 11
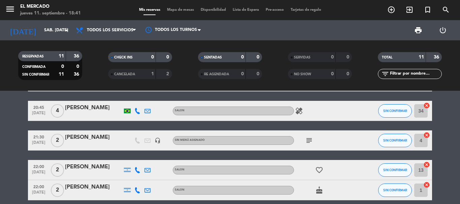
type input "jue. 18 sep."
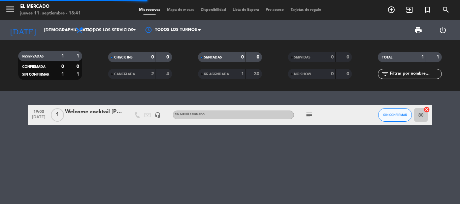
scroll to position [0, 0]
click at [396, 11] on span "add_circle_outline" at bounding box center [391, 9] width 18 height 11
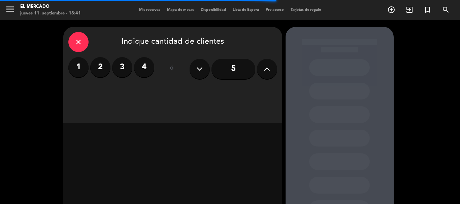
click at [121, 66] on label "3" at bounding box center [122, 67] width 20 height 20
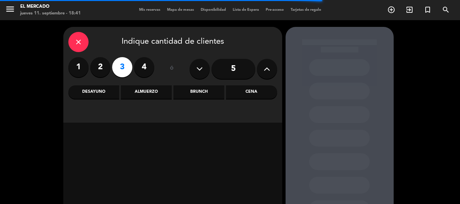
click at [272, 89] on div "Cena" at bounding box center [251, 92] width 51 height 13
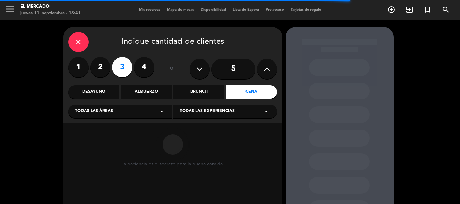
click at [122, 114] on div "Todas las áreas arrow_drop_down" at bounding box center [120, 111] width 104 height 13
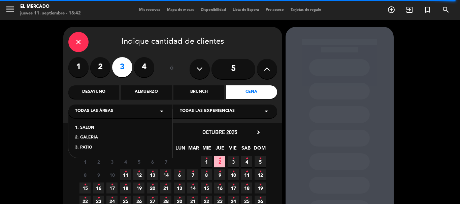
click at [93, 127] on div "1. SALON" at bounding box center [120, 128] width 91 height 7
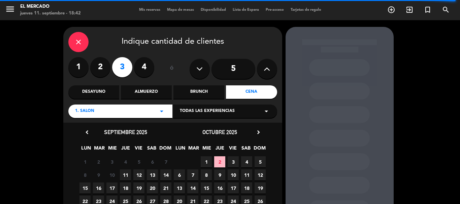
scroll to position [34, 0]
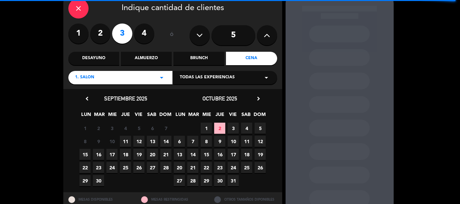
click at [126, 153] on span "18" at bounding box center [125, 154] width 11 height 11
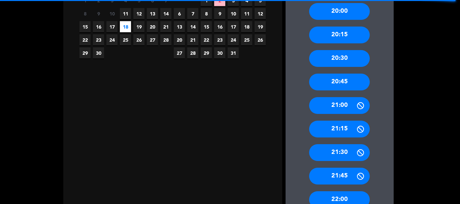
scroll to position [195, 0]
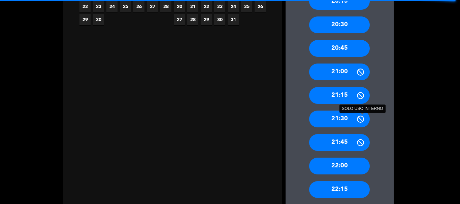
click at [360, 120] on icon at bounding box center [360, 119] width 8 height 8
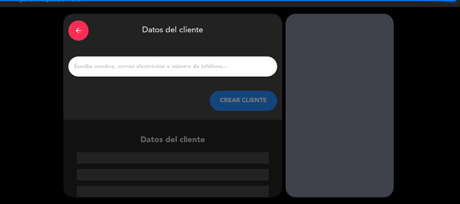
scroll to position [13, 0]
click at [158, 65] on input "1" at bounding box center [172, 66] width 199 height 9
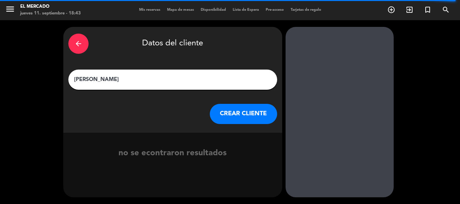
type input "Mariella Torres"
click at [235, 116] on button "CREAR CLIENTE" at bounding box center [243, 114] width 67 height 20
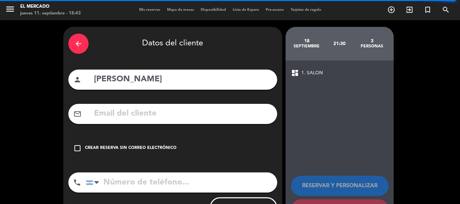
click at [89, 144] on div "check_box_outline_blank Crear reserva sin correo electrónico" at bounding box center [172, 148] width 209 height 20
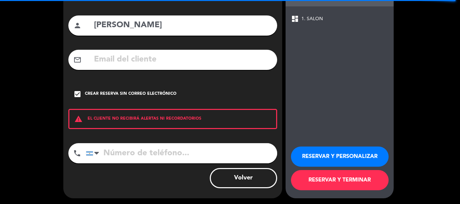
scroll to position [55, 0]
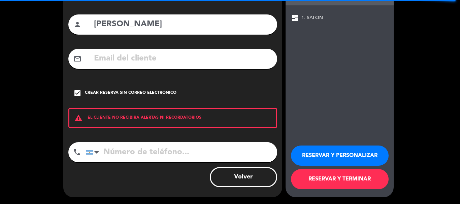
click at [331, 157] on button "RESERVAR Y PERSONALIZAR" at bounding box center [340, 156] width 98 height 20
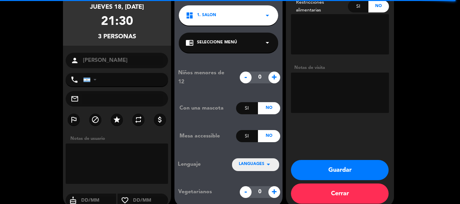
scroll to position [27, 0]
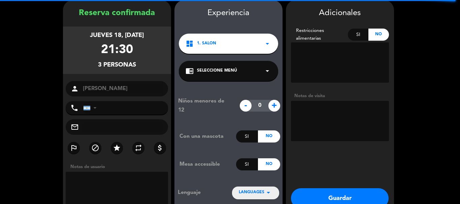
click at [344, 109] on textarea at bounding box center [340, 121] width 98 height 40
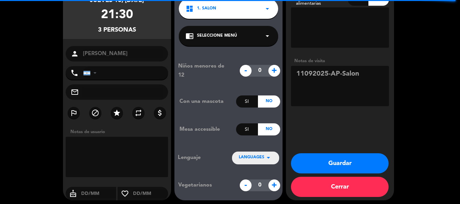
scroll to position [65, 0]
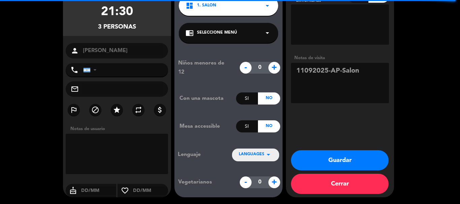
type textarea "11092025-AP-Salon"
click at [357, 159] on button "Guardar" at bounding box center [340, 161] width 98 height 20
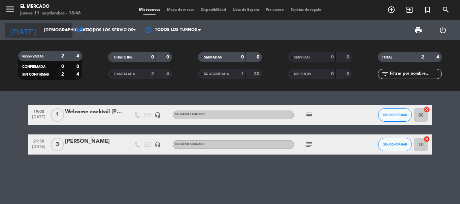
click at [40, 24] on div "today jue. 18 sep. arrow_drop_down" at bounding box center [38, 30] width 67 height 15
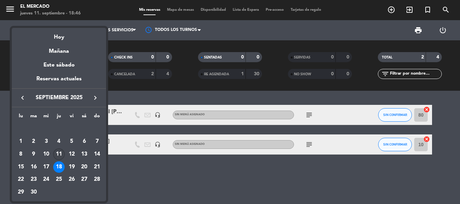
click at [60, 153] on div "11" at bounding box center [58, 154] width 11 height 11
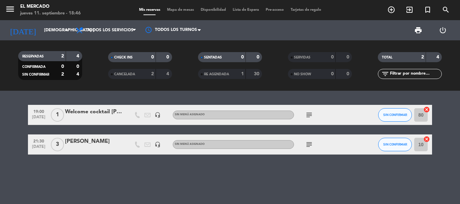
type input "[DEMOGRAPHIC_DATA] [DATE]"
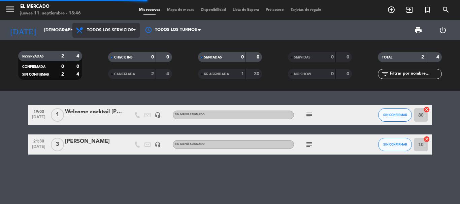
click at [110, 33] on span "Todos los servicios" at bounding box center [105, 30] width 67 height 15
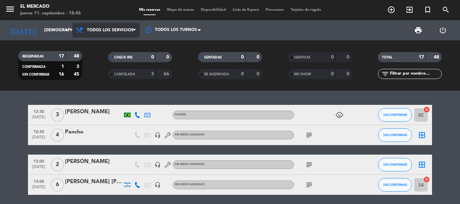
click at [100, 29] on span "Todos los servicios" at bounding box center [110, 30] width 46 height 5
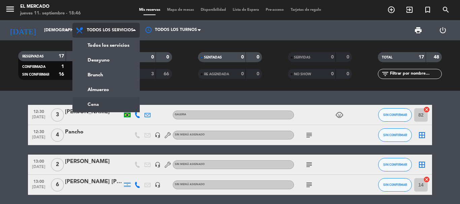
click at [106, 105] on ng-component "menu El Mercado jueves 11. septiembre - 18:46 Mis reservas Mapa de mesas Dispon…" at bounding box center [230, 102] width 460 height 204
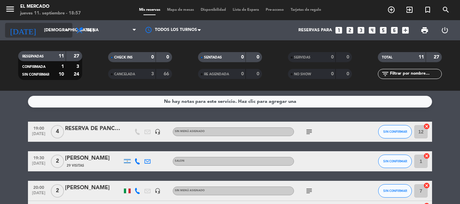
click at [57, 32] on input "[DEMOGRAPHIC_DATA] [DATE]" at bounding box center [69, 30] width 57 height 11
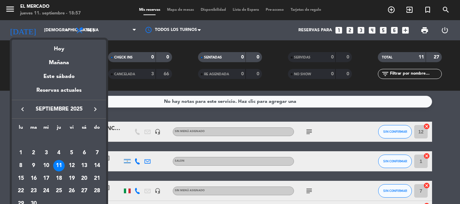
click at [97, 106] on icon "keyboard_arrow_right" at bounding box center [95, 109] width 8 height 8
click at [57, 153] on div "2" at bounding box center [58, 153] width 11 height 11
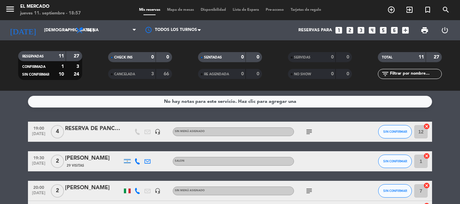
type input "[DEMOGRAPHIC_DATA] [DATE]"
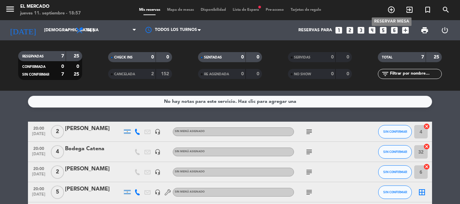
click at [392, 9] on icon "add_circle_outline" at bounding box center [391, 10] width 8 height 8
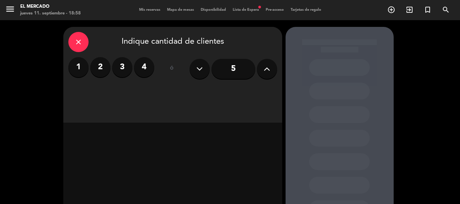
click at [229, 65] on input "5" at bounding box center [234, 69] width 44 height 20
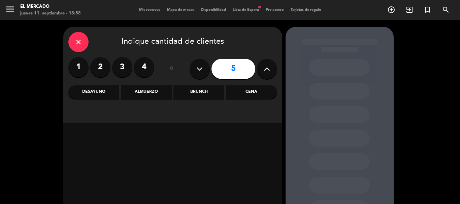
click at [265, 68] on icon at bounding box center [267, 69] width 6 height 10
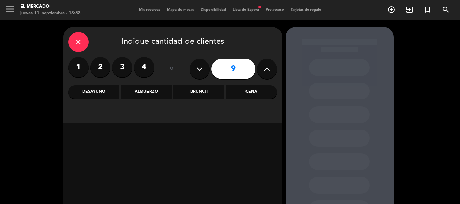
type input "10"
click at [256, 87] on div "Cena" at bounding box center [251, 92] width 51 height 13
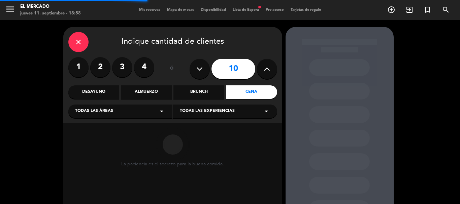
click at [137, 113] on div "Todas las áreas arrow_drop_down" at bounding box center [120, 111] width 104 height 13
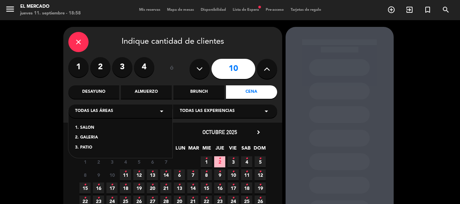
click at [97, 127] on div "1. SALON" at bounding box center [120, 128] width 91 height 7
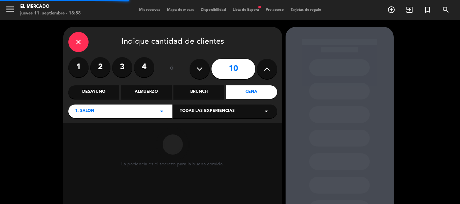
click at [214, 113] on span "Todas las experiencias" at bounding box center [207, 111] width 55 height 7
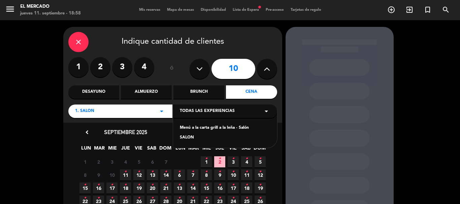
click at [210, 136] on div "SALON" at bounding box center [225, 138] width 91 height 7
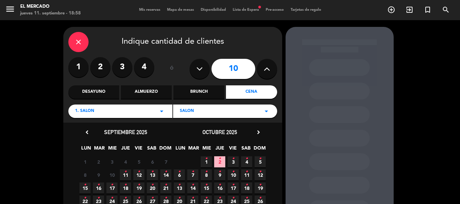
click at [221, 161] on icon "•" at bounding box center [220, 159] width 2 height 11
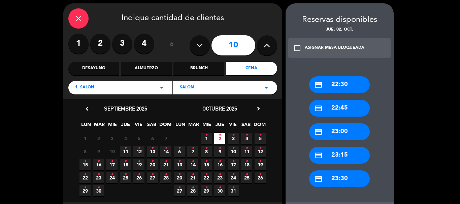
scroll to position [57, 0]
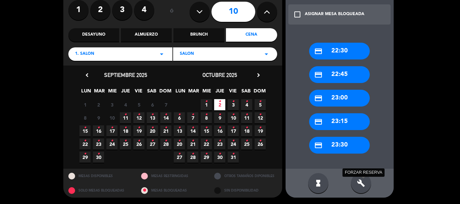
click at [361, 182] on icon "build" at bounding box center [361, 184] width 8 height 8
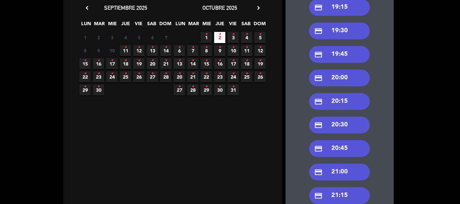
click at [333, 78] on div "credit_card 20:00" at bounding box center [339, 78] width 61 height 17
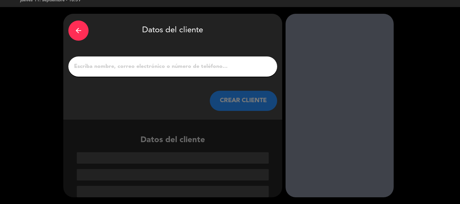
scroll to position [13, 0]
click at [187, 66] on input "1" at bounding box center [172, 66] width 199 height 9
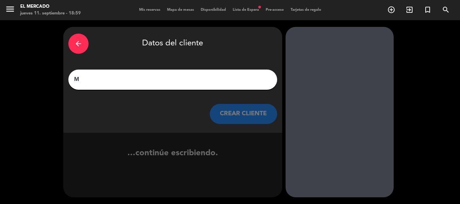
scroll to position [0, 0]
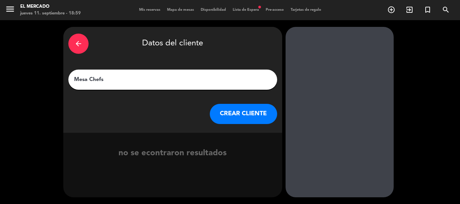
type input "Mesa Chefs"
click at [249, 113] on button "CREAR CLIENTE" at bounding box center [243, 114] width 67 height 20
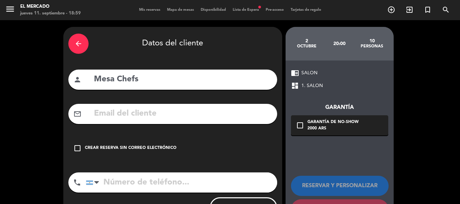
scroll to position [30, 0]
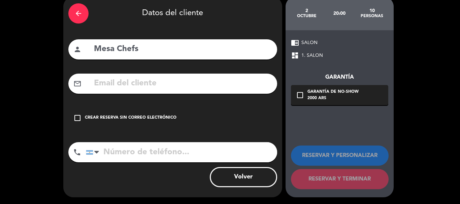
click at [152, 115] on div "Crear reserva sin correo electrónico" at bounding box center [131, 118] width 92 height 7
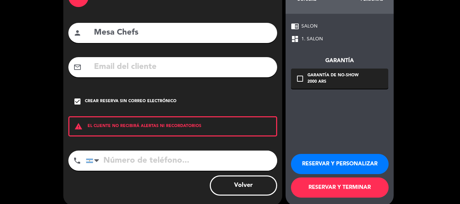
scroll to position [55, 0]
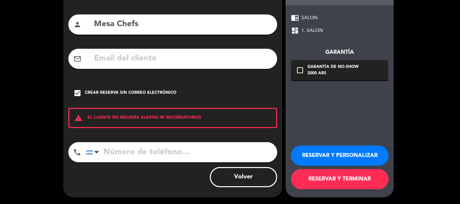
click at [333, 177] on button "RESERVAR Y TERMINAR" at bounding box center [340, 179] width 98 height 20
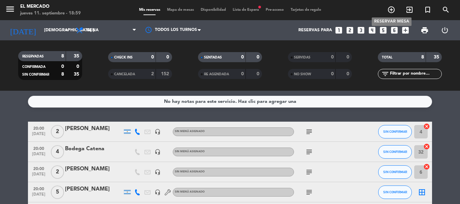
click at [393, 11] on icon "add_circle_outline" at bounding box center [391, 10] width 8 height 8
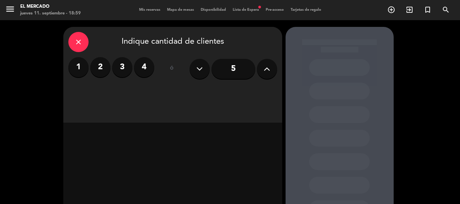
click at [272, 61] on button at bounding box center [267, 69] width 20 height 20
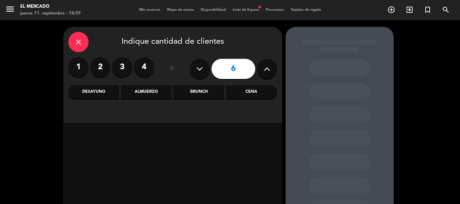
click at [272, 61] on button at bounding box center [267, 69] width 20 height 20
type input "10"
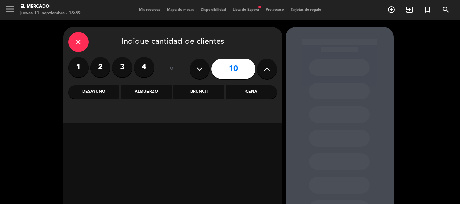
click at [253, 95] on div "Cena" at bounding box center [251, 92] width 51 height 13
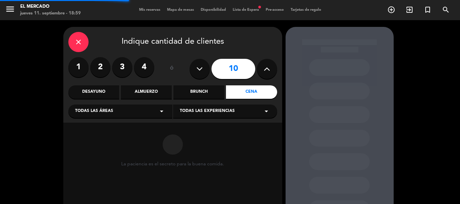
click at [149, 114] on div "Todas las áreas arrow_drop_down" at bounding box center [120, 111] width 104 height 13
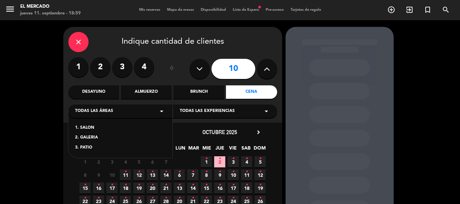
click at [137, 127] on div "1. SALON" at bounding box center [120, 128] width 91 height 7
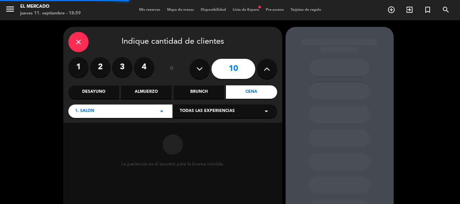
click at [238, 113] on div "Todas las experiencias arrow_drop_down" at bounding box center [225, 111] width 104 height 13
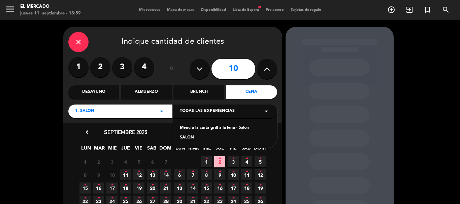
click at [199, 138] on div "SALON" at bounding box center [225, 138] width 91 height 7
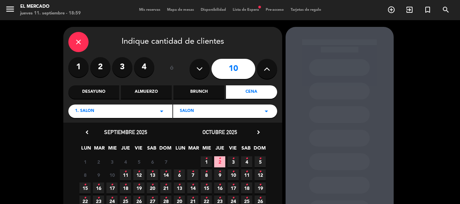
click at [217, 160] on span "2 •" at bounding box center [219, 162] width 11 height 11
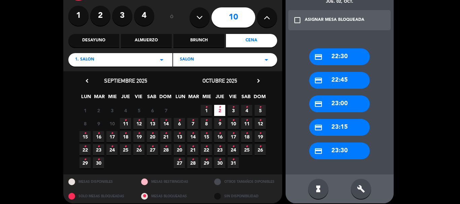
scroll to position [57, 0]
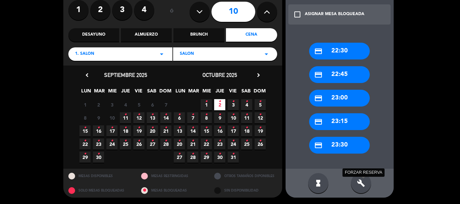
drag, startPoint x: 364, startPoint y: 184, endPoint x: 362, endPoint y: 178, distance: 7.1
click at [363, 184] on icon "build" at bounding box center [361, 184] width 8 height 8
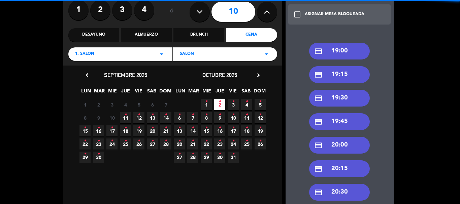
scroll to position [125, 0]
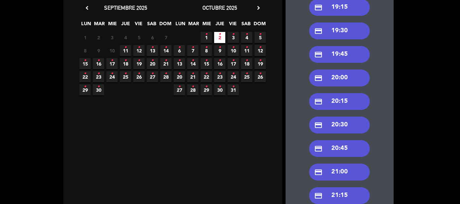
click at [336, 78] on div "credit_card 20:00" at bounding box center [339, 78] width 61 height 17
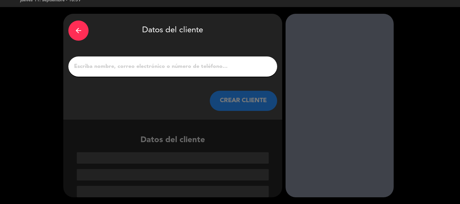
scroll to position [13, 0]
click at [196, 66] on input "1" at bounding box center [172, 66] width 199 height 9
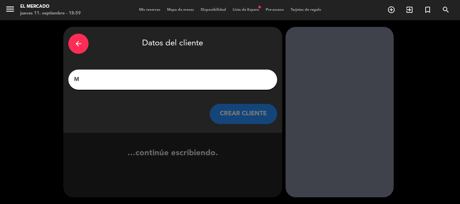
scroll to position [0, 0]
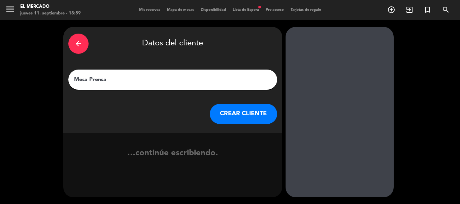
type input "Mesa Prensa"
click at [246, 111] on button "CREAR CLIENTE" at bounding box center [243, 114] width 67 height 20
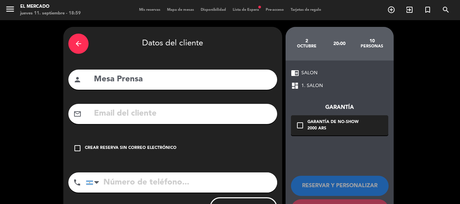
click at [144, 149] on div "Crear reserva sin correo electrónico" at bounding box center [131, 148] width 92 height 7
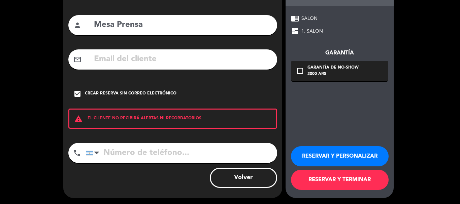
scroll to position [55, 0]
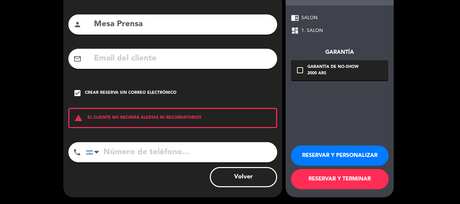
click at [358, 178] on button "RESERVAR Y TERMINAR" at bounding box center [340, 179] width 98 height 20
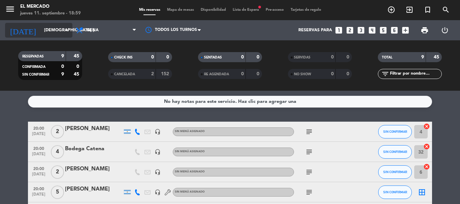
click at [41, 27] on input "[DEMOGRAPHIC_DATA] [DATE]" at bounding box center [69, 30] width 57 height 11
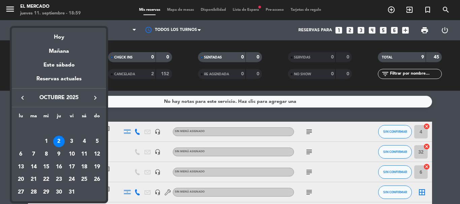
click at [20, 99] on icon "keyboard_arrow_left" at bounding box center [23, 98] width 8 height 8
click at [60, 156] on div "11" at bounding box center [58, 154] width 11 height 11
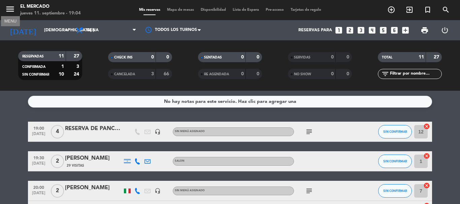
click at [6, 11] on icon "menu" at bounding box center [10, 9] width 10 height 10
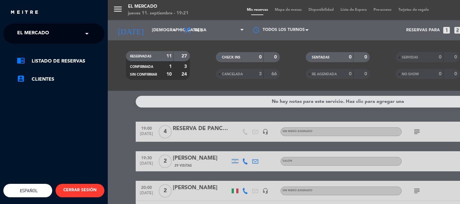
click at [128, 119] on div "menu El [PERSON_NAME] jueves 11. septiembre - 19:21 Mis reservas Mapa de mesas …" at bounding box center [338, 102] width 460 height 204
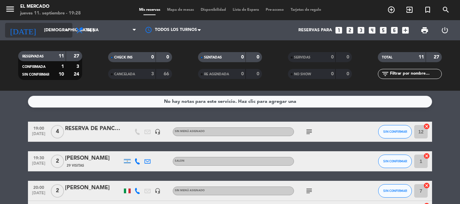
click at [49, 34] on input "[DEMOGRAPHIC_DATA] [DATE]" at bounding box center [69, 30] width 57 height 11
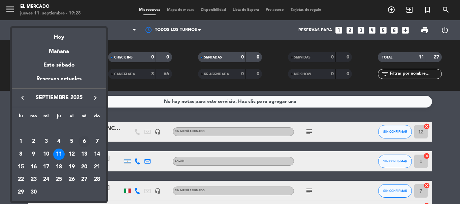
click at [86, 140] on div "6" at bounding box center [83, 141] width 11 height 11
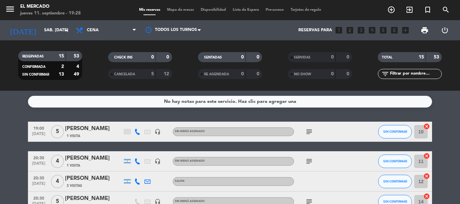
click at [307, 132] on icon "subject" at bounding box center [309, 132] width 8 height 8
click at [306, 159] on icon "subject" at bounding box center [309, 162] width 8 height 8
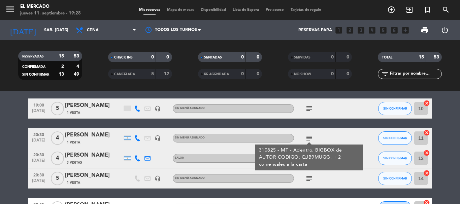
scroll to position [34, 0]
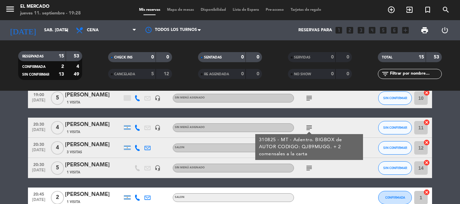
click at [310, 164] on div "subject" at bounding box center [324, 168] width 61 height 20
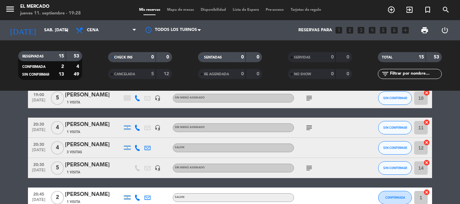
click at [309, 167] on icon "subject" at bounding box center [309, 168] width 8 height 8
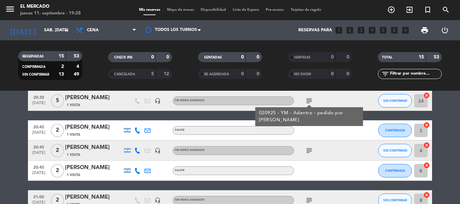
click at [305, 153] on icon "subject" at bounding box center [309, 151] width 8 height 8
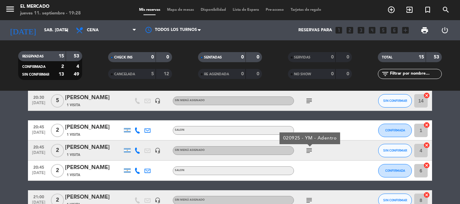
scroll to position [135, 0]
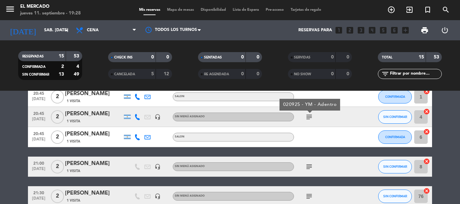
click at [308, 164] on icon "subject" at bounding box center [309, 167] width 8 height 8
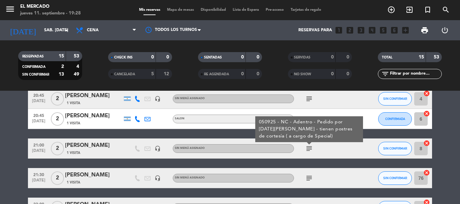
scroll to position [168, 0]
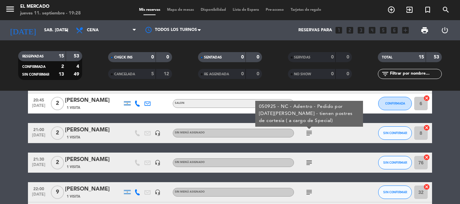
click at [312, 163] on icon "subject" at bounding box center [309, 163] width 8 height 8
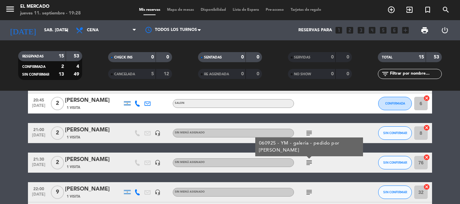
click at [310, 189] on icon "subject" at bounding box center [309, 193] width 8 height 8
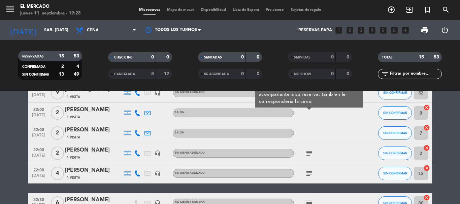
scroll to position [270, 0]
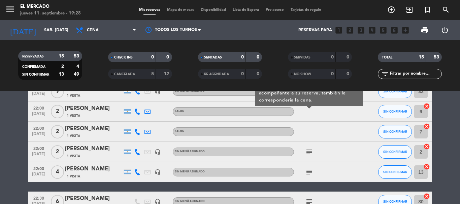
click at [306, 150] on icon "subject" at bounding box center [309, 152] width 8 height 8
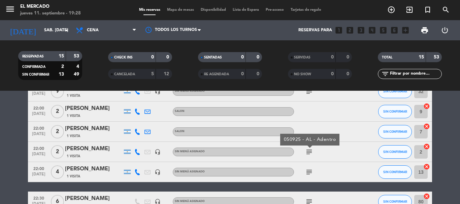
click at [311, 171] on icon "subject" at bounding box center [309, 172] width 8 height 8
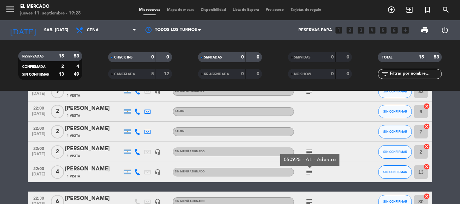
scroll to position [303, 0]
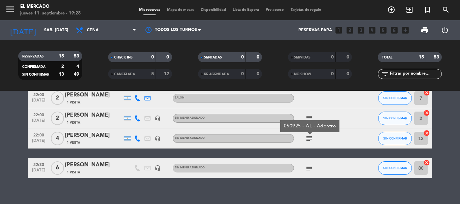
click at [308, 164] on div "subject" at bounding box center [324, 168] width 61 height 20
click at [308, 167] on icon "subject" at bounding box center [309, 168] width 8 height 8
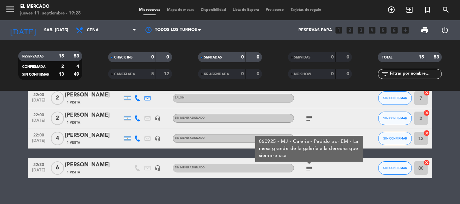
click at [306, 184] on div "No hay notas para este servicio. Haz clic para agregar una 19:00 [DATE] 5 [PERS…" at bounding box center [230, 148] width 460 height 114
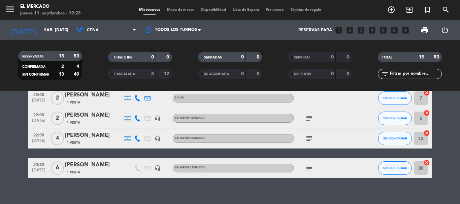
click at [309, 136] on icon "subject" at bounding box center [309, 139] width 8 height 8
click at [310, 116] on icon "subject" at bounding box center [309, 119] width 8 height 8
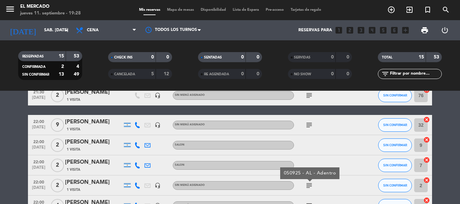
click at [309, 125] on icon "subject" at bounding box center [309, 125] width 8 height 8
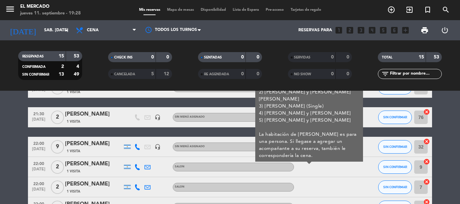
scroll to position [202, 0]
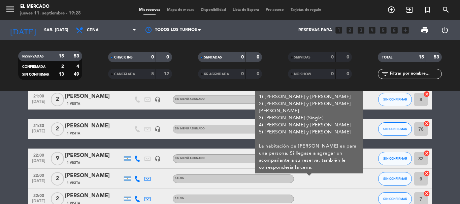
click at [323, 160] on div "subject 120825 - AL - Adentro o Galería - Delicias invernales (menú de gc para …" at bounding box center [324, 159] width 61 height 20
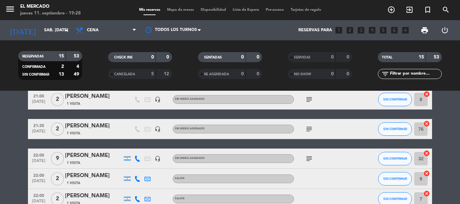
click at [306, 127] on icon "subject" at bounding box center [309, 129] width 8 height 8
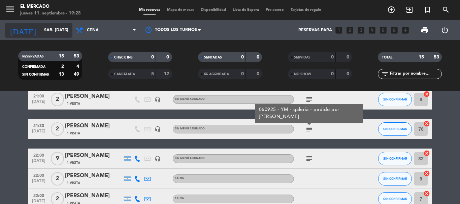
click at [41, 29] on input "sáb. [DATE]" at bounding box center [69, 30] width 57 height 11
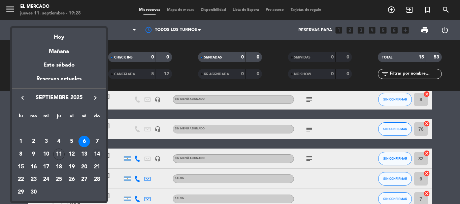
click at [97, 157] on div "14" at bounding box center [96, 154] width 11 height 11
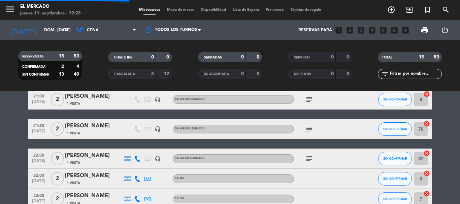
scroll to position [0, 0]
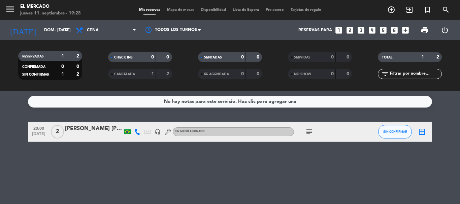
click at [307, 132] on icon "subject" at bounding box center [309, 132] width 8 height 8
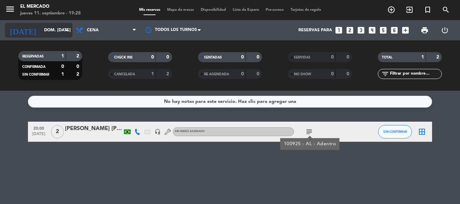
click at [41, 31] on input "dom. [DATE]" at bounding box center [69, 30] width 57 height 11
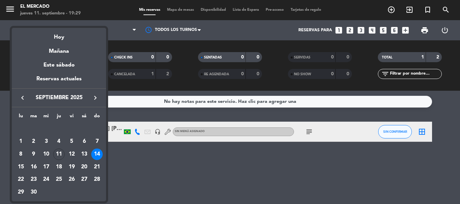
click at [134, 176] on div at bounding box center [230, 102] width 460 height 204
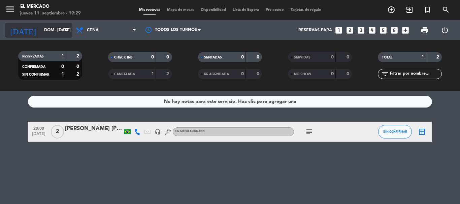
click at [42, 35] on input "dom. [DATE]" at bounding box center [69, 30] width 57 height 11
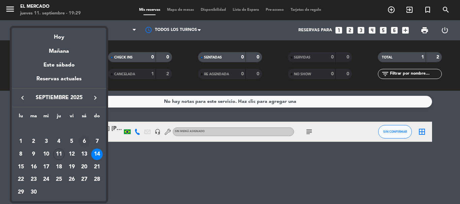
click at [86, 140] on div "6" at bounding box center [83, 141] width 11 height 11
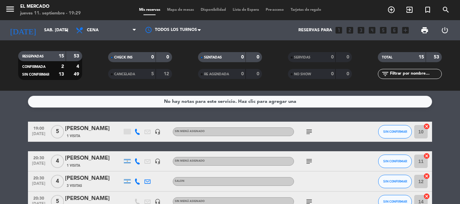
click at [307, 134] on icon "subject" at bounding box center [309, 132] width 8 height 8
click at [310, 161] on icon "subject" at bounding box center [309, 162] width 8 height 8
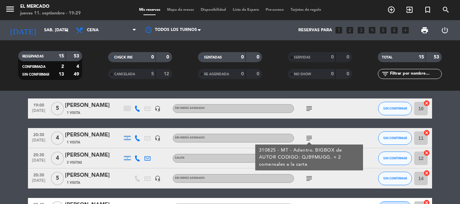
scroll to position [34, 0]
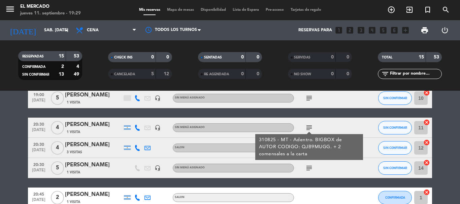
click at [310, 164] on icon "subject" at bounding box center [309, 168] width 8 height 8
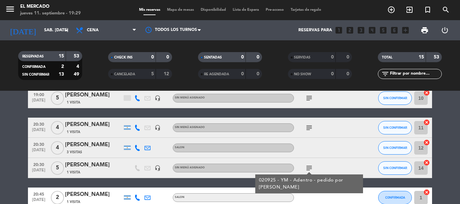
scroll to position [67, 0]
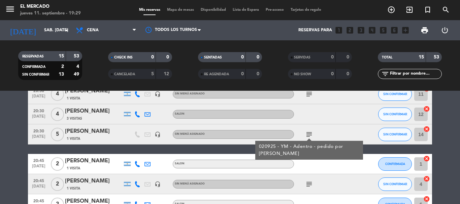
click at [309, 185] on icon "subject" at bounding box center [309, 185] width 8 height 8
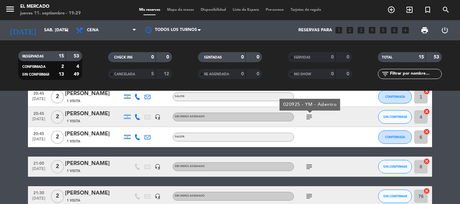
click at [313, 168] on icon "subject" at bounding box center [309, 167] width 8 height 8
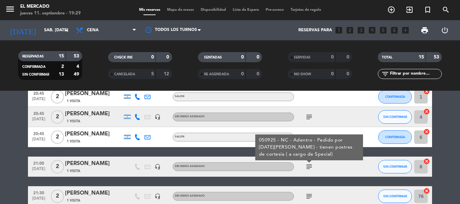
scroll to position [168, 0]
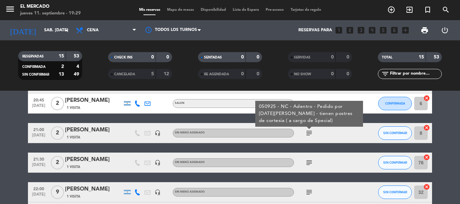
click at [312, 163] on icon "subject" at bounding box center [309, 163] width 8 height 8
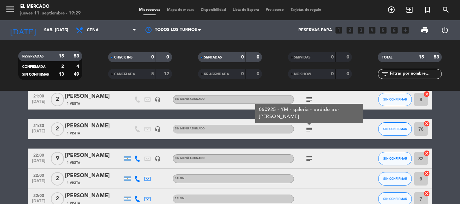
click at [312, 161] on icon "subject" at bounding box center [309, 159] width 8 height 8
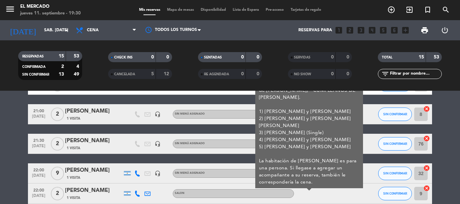
scroll to position [236, 0]
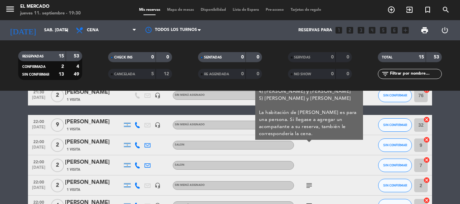
click at [310, 191] on div "subject" at bounding box center [324, 186] width 61 height 20
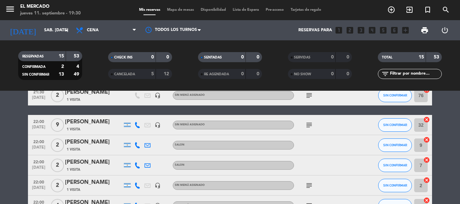
click at [310, 186] on icon "subject" at bounding box center [309, 186] width 8 height 8
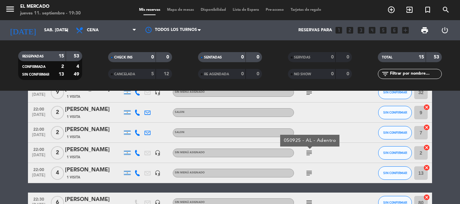
scroll to position [303, 0]
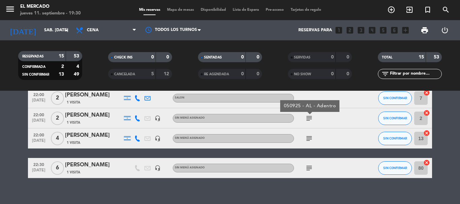
click at [311, 143] on icon "subject" at bounding box center [309, 139] width 8 height 8
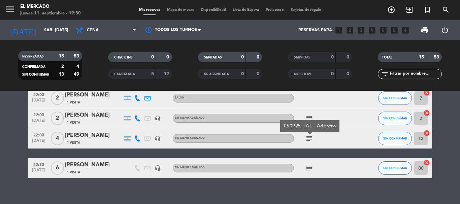
click at [309, 166] on icon "subject" at bounding box center [309, 168] width 8 height 8
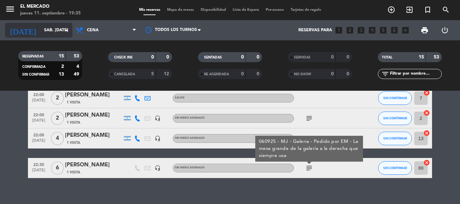
click at [42, 32] on input "sáb. [DATE]" at bounding box center [69, 30] width 57 height 11
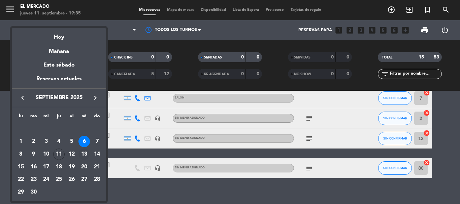
click at [82, 153] on div "13" at bounding box center [83, 154] width 11 height 11
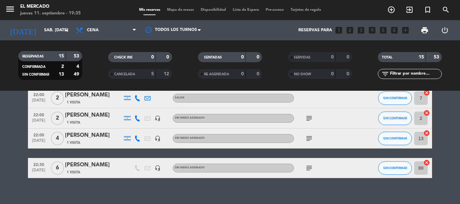
type input "sáb. [DATE]"
click at [9, 12] on icon "menu" at bounding box center [10, 9] width 10 height 10
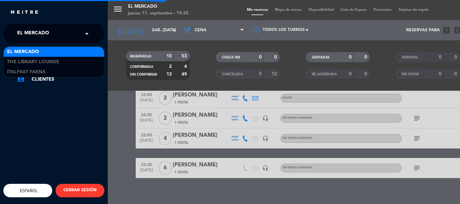
click at [48, 31] on span "El Mercado" at bounding box center [33, 34] width 32 height 14
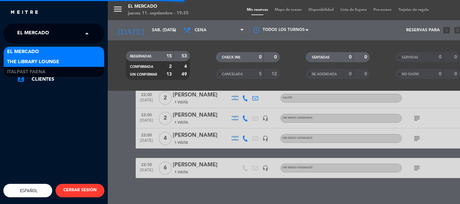
scroll to position [130, 0]
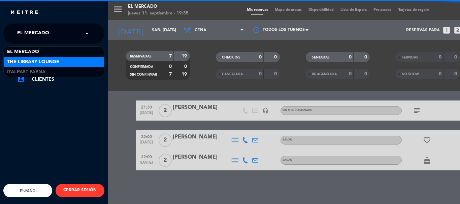
click at [29, 65] on span "The Library Lounge" at bounding box center [33, 62] width 52 height 8
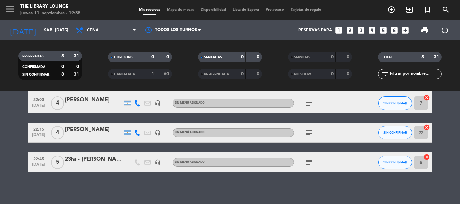
scroll to position [141, 0]
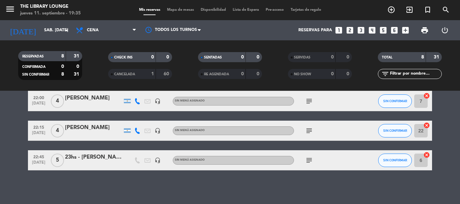
click at [354, 31] on icon "looks_two" at bounding box center [350, 30] width 9 height 9
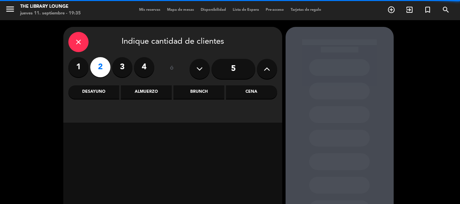
click at [245, 94] on div "Cena" at bounding box center [251, 92] width 51 height 13
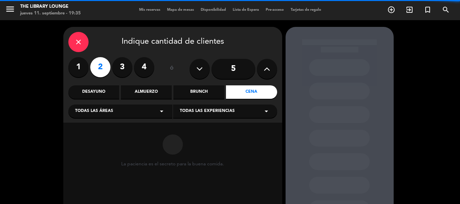
scroll to position [34, 0]
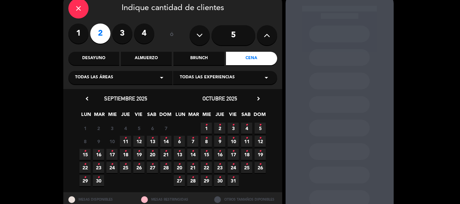
click at [156, 142] on span "13 •" at bounding box center [152, 141] width 11 height 11
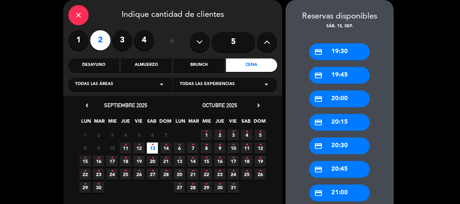
scroll to position [232, 0]
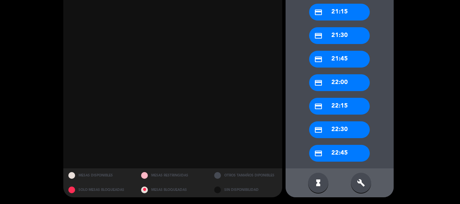
click at [364, 179] on icon "build" at bounding box center [361, 183] width 8 height 8
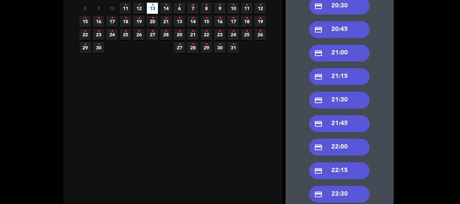
scroll to position [164, 0]
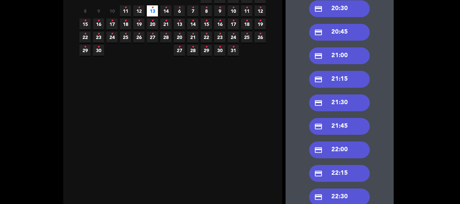
click at [350, 54] on div "credit_card 21:00" at bounding box center [339, 56] width 61 height 17
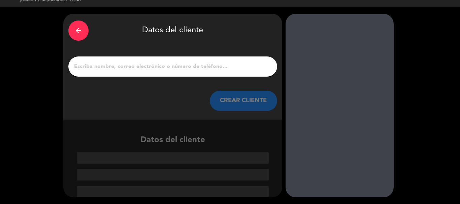
scroll to position [13, 0]
click at [149, 71] on input "1" at bounding box center [172, 66] width 199 height 9
click at [137, 69] on input "1" at bounding box center [172, 66] width 199 height 9
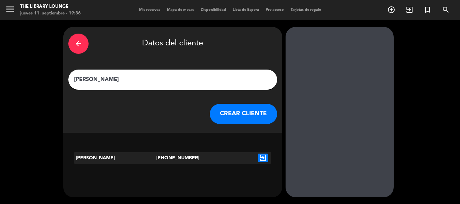
type input "[PERSON_NAME]"
click at [221, 114] on button "CREAR CLIENTE" at bounding box center [243, 114] width 67 height 20
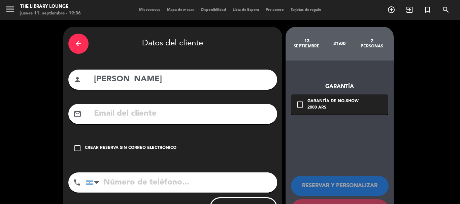
click at [128, 154] on div "check_box_outline_blank Crear reserva sin correo electrónico" at bounding box center [172, 148] width 209 height 20
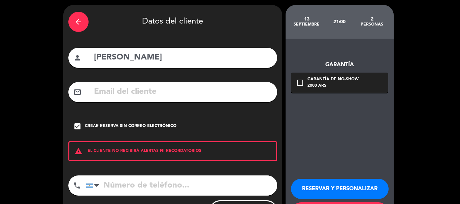
scroll to position [34, 0]
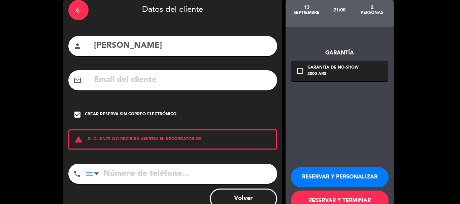
click at [136, 174] on input "tel" at bounding box center [181, 174] width 191 height 20
type input "3855190496"
click at [317, 183] on button "RESERVAR Y PERSONALIZAR" at bounding box center [340, 177] width 98 height 20
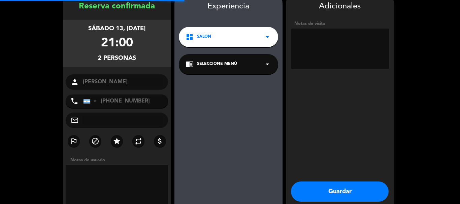
scroll to position [27, 0]
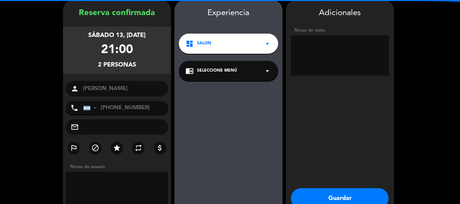
click at [329, 77] on div "Notas de visita" at bounding box center [340, 53] width 98 height 52
click at [326, 60] on textarea at bounding box center [340, 55] width 98 height 40
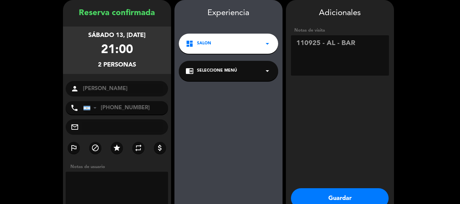
type textarea "110925 - AL - BAR"
click at [315, 199] on button "Guardar" at bounding box center [340, 199] width 98 height 20
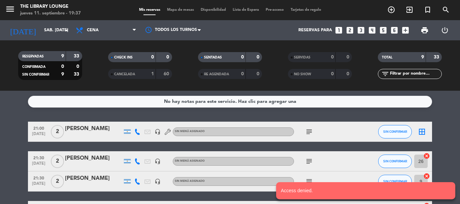
click at [305, 132] on icon "subject" at bounding box center [309, 132] width 8 height 8
click at [418, 129] on icon "border_all" at bounding box center [422, 132] width 8 height 8
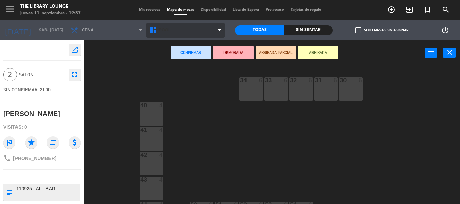
drag, startPoint x: 170, startPoint y: 14, endPoint x: 174, endPoint y: 23, distance: 9.2
click at [171, 15] on div "menu The Library Lounge jueves 11. septiembre - 19:37 Mis reservas Mapa de mesa…" at bounding box center [230, 10] width 460 height 20
click at [174, 23] on span "POOL" at bounding box center [185, 30] width 79 height 15
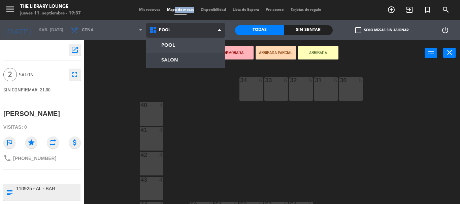
click at [171, 65] on ng-component "menu The Library Lounge jueves 11. septiembre - 19:37 Mis reservas Mapa de mesa…" at bounding box center [230, 102] width 460 height 204
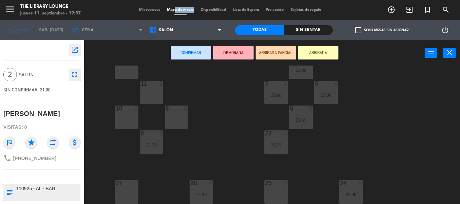
scroll to position [116, 0]
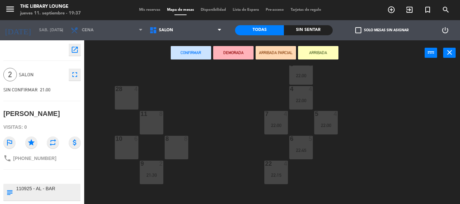
click at [128, 93] on div "28 4" at bounding box center [127, 89] width 24 height 7
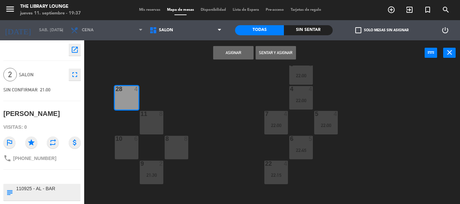
click at [124, 102] on div "28 4" at bounding box center [127, 98] width 24 height 24
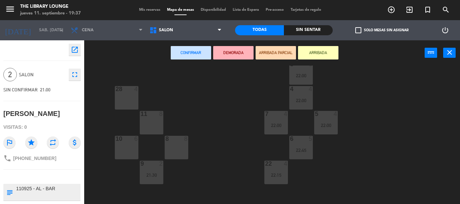
click at [129, 108] on div "28 4" at bounding box center [127, 98] width 24 height 24
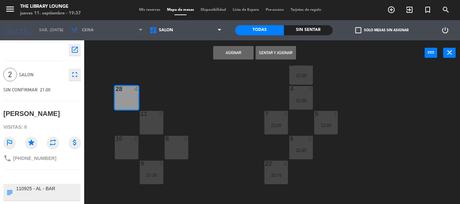
click at [230, 57] on button "Asignar" at bounding box center [233, 52] width 40 height 13
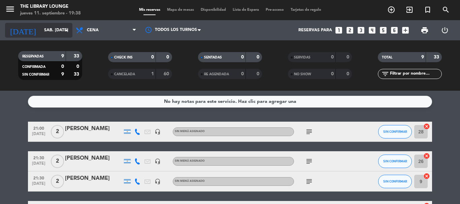
click at [52, 32] on input "sáb. [DATE]" at bounding box center [69, 30] width 57 height 11
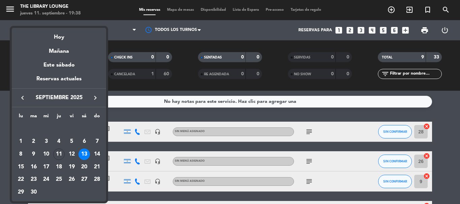
click at [104, 6] on div at bounding box center [230, 102] width 460 height 204
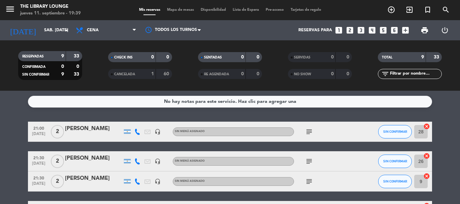
click at [134, 128] on div at bounding box center [137, 132] width 10 height 20
click at [134, 129] on div at bounding box center [137, 132] width 10 height 20
click at [134, 131] on div at bounding box center [137, 132] width 10 height 20
click at [137, 132] on icon at bounding box center [137, 132] width 6 height 6
click at [125, 123] on span "Copiar" at bounding box center [132, 120] width 14 height 7
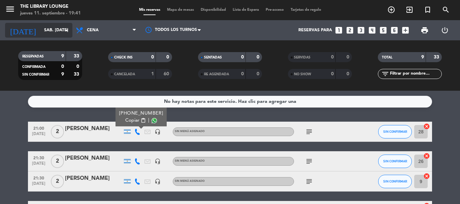
click at [49, 34] on input "sáb. [DATE]" at bounding box center [69, 30] width 57 height 11
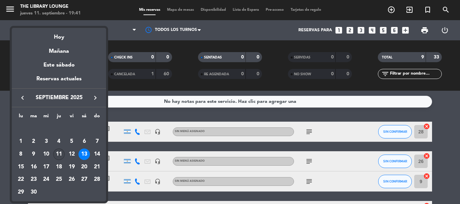
click at [57, 153] on div "11" at bounding box center [58, 154] width 11 height 11
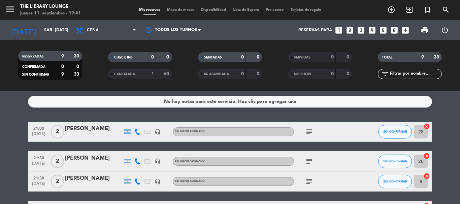
type input "[DEMOGRAPHIC_DATA] [DATE]"
click at [13, 8] on icon "menu" at bounding box center [10, 9] width 10 height 10
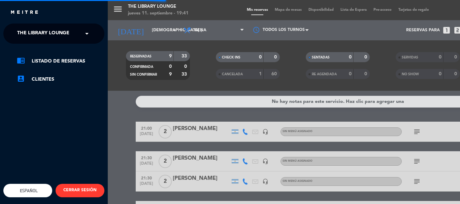
click at [43, 33] on span "The Library Lounge" at bounding box center [43, 34] width 52 height 14
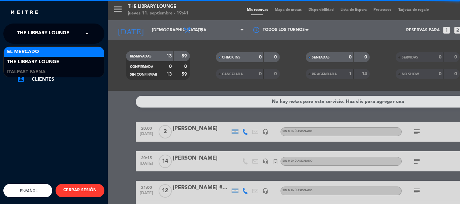
click at [35, 50] on span "El Mercado" at bounding box center [23, 52] width 32 height 8
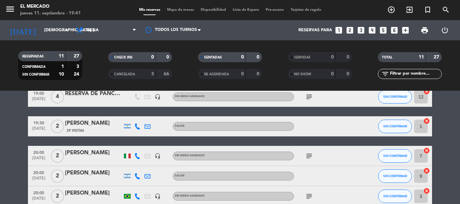
scroll to position [67, 0]
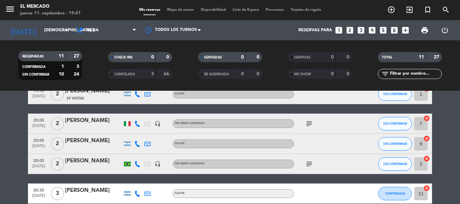
click at [86, 166] on div at bounding box center [93, 168] width 57 height 5
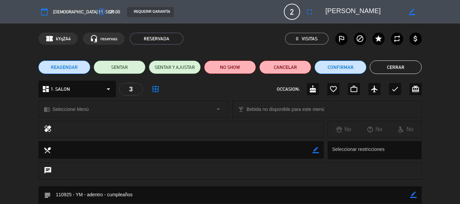
click at [66, 68] on span "REAGENDAR" at bounding box center [64, 67] width 27 height 7
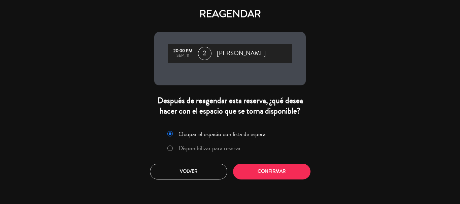
click at [250, 163] on div "Ocupar el espacio con lista de espera Disponibilizar para reserva Volver Confir…" at bounding box center [230, 154] width 162 height 61
click at [256, 168] on button "Confirmar" at bounding box center [271, 172] width 77 height 16
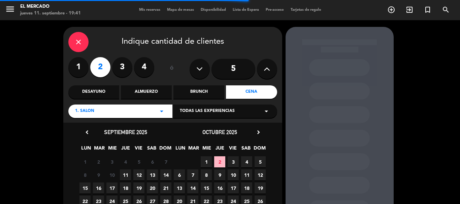
click at [159, 173] on div "8 9 10 11 12 13 14" at bounding box center [125, 175] width 94 height 13
click at [154, 175] on span "13" at bounding box center [152, 175] width 11 height 11
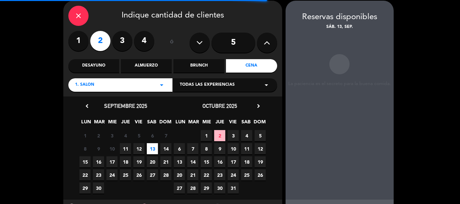
scroll to position [27, 0]
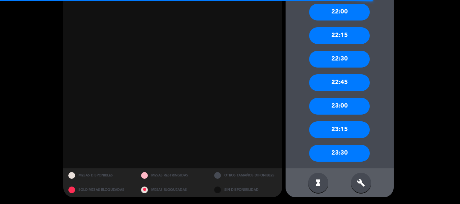
click at [362, 193] on div "build" at bounding box center [361, 183] width 20 height 20
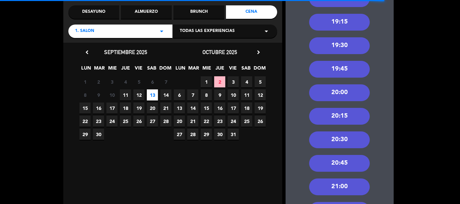
click at [333, 85] on div "20:00" at bounding box center [339, 93] width 61 height 17
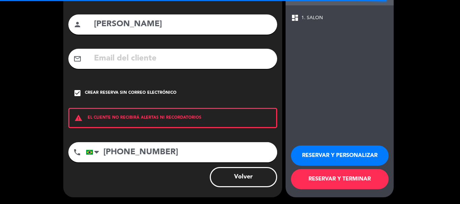
scroll to position [55, 0]
click at [345, 152] on button "RESERVAR Y PERSONALIZAR" at bounding box center [340, 156] width 98 height 20
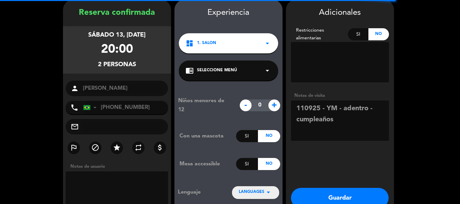
scroll to position [27, 0]
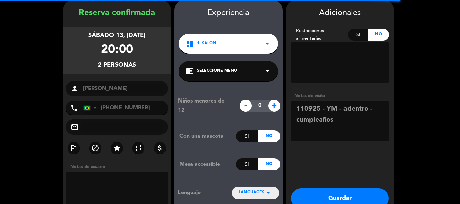
click at [324, 196] on button "Guardar" at bounding box center [340, 199] width 98 height 20
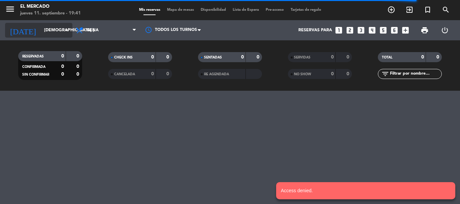
click at [41, 33] on input "[DEMOGRAPHIC_DATA] [DATE]" at bounding box center [69, 30] width 57 height 11
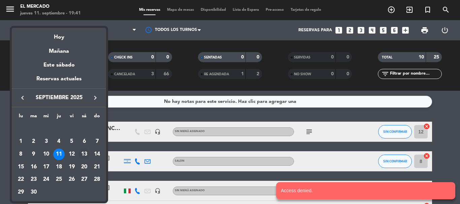
click at [83, 156] on div "13" at bounding box center [83, 154] width 11 height 11
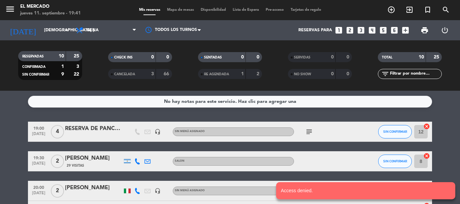
type input "sáb. [DATE]"
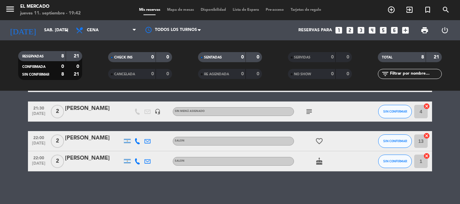
scroll to position [160, 0]
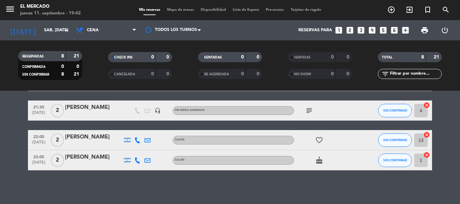
click at [346, 30] on icon "looks_two" at bounding box center [350, 30] width 9 height 9
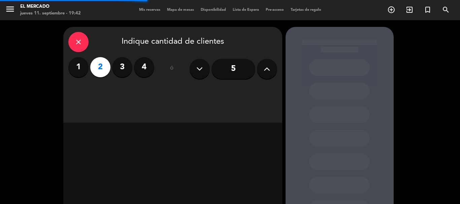
click at [255, 91] on div "close Indique cantidad de clientes 1 2 3 4 ó 5" at bounding box center [172, 75] width 219 height 96
click at [251, 93] on div "close Indique cantidad de clientes 1 2 3 4 ó 5" at bounding box center [172, 75] width 219 height 96
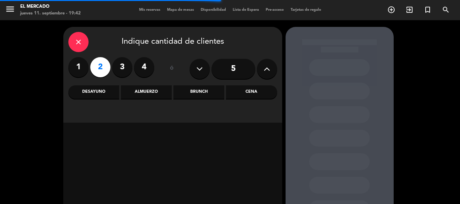
click at [246, 93] on div "Cena" at bounding box center [251, 92] width 51 height 13
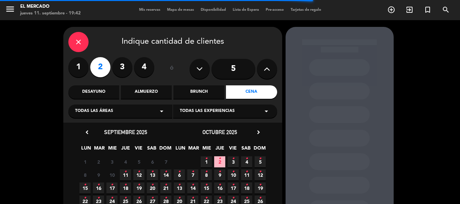
click at [148, 91] on div "Almuerzo" at bounding box center [146, 92] width 51 height 13
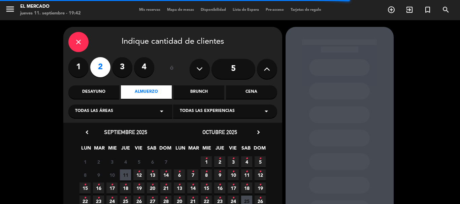
click at [80, 40] on icon "close" at bounding box center [78, 42] width 8 height 8
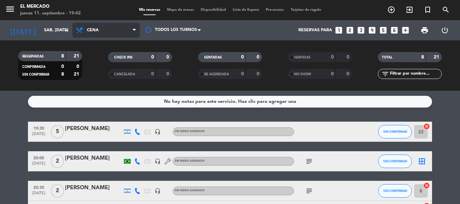
click at [116, 30] on span "Cena" at bounding box center [105, 30] width 67 height 15
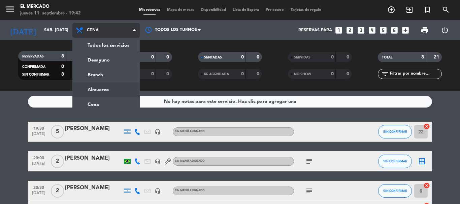
click at [103, 88] on div "menu El [PERSON_NAME] jueves 11. septiembre - 19:42 Mis reservas Mapa de mesas …" at bounding box center [230, 45] width 460 height 91
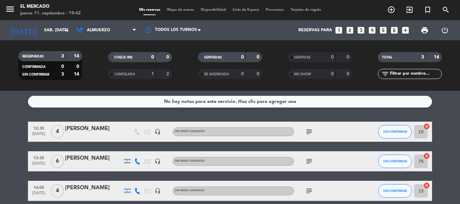
scroll to position [31, 0]
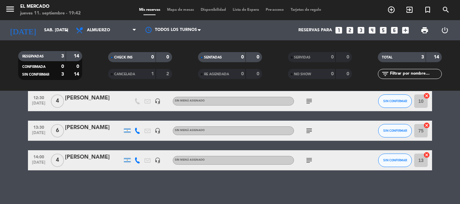
click at [351, 31] on icon "looks_two" at bounding box center [350, 30] width 9 height 9
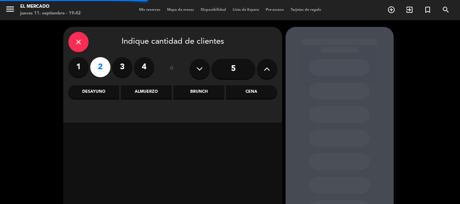
click at [241, 94] on div "Cena" at bounding box center [251, 92] width 51 height 13
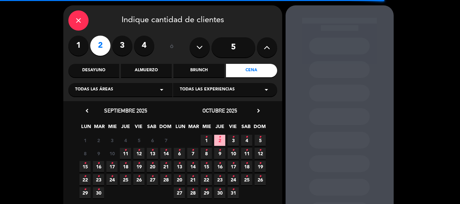
scroll to position [34, 0]
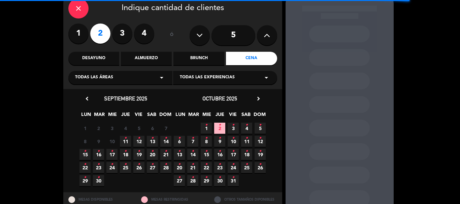
click at [154, 141] on span "13 •" at bounding box center [152, 141] width 11 height 11
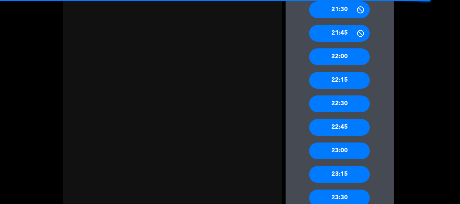
scroll to position [379, 0]
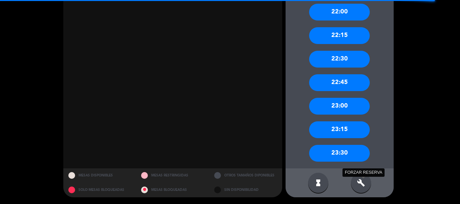
click at [361, 182] on icon "build" at bounding box center [361, 183] width 8 height 8
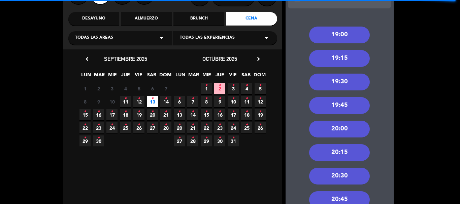
scroll to position [42, 0]
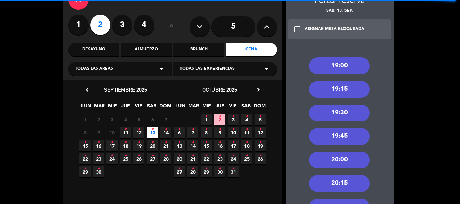
click at [135, 51] on div "Almuerzo" at bounding box center [146, 49] width 51 height 13
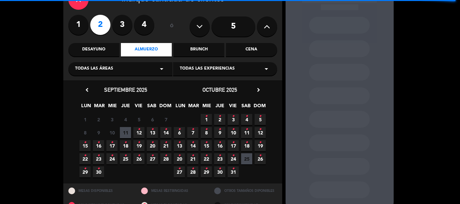
click at [152, 133] on icon "•" at bounding box center [152, 129] width 2 height 11
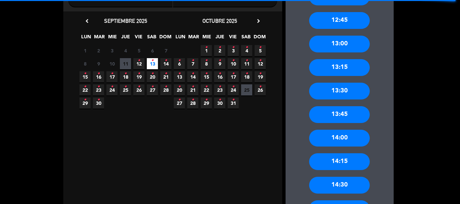
scroll to position [191, 0]
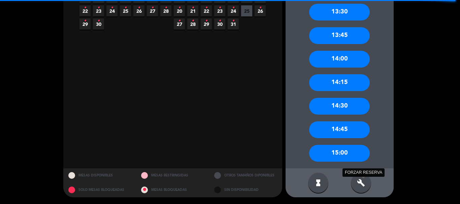
click at [362, 185] on icon "build" at bounding box center [361, 183] width 8 height 8
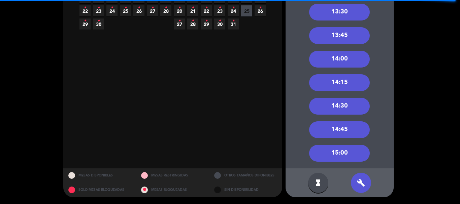
click at [340, 109] on div "14:30" at bounding box center [339, 106] width 61 height 17
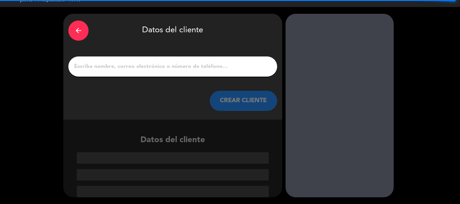
click at [147, 59] on div at bounding box center [172, 67] width 209 height 20
click at [151, 63] on input "1" at bounding box center [172, 66] width 199 height 9
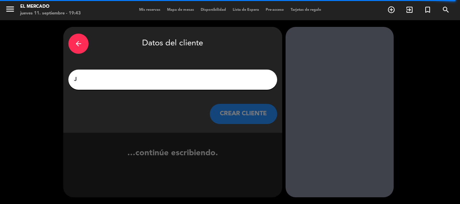
scroll to position [0, 0]
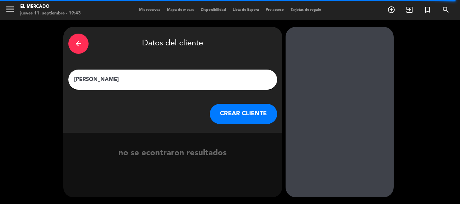
type input "[PERSON_NAME]"
click at [239, 118] on button "CREAR CLIENTE" at bounding box center [243, 114] width 67 height 20
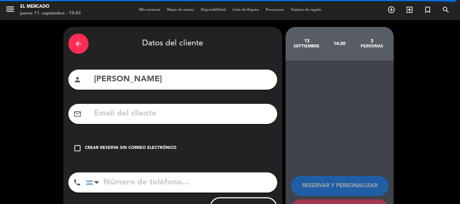
click at [129, 142] on div "check_box_outline_blank Crear reserva sin correo electrónico" at bounding box center [172, 148] width 209 height 20
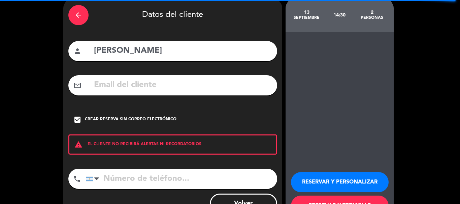
scroll to position [55, 0]
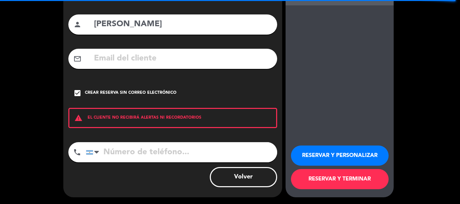
click at [165, 150] on input "tel" at bounding box center [181, 153] width 191 height 20
type input "1164233672"
click at [339, 142] on div "RESERVAR Y PERSONALIZAR RESERVAR Y TERMINAR" at bounding box center [339, 165] width 97 height 66
click at [341, 151] on button "RESERVAR Y PERSONALIZAR" at bounding box center [340, 156] width 98 height 20
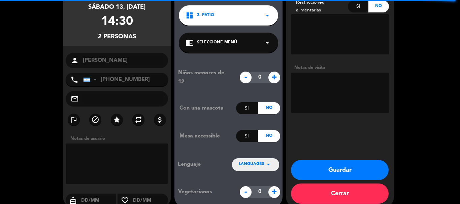
scroll to position [27, 0]
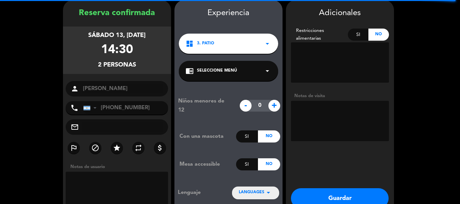
click at [342, 117] on textarea at bounding box center [340, 121] width 98 height 40
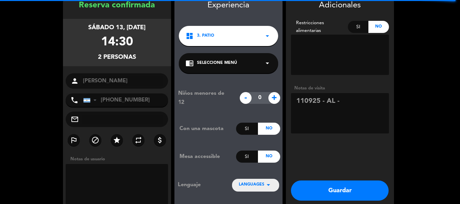
scroll to position [65, 0]
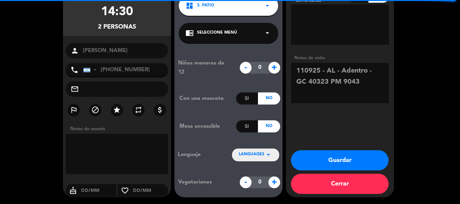
type textarea "110925 - AL - Adentro - GC 40323 PM 9043"
drag, startPoint x: 367, startPoint y: 154, endPoint x: 369, endPoint y: 144, distance: 10.4
click at [369, 144] on div "Adicionales Restricciones alimentarias Si No Notas de visita Guardar Cerrar" at bounding box center [340, 80] width 108 height 236
click at [358, 155] on button "Guardar" at bounding box center [340, 161] width 98 height 20
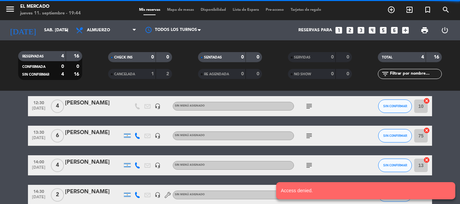
scroll to position [60, 0]
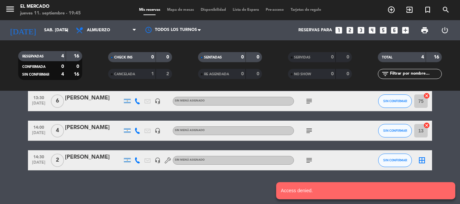
click at [307, 155] on div "subject" at bounding box center [324, 161] width 61 height 20
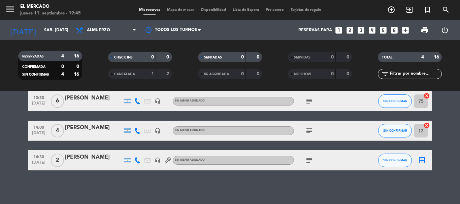
click at [312, 163] on icon "subject" at bounding box center [309, 161] width 8 height 8
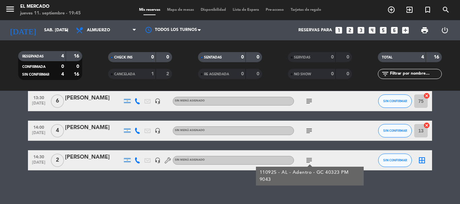
click at [420, 160] on icon "border_all" at bounding box center [422, 161] width 8 height 8
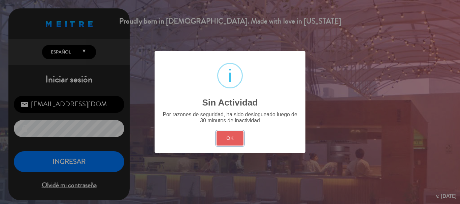
click at [224, 141] on button "OK" at bounding box center [230, 138] width 27 height 14
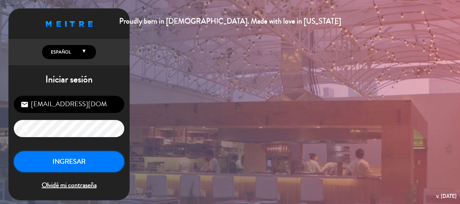
click at [64, 166] on button "INGRESAR" at bounding box center [69, 162] width 110 height 21
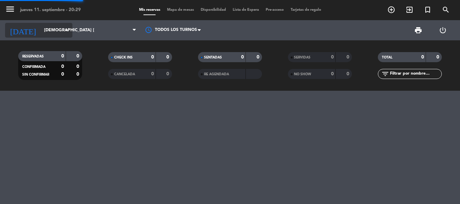
click at [49, 30] on input "[DEMOGRAPHIC_DATA] [DATE]" at bounding box center [69, 30] width 57 height 11
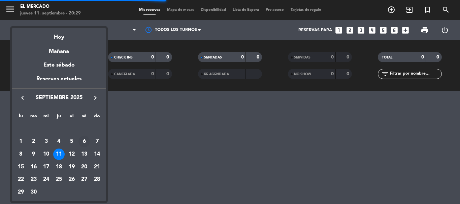
click at [84, 140] on div "6" at bounding box center [83, 141] width 11 height 11
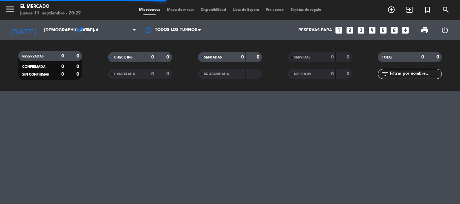
type input "sáb. [DATE]"
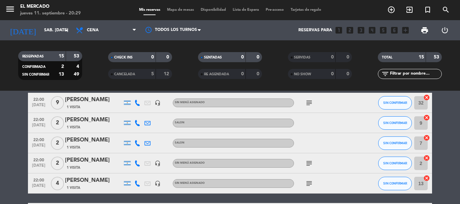
scroll to position [270, 0]
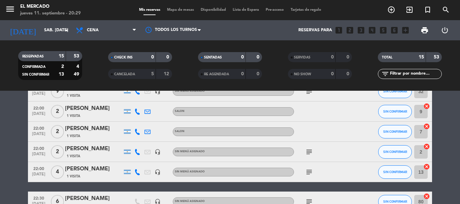
click at [135, 111] on icon at bounding box center [137, 112] width 6 height 6
click at [132, 102] on span "Copiar" at bounding box center [132, 100] width 14 height 7
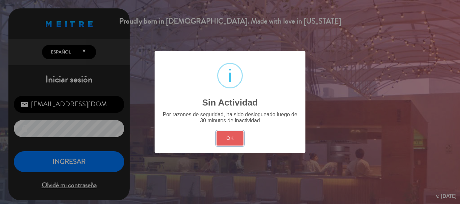
click at [231, 141] on button "OK" at bounding box center [230, 138] width 27 height 14
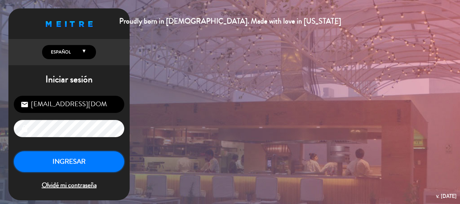
click at [66, 170] on button "INGRESAR" at bounding box center [69, 162] width 110 height 21
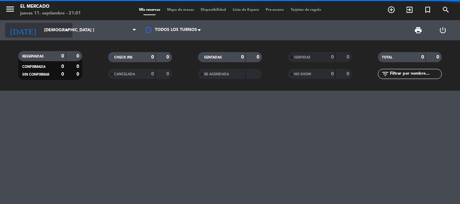
click at [49, 32] on input "[DEMOGRAPHIC_DATA] [DATE]" at bounding box center [69, 30] width 57 height 11
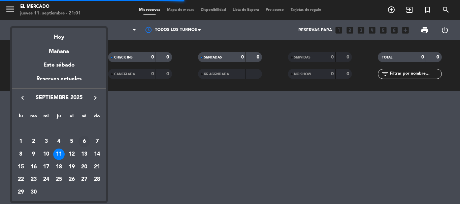
click at [83, 143] on div "6" at bounding box center [83, 141] width 11 height 11
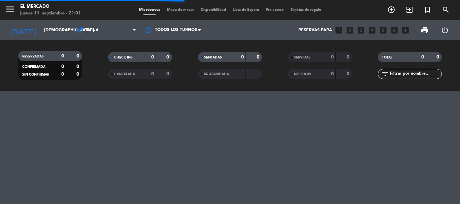
type input "sáb. [DATE]"
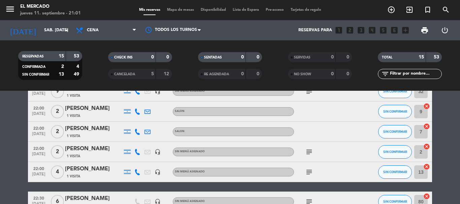
scroll to position [236, 0]
